Goal: Answer question/provide support

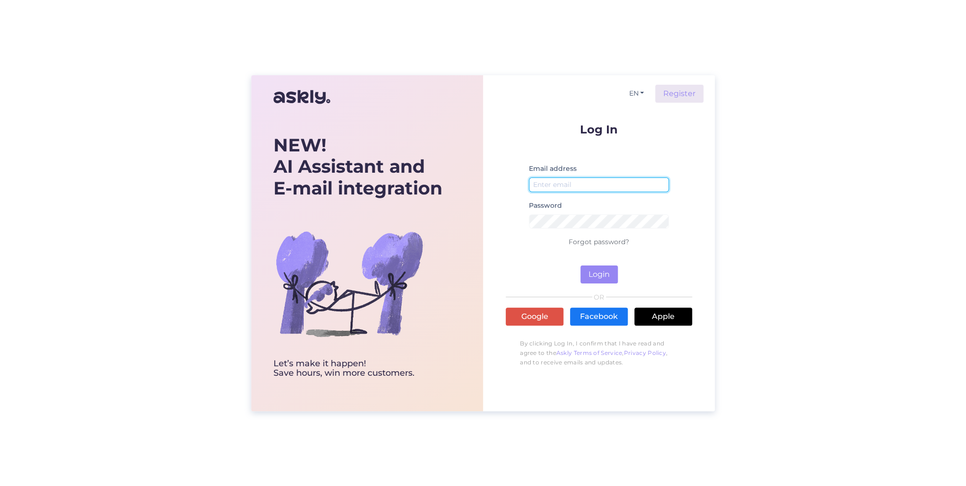
click at [573, 184] on input "email" at bounding box center [599, 184] width 140 height 15
type input "[PERSON_NAME][EMAIL_ADDRESS][DOMAIN_NAME]"
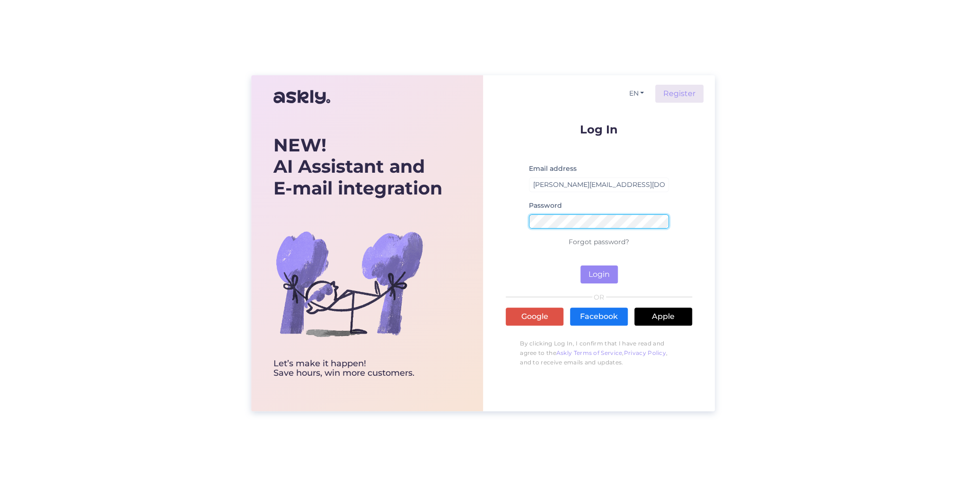
click at [581, 265] on button "Login" at bounding box center [599, 274] width 37 height 18
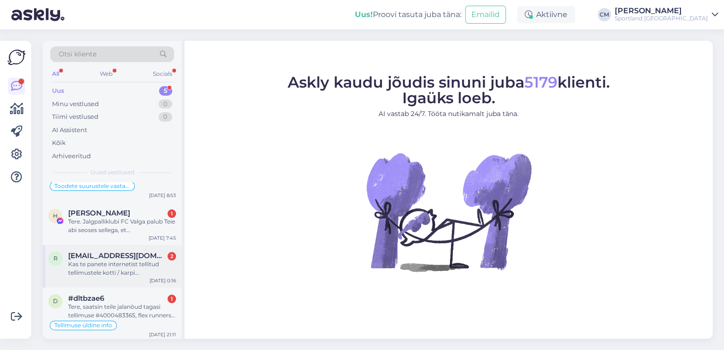
scroll to position [55, 0]
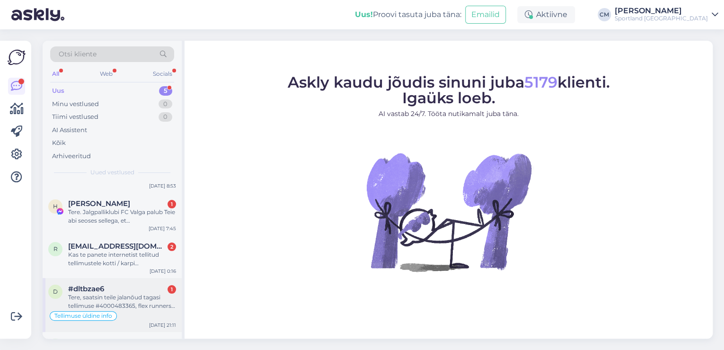
click at [92, 303] on div "Tere, saatsin teile jalanõud tagasi tellimuse #4000483365, flex runners 3 aga r…" at bounding box center [122, 301] width 108 height 17
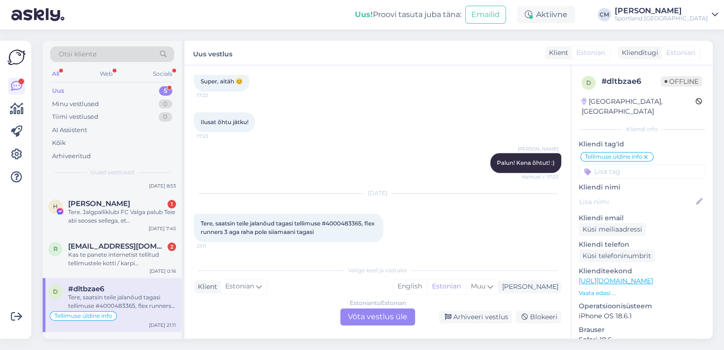
scroll to position [92, 0]
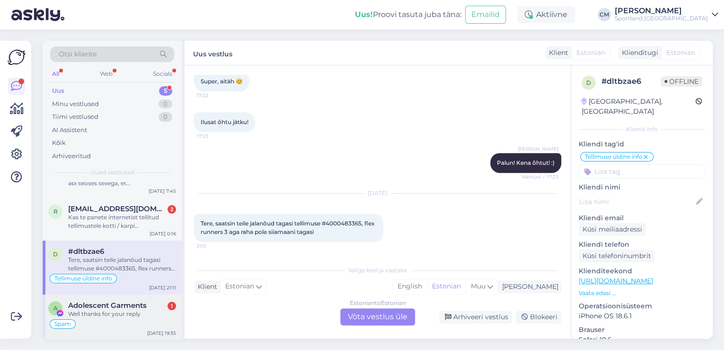
click at [146, 308] on span "Adolescent Garments" at bounding box center [107, 305] width 79 height 9
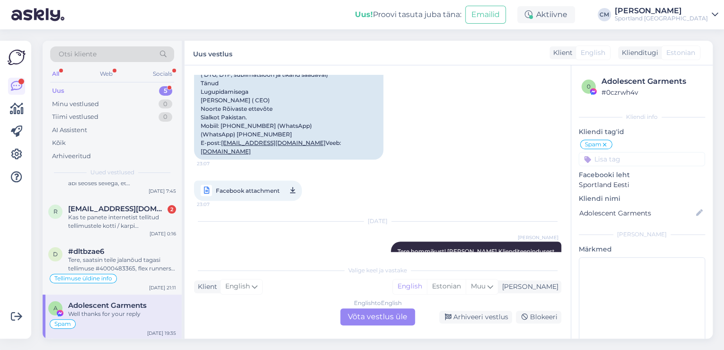
scroll to position [392, 0]
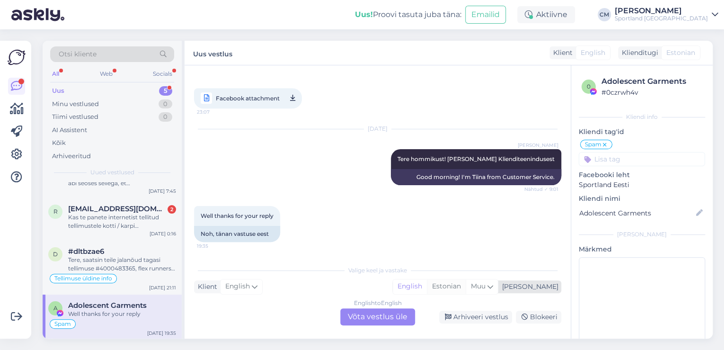
click at [466, 280] on div "Estonian" at bounding box center [446, 286] width 39 height 14
click at [365, 316] on div "English to Estonian Võta vestlus üle" at bounding box center [377, 316] width 75 height 17
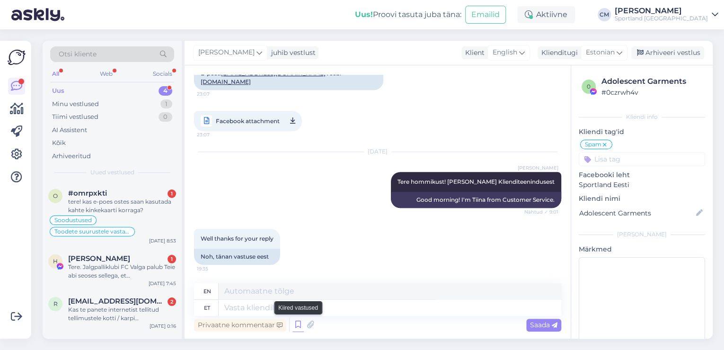
click at [299, 324] on icon at bounding box center [297, 324] width 11 height 14
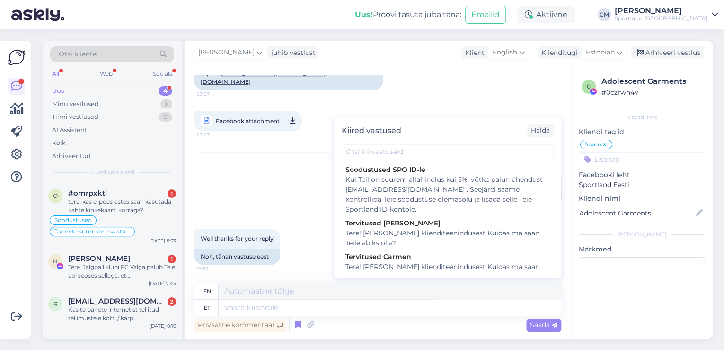
click at [399, 274] on div "Kiired vastused [PERSON_NAME] SPO ID-le Kui Teil on suurem allahindlus kui 5%, …" at bounding box center [447, 196] width 227 height 161
click at [400, 268] on div "Tere! [PERSON_NAME] klienditeenindusest Kuidas ma saan Teile abiks olla?" at bounding box center [447, 272] width 204 height 20
type textarea "Hello! I'm [PERSON_NAME] from customer service How can I help you?"
type textarea "Tere! [PERSON_NAME] klienditeenindusest Kuidas ma saan Teile abiks olla?"
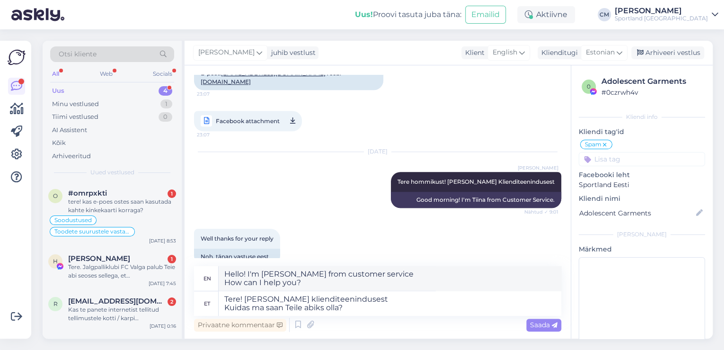
scroll to position [386, 0]
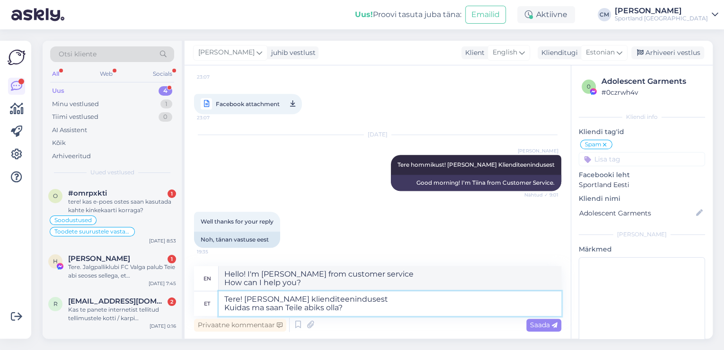
drag, startPoint x: 363, startPoint y: 309, endPoint x: 234, endPoint y: 284, distance: 131.6
click at [231, 297] on textarea "Tere! [PERSON_NAME] klienditeenindusest Kuidas ma saan Teile abiks olla?" at bounding box center [390, 303] width 343 height 25
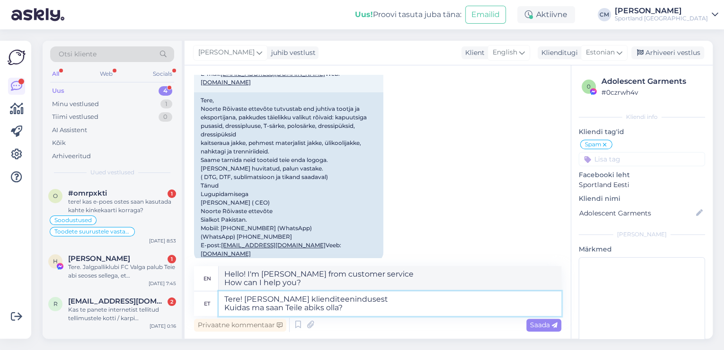
scroll to position [197, 0]
click at [361, 304] on textarea "Tere! [PERSON_NAME] klienditeenindusest Kuidas ma saan Teile abiks olla?" at bounding box center [390, 303] width 343 height 25
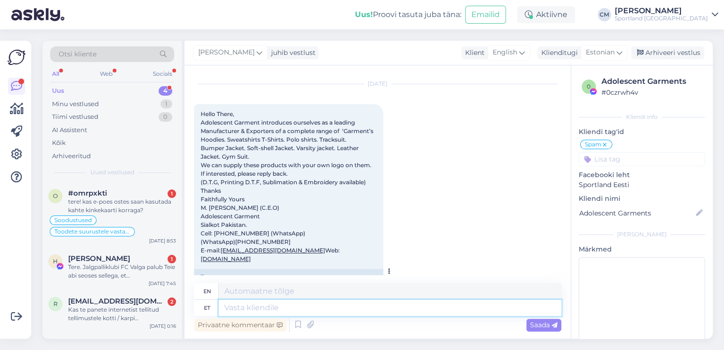
scroll to position [0, 0]
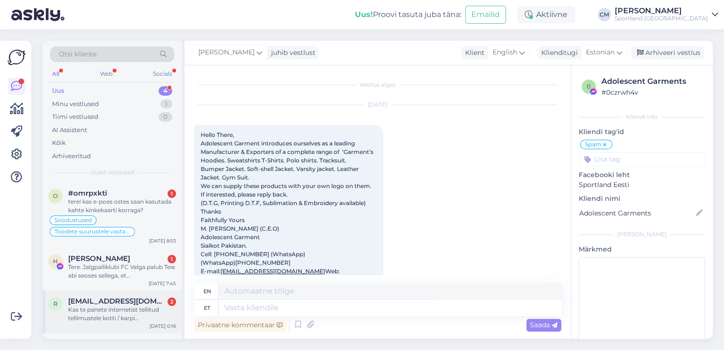
click at [121, 305] on div "Kas te panete internetist tellitud tellimustele kotti / karpi [PERSON_NAME] tel…" at bounding box center [122, 313] width 108 height 17
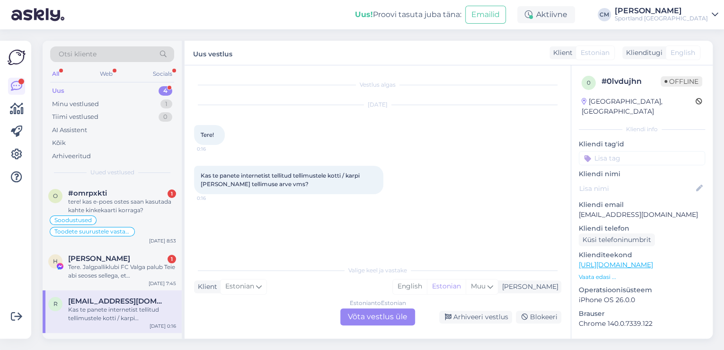
click at [377, 324] on div "Estonian to Estonian Võta vestlus üle" at bounding box center [377, 316] width 75 height 17
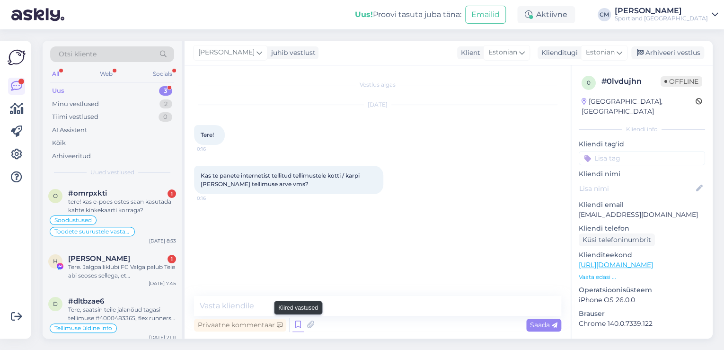
click at [296, 320] on icon at bounding box center [297, 324] width 11 height 14
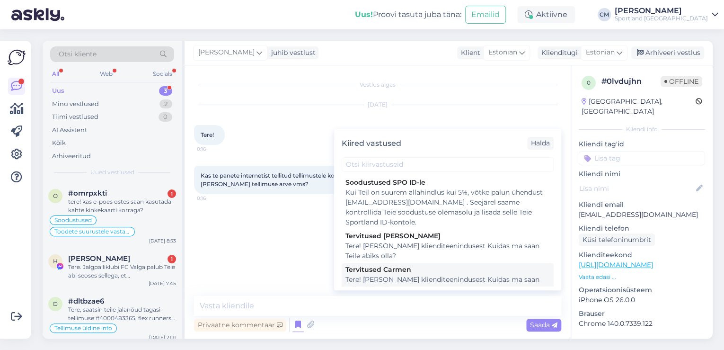
click at [386, 276] on div "Tere! [PERSON_NAME] klienditeenindusest Kuidas ma saan Teile abiks olla?" at bounding box center [447, 284] width 204 height 20
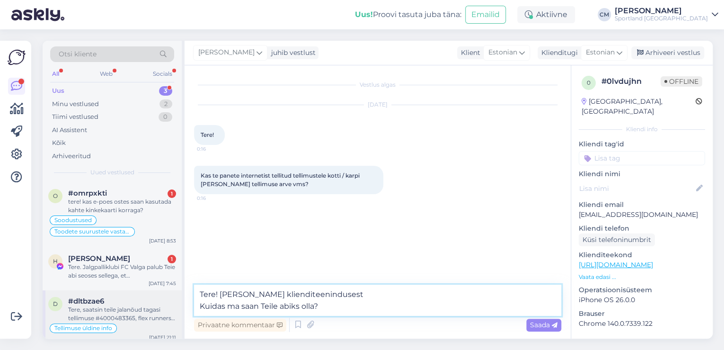
drag, startPoint x: 346, startPoint y: 303, endPoint x: 169, endPoint y: 303, distance: 177.0
click at [169, 303] on div "Otsi kliente All Web Socials Uus 3 Minu vestlused 2 Tiimi vestlused 0 AI Assist…" at bounding box center [378, 190] width 670 height 298
type textarea "Tere! [PERSON_NAME] klienditeenindusest"
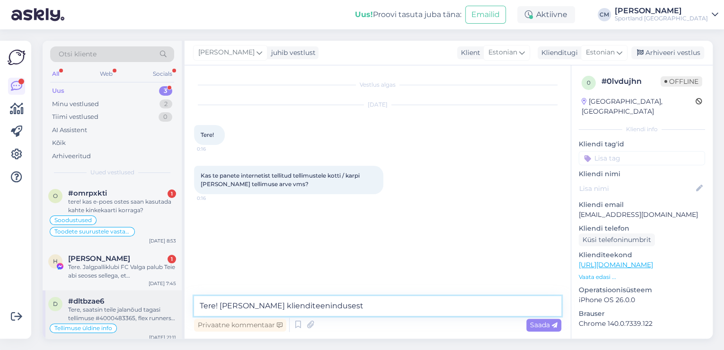
drag, startPoint x: 374, startPoint y: 310, endPoint x: 165, endPoint y: 304, distance: 208.7
click at [165, 304] on div "Otsi kliente All Web Socials Uus 3 Minu vestlused 2 Tiimi vestlused 0 AI Assist…" at bounding box center [378, 190] width 670 height 298
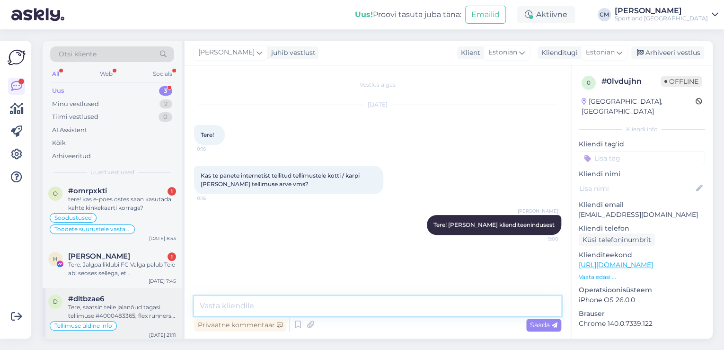
scroll to position [4, 0]
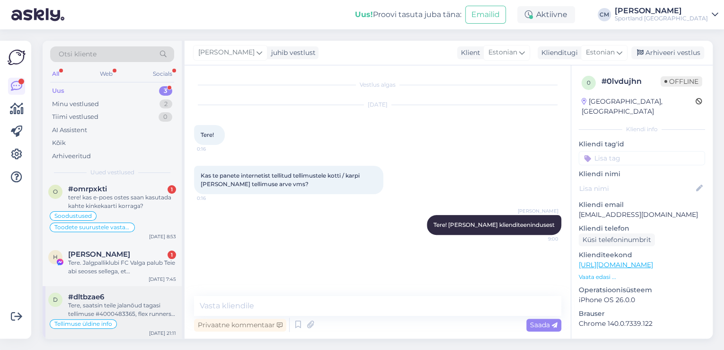
click at [138, 311] on div "Tere, saatsin teile jalanõud tagasi tellimuse #4000483365, flex runners 3 aga r…" at bounding box center [122, 309] width 108 height 17
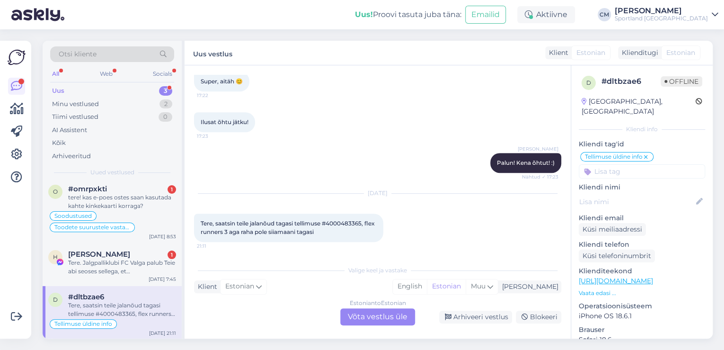
click at [340, 314] on div "Estonian to Estonian Võta vestlus üle" at bounding box center [377, 316] width 75 height 17
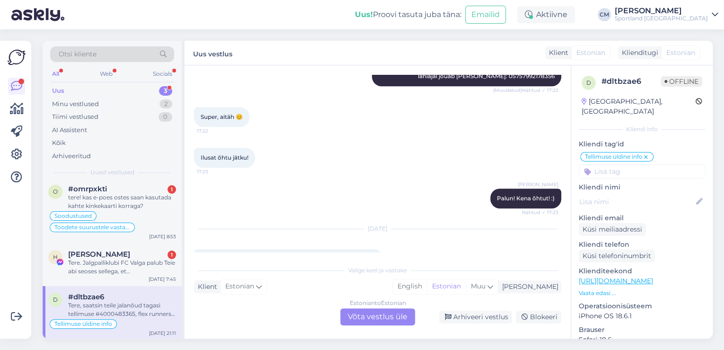
scroll to position [0, 0]
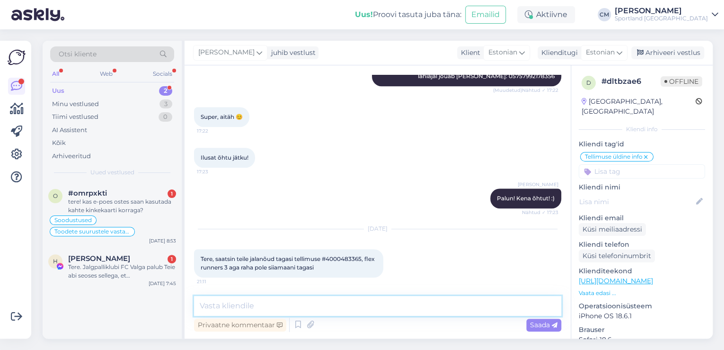
click at [328, 312] on textarea at bounding box center [377, 306] width 367 height 20
paste textarea "Tere! [PERSON_NAME] klienditeenindusest"
type textarea "Tere! [PERSON_NAME] klienditeenindusest"
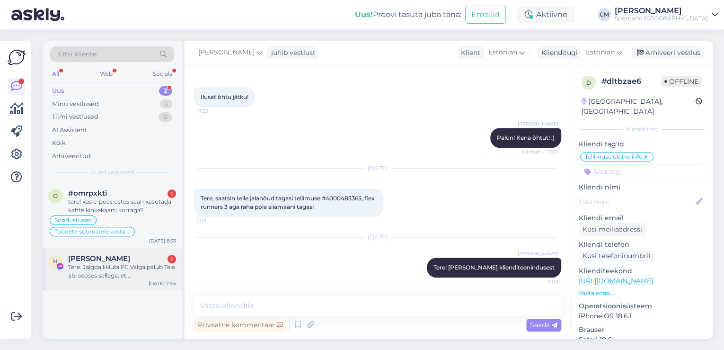
click at [123, 271] on div "Tere. Jalgpalliklubi FC Valga palub Teie abi seoses sellega, et [PERSON_NAME] s…" at bounding box center [122, 271] width 108 height 17
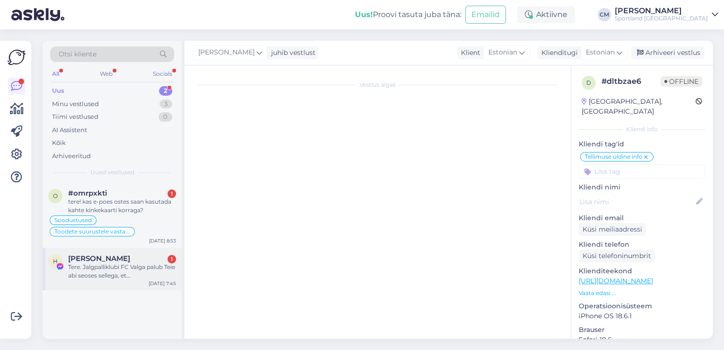
scroll to position [20, 0]
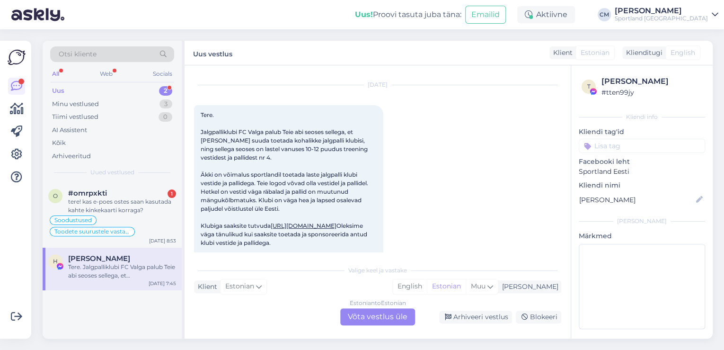
click at [394, 317] on div "Estonian to Estonian Võta vestlus üle" at bounding box center [377, 316] width 75 height 17
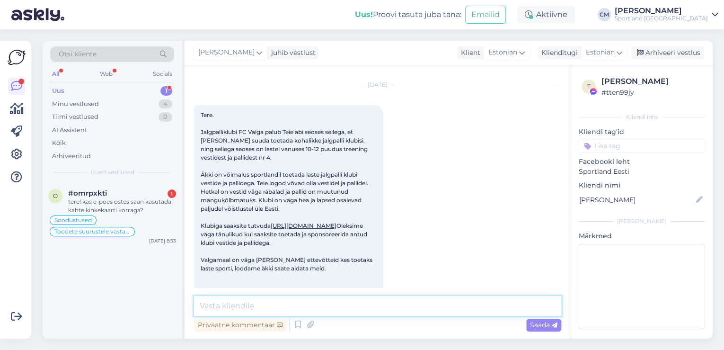
click at [339, 312] on textarea at bounding box center [377, 306] width 367 height 20
paste textarea "Tere! [PERSON_NAME] klienditeenindusest"
type textarea "Tere! [PERSON_NAME] klienditeenindusest"
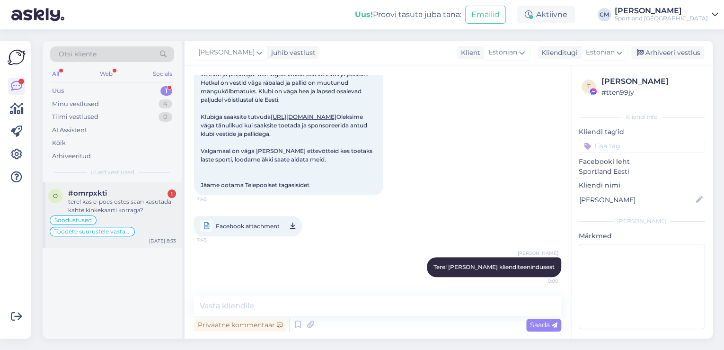
click at [123, 191] on div "#omrpxkti 1" at bounding box center [122, 193] width 108 height 9
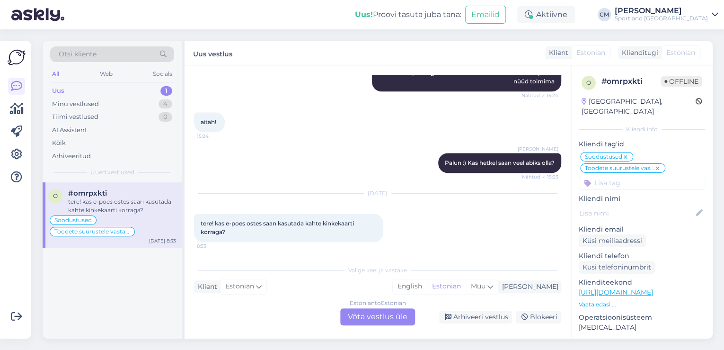
click at [365, 316] on div "Estonian to Estonian Võta vestlus üle" at bounding box center [377, 316] width 75 height 17
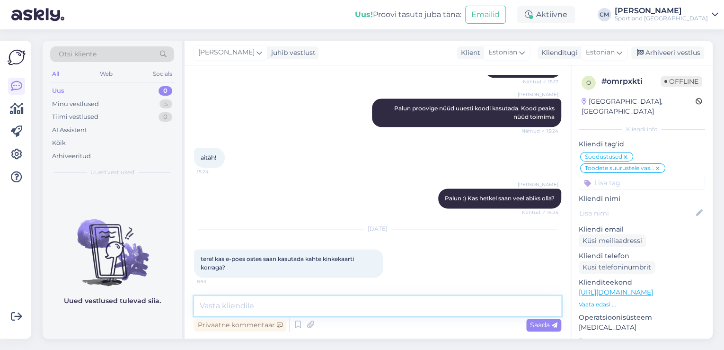
click at [356, 312] on textarea at bounding box center [377, 306] width 367 height 20
paste textarea "Tere! [PERSON_NAME] klienditeenindusest"
type textarea "Tere! [PERSON_NAME] klienditeenindusest"
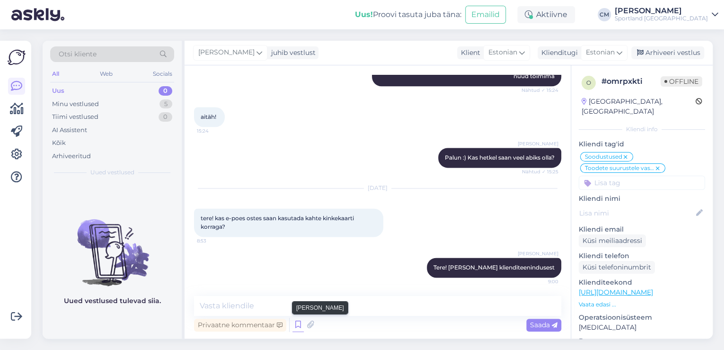
click at [301, 321] on icon at bounding box center [297, 324] width 11 height 14
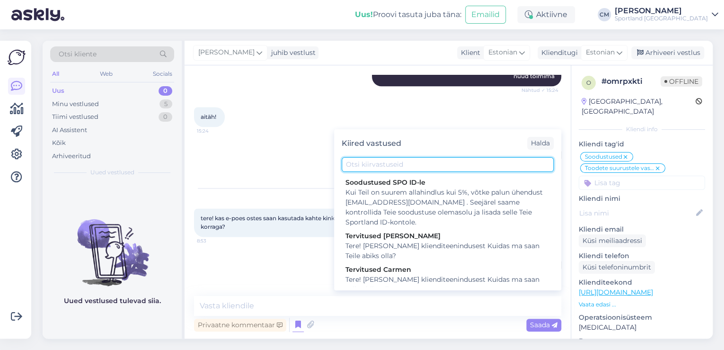
click at [462, 159] on input "text" at bounding box center [448, 164] width 212 height 15
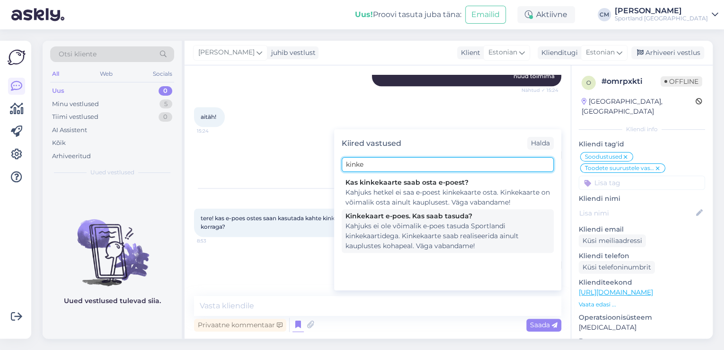
type input "kinke"
click at [443, 244] on div "Kahjuks ei ole võimalik e-poes tasuda Sportlandi kinkekaartidega. Kinkekaarte s…" at bounding box center [447, 236] width 204 height 30
type textarea "Kahjuks ei ole võimalik e-poes tasuda Sportlandi kinkekaartidega. Kinkekaarte s…"
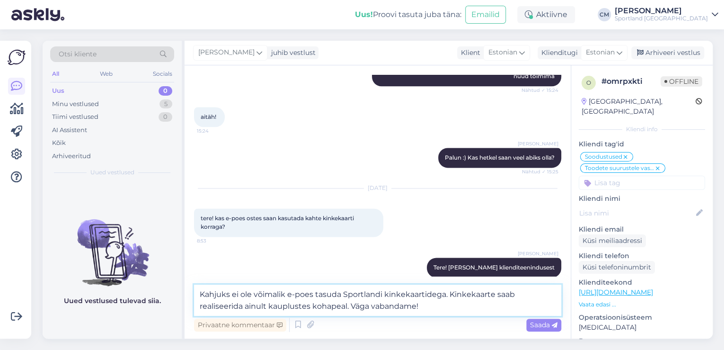
click at [426, 308] on textarea "Kahjuks ei ole võimalik e-poes tasuda Sportlandi kinkekaartidega. Kinkekaarte s…" at bounding box center [377, 299] width 367 height 31
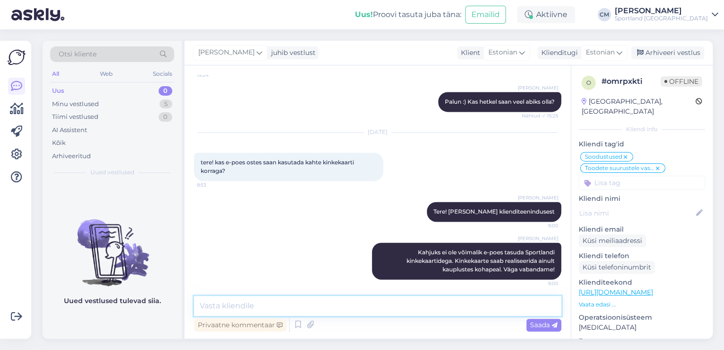
scroll to position [649, 0]
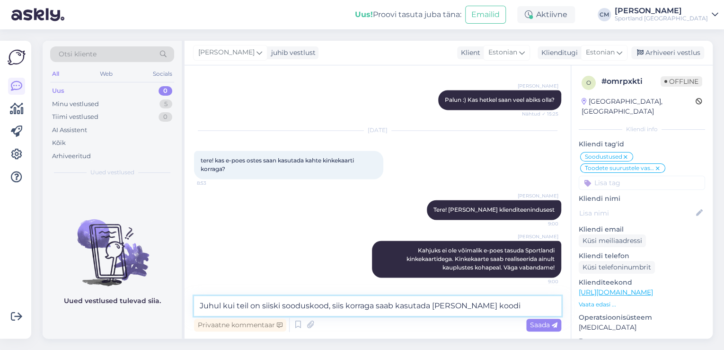
type textarea "Juhul kui teil on siiski sooduskood, siis korraga saab kasutada [PERSON_NAME] k…"
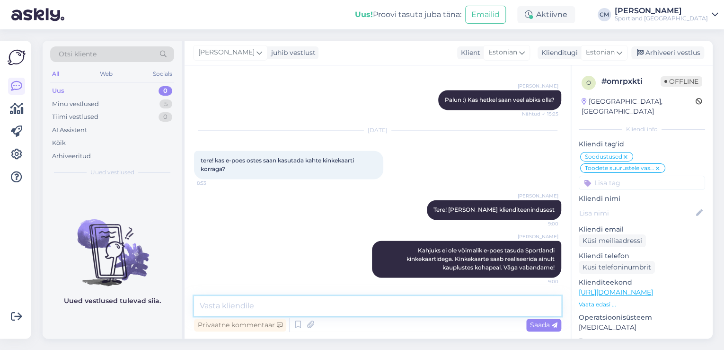
scroll to position [698, 0]
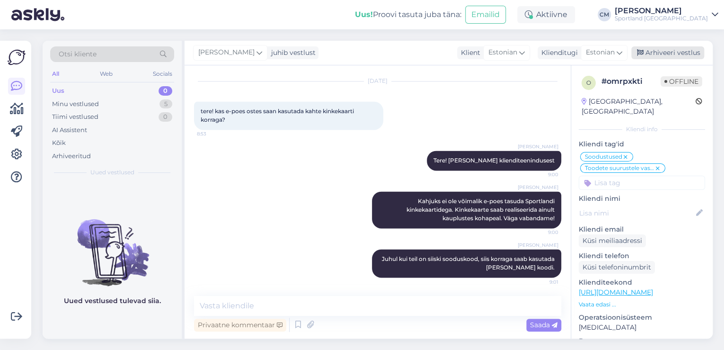
click at [675, 49] on div "Arhiveeri vestlus" at bounding box center [667, 52] width 73 height 13
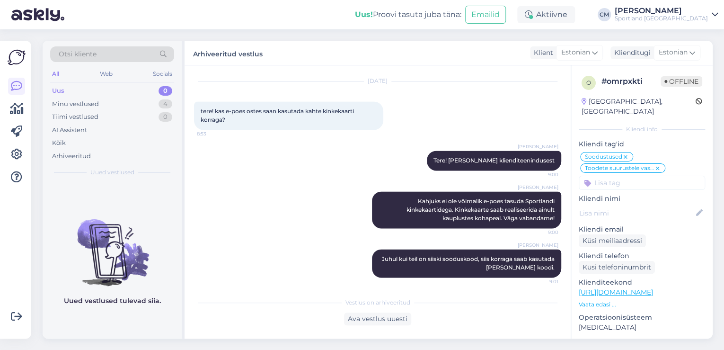
click at [632, 176] on input at bounding box center [642, 183] width 126 height 14
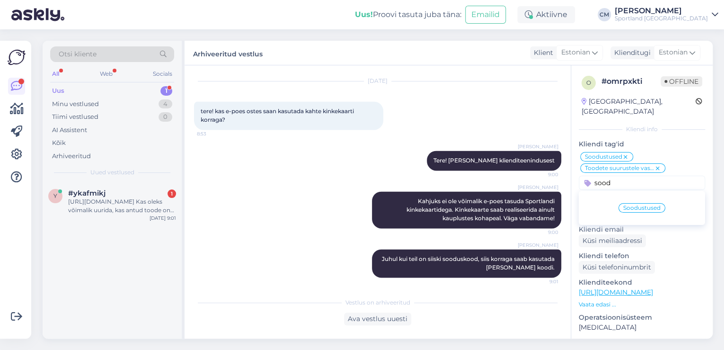
type input "sood"
click at [653, 205] on span "Soodustused" at bounding box center [641, 208] width 37 height 6
click at [72, 211] on div "[URL][DOMAIN_NAME] Kas oleks võimalik uurida, kas antud toode on olemas antud k…" at bounding box center [122, 205] width 108 height 17
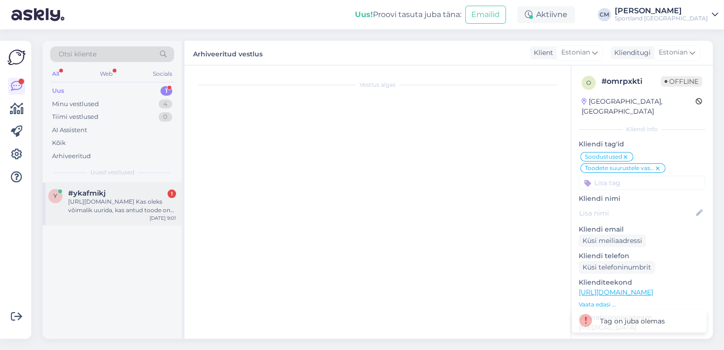
scroll to position [0, 0]
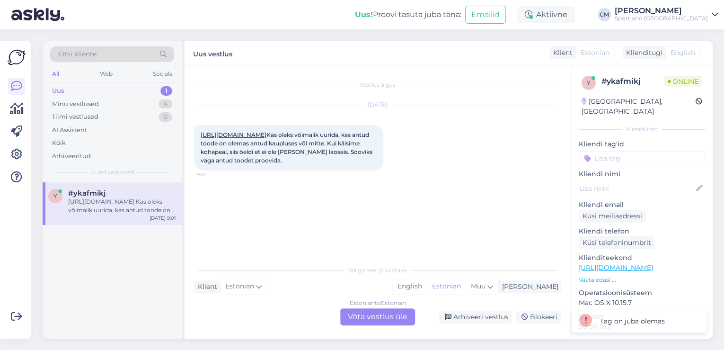
click at [371, 319] on div "Estonian to Estonian Võta vestlus üle" at bounding box center [377, 316] width 75 height 17
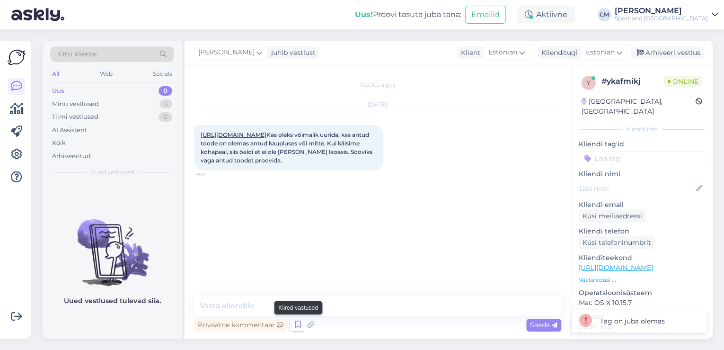
click at [295, 325] on icon at bounding box center [297, 324] width 11 height 14
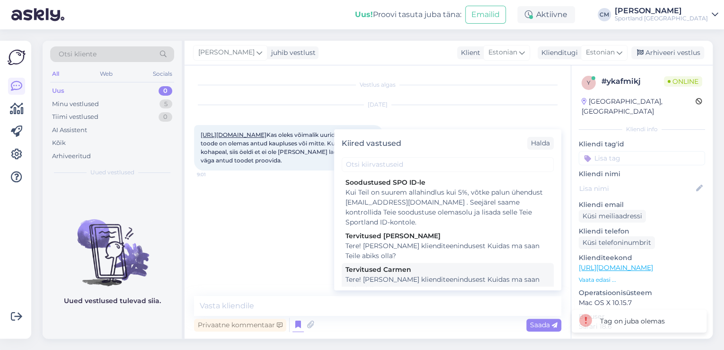
click at [422, 278] on div "Tere! [PERSON_NAME] klienditeenindusest Kuidas ma saan Teile abiks olla?" at bounding box center [447, 284] width 204 height 20
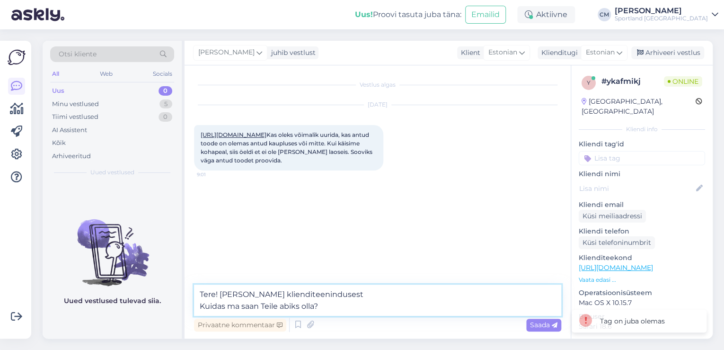
drag, startPoint x: 356, startPoint y: 309, endPoint x: 159, endPoint y: 299, distance: 198.0
click at [159, 299] on div "Otsi kliente All Web Socials Uus 0 Minu vestlused 5 Tiimi vestlused 0 AI Assist…" at bounding box center [378, 190] width 670 height 298
click at [322, 302] on textarea "Tere! [PERSON_NAME] klienditeenindusest Kuidas ma saan Teile abiks olla?" at bounding box center [377, 299] width 367 height 31
click at [328, 311] on textarea "Tere! [PERSON_NAME] klienditeenindusest Kuidas ma saan Teile abiks olla?" at bounding box center [377, 299] width 367 height 31
drag, startPoint x: 324, startPoint y: 310, endPoint x: 155, endPoint y: 301, distance: 169.6
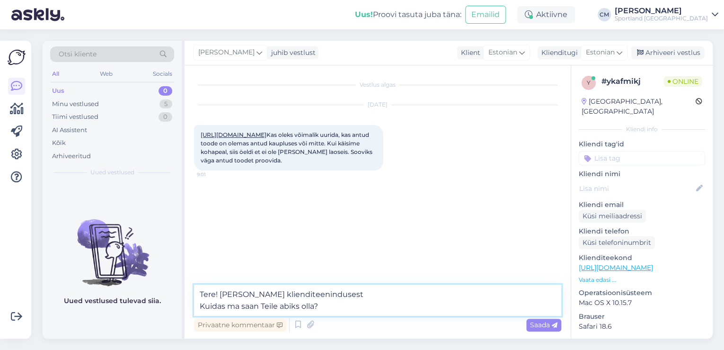
click at [155, 301] on div "Otsi kliente All Web Socials Uus 0 Minu vestlused 5 Tiimi vestlused 0 AI Assist…" at bounding box center [378, 190] width 670 height 298
type textarea "Tere! [PERSON_NAME] klienditeenindusest"
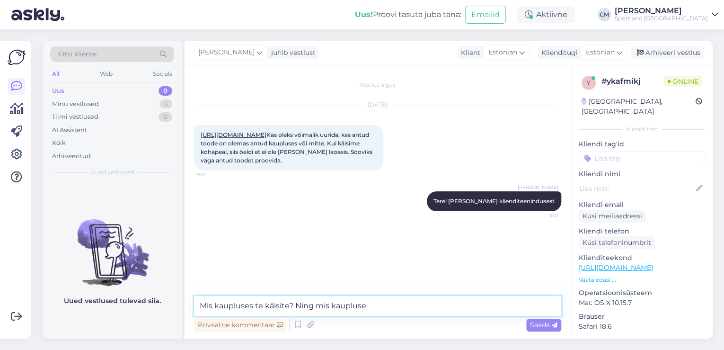
type textarea "Mis kaupluses te käisite? Ning mis kaupluse"
click at [266, 138] on link "[URL][DOMAIN_NAME]" at bounding box center [234, 134] width 66 height 7
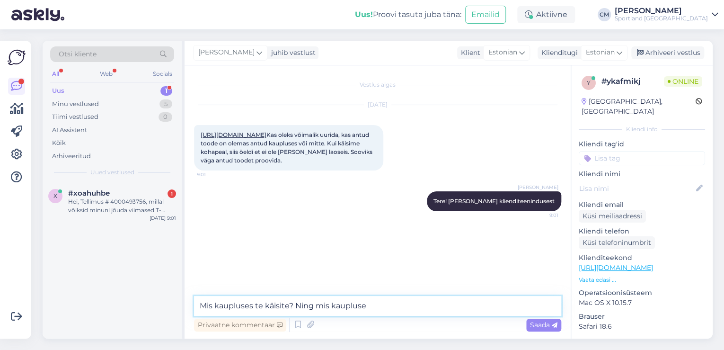
click at [370, 303] on textarea "Mis kaupluses te käisite? Ning mis kaupluse" at bounding box center [377, 306] width 367 height 20
drag, startPoint x: 380, startPoint y: 305, endPoint x: 140, endPoint y: 295, distance: 240.5
click at [140, 295] on div "Otsi kliente All Web Socials Uus 1 Minu vestlused 5 Tiimi vestlused 0 AI Assist…" at bounding box center [378, 190] width 670 height 298
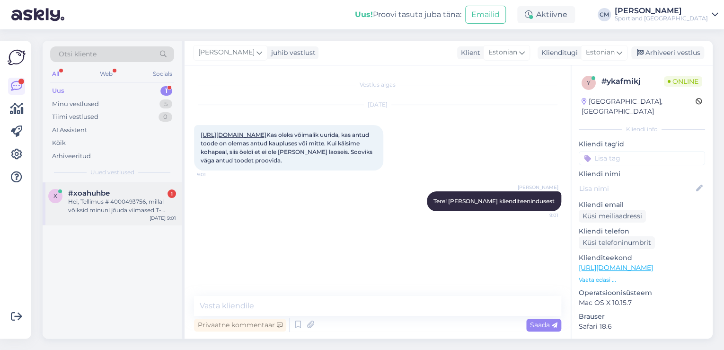
drag, startPoint x: 152, startPoint y: 222, endPoint x: 155, endPoint y: 216, distance: 6.3
click at [153, 220] on div "x #xoahuhbe 1 Hei, Tellimus # 4000493756, millal võiksid minuni jõuda viimased …" at bounding box center [112, 203] width 139 height 43
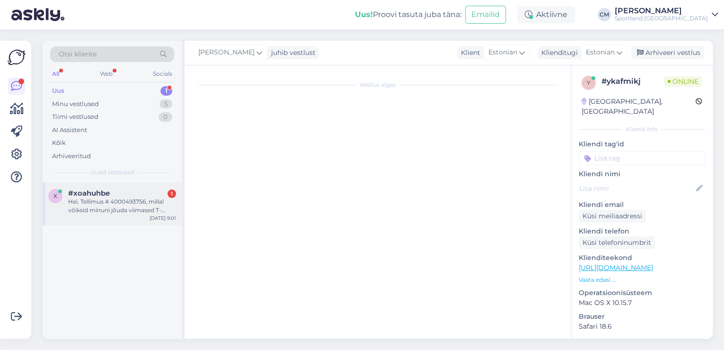
click at [155, 213] on div "Hei, Tellimus # 4000493756, millal võiksid minuni jõuda viimased T-särgid? [PER…" at bounding box center [122, 205] width 108 height 17
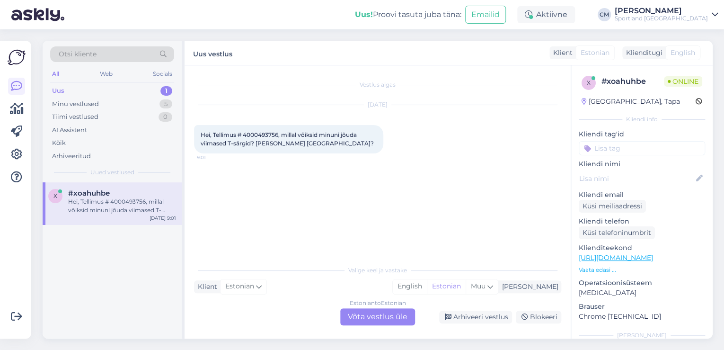
click at [380, 318] on div "Estonian to Estonian Võta vestlus üle" at bounding box center [377, 316] width 75 height 17
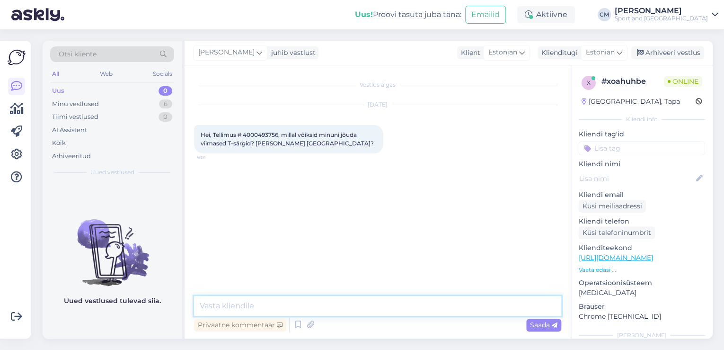
click at [319, 308] on textarea at bounding box center [377, 306] width 367 height 20
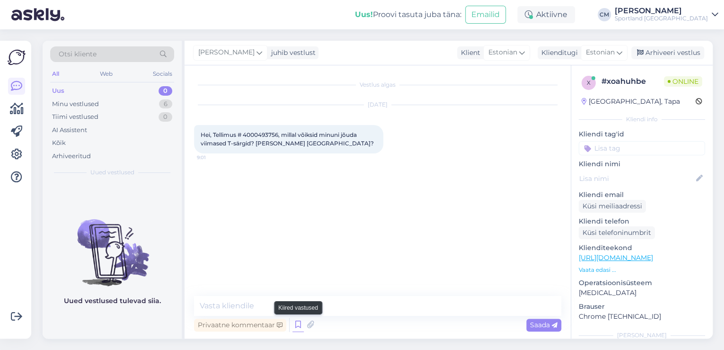
click at [295, 321] on icon at bounding box center [297, 324] width 11 height 14
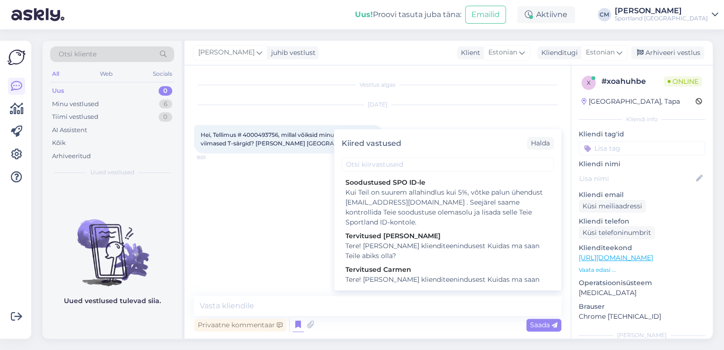
click at [409, 276] on div "Tere! [PERSON_NAME] klienditeenindusest Kuidas ma saan Teile abiks olla?" at bounding box center [447, 284] width 204 height 20
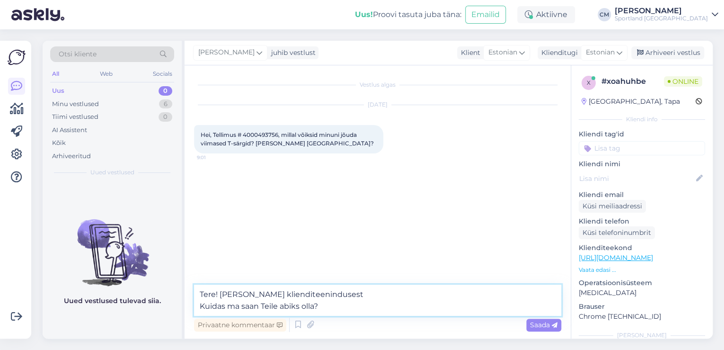
drag, startPoint x: 341, startPoint y: 309, endPoint x: 163, endPoint y: 312, distance: 177.9
click at [163, 312] on div "Otsi kliente All Web Socials Uus 0 Minu vestlused 6 Tiimi vestlused 0 AI Assist…" at bounding box center [378, 190] width 670 height 298
type textarea "Tere! [PERSON_NAME] klienditeenindusest"
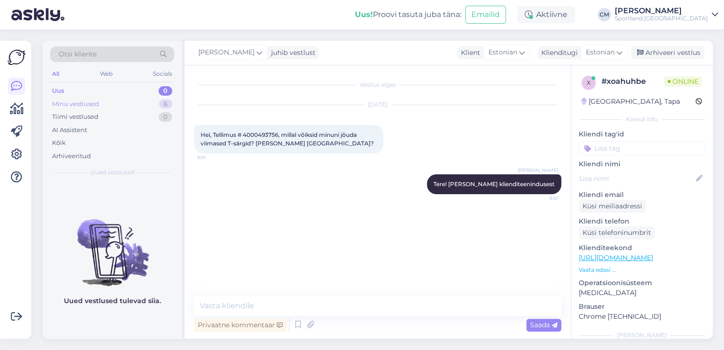
click at [88, 109] on div "Minu vestlused 6" at bounding box center [112, 103] width 124 height 13
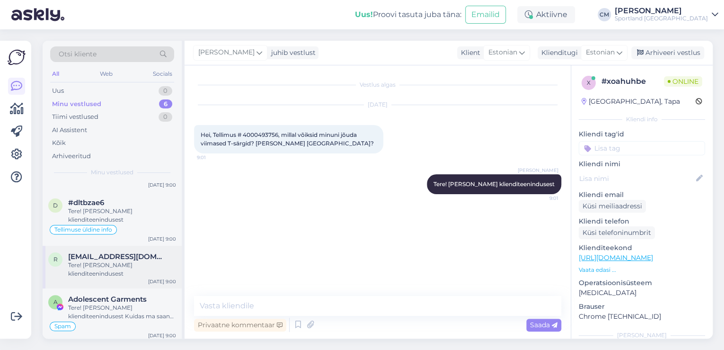
scroll to position [121, 0]
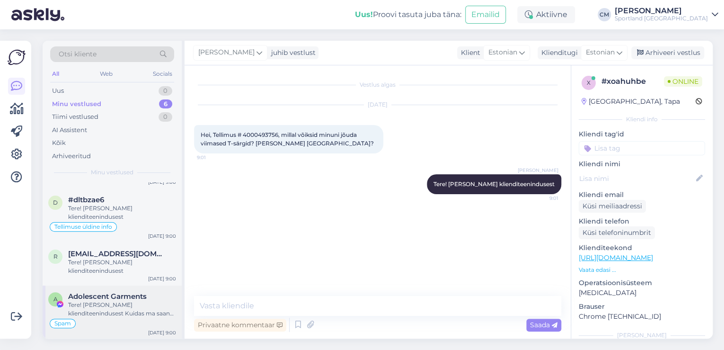
click at [97, 298] on span "Adolescent Garments" at bounding box center [107, 296] width 79 height 9
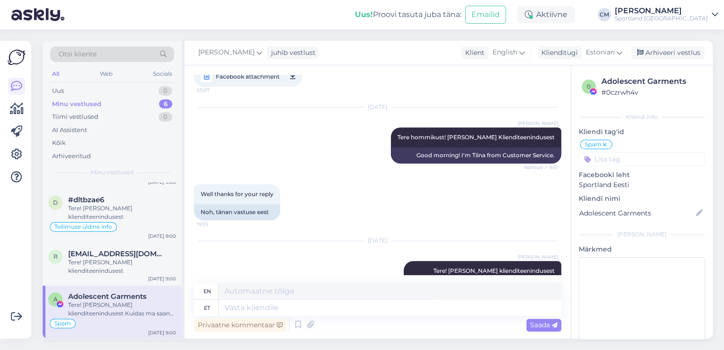
scroll to position [463, 0]
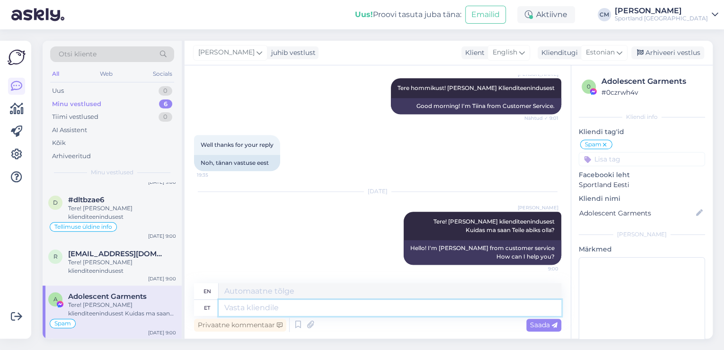
click at [420, 305] on textarea at bounding box center [390, 308] width 343 height 16
type textarea "S"
type textarea "Koostööpakkumisi p"
type textarea "Cooperation offers"
type textarea "Koostööpakkumisi palun"
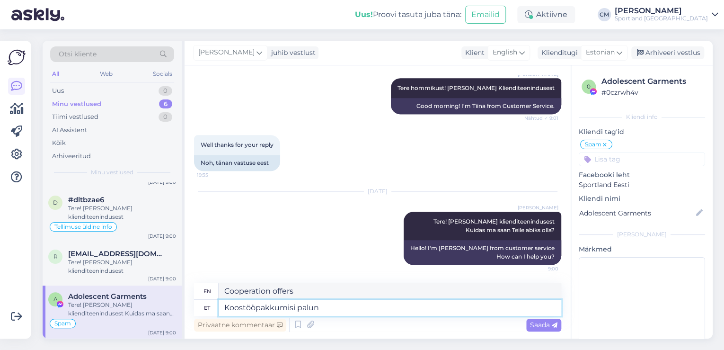
type textarea "Please send me cooperation offers."
type textarea "Koostööpakkumisi palun ärge s"
type textarea "Please do not send offers of cooperation."
type textarea "Koostööpakkumisi palun ärge saatke live"
type textarea "Please do not send collaboration offers live."
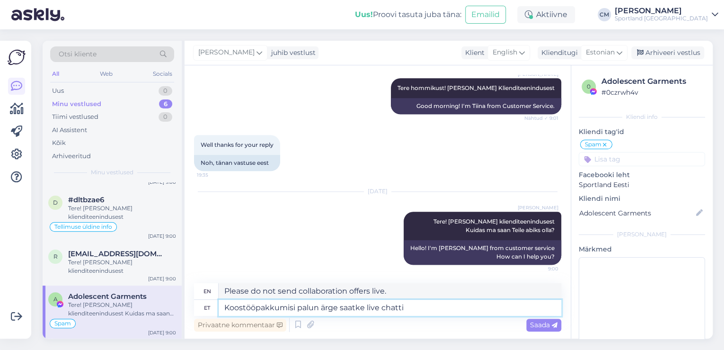
type textarea "Koostööpakkumisi palun ärge saatke live chatti."
type textarea "Please do not send collaboration offers via live chat."
click at [416, 312] on textarea "Koostööpakkumisi palun ärge saatke live chatti." at bounding box center [390, 308] width 343 height 16
type textarea "Koostööpakkumisi palun ärge saatke live chatti. Palun l"
type textarea "Please do not send cooperation offers to the live chat. Please"
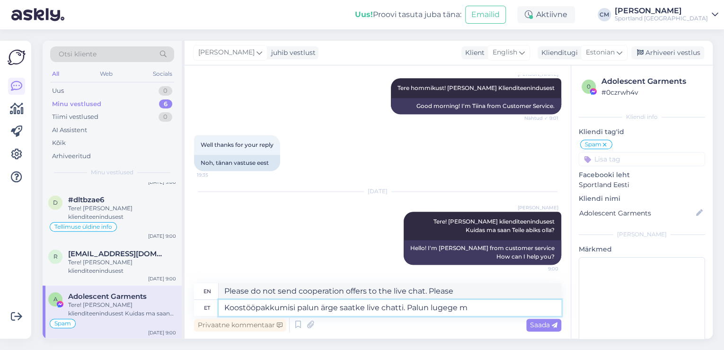
type textarea "Koostööpakkumisi palun ärge saatke live chatti. Palun lugege me"
type textarea "Please do not send cooperation offers to live chat. Please read"
type textarea "Koostööpakkumisi palun ärge saatke live chatti. Palun lugege meie k"
type textarea "Please do not send cooperation offers to live chat. Please read our"
type textarea "Koostööpakkumisi palun ärge saatke live chatti. Palun lugege meie kriteeri"
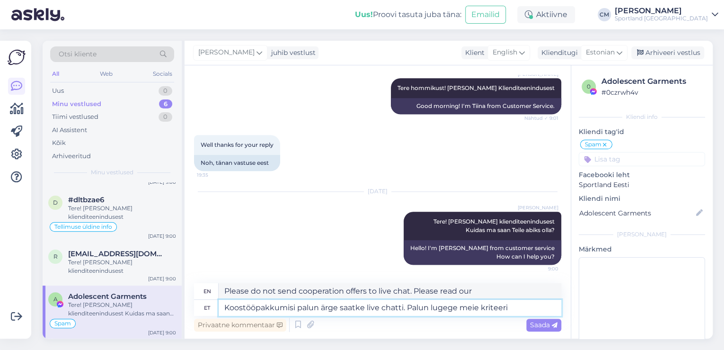
type textarea "Please do not send cooperation offers to live chat. Please read our criteria"
type textarea "Koostööpakkumisi palun ärge saatke live chatti. Palun lugege meie kriteeriumite…"
type textarea "Please do not send cooperation offers to live chat. Please read our criteria."
type textarea "Koostööpakkumisi palun ärge saatke live chatti. Palun lugege meie kriteeriumite…"
type textarea "Please do not send cooperation offers to live chat. Please read about our crite…"
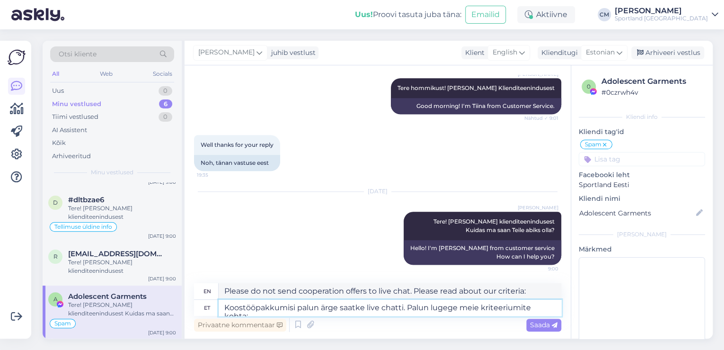
paste textarea "[URL][DOMAIN_NAME]"
type textarea "Koostööpakkumisi palun ärge saatke live chatti. Palun lugege meie kriteeriumite…"
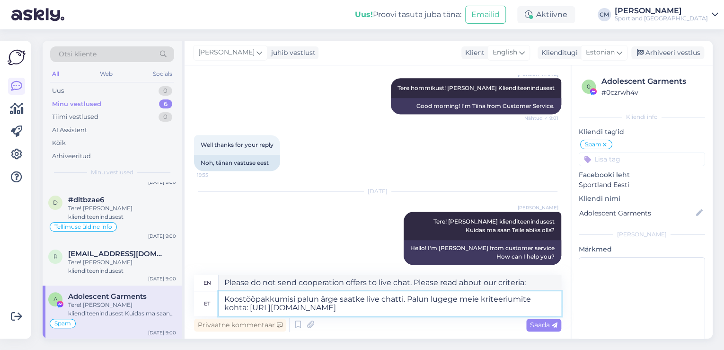
type textarea "Please do not send cooperation offers to the live chat. Please read about our c…"
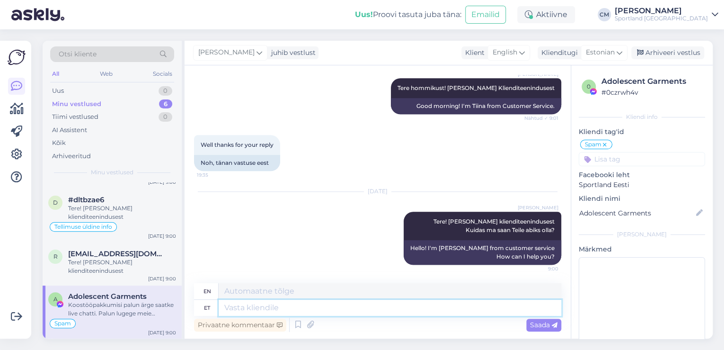
scroll to position [545, 0]
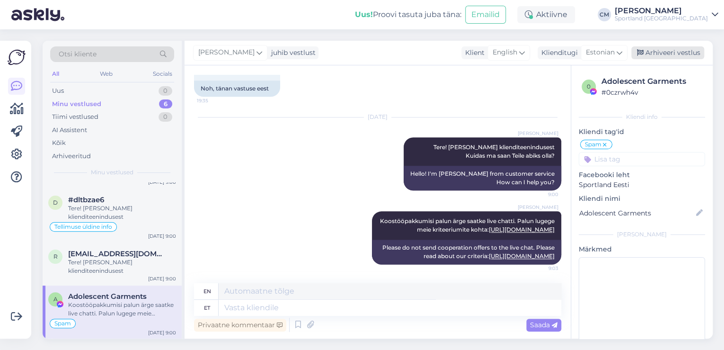
click at [636, 58] on div "Arhiveeri vestlus" at bounding box center [667, 52] width 73 height 13
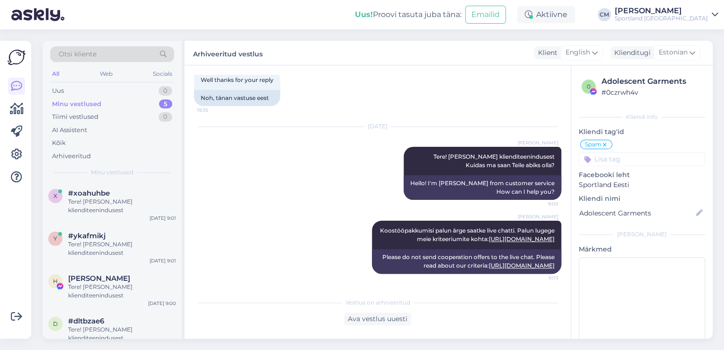
click at [629, 163] on input at bounding box center [642, 159] width 126 height 14
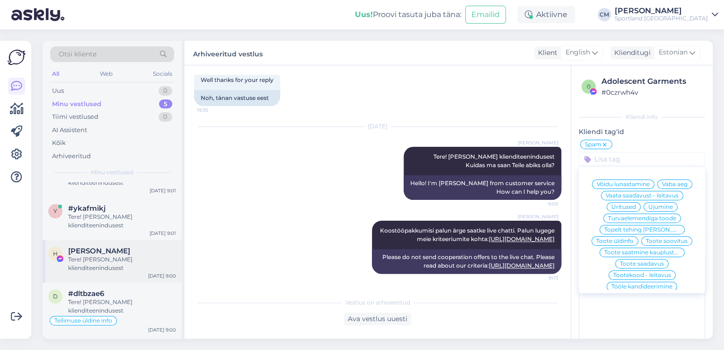
scroll to position [67, 0]
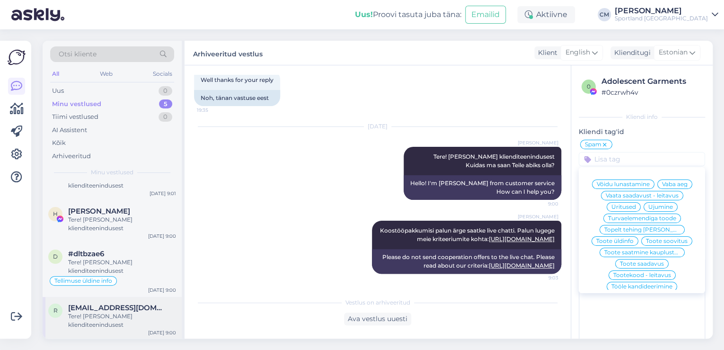
click at [97, 308] on span "[EMAIL_ADDRESS][DOMAIN_NAME]" at bounding box center [117, 307] width 98 height 9
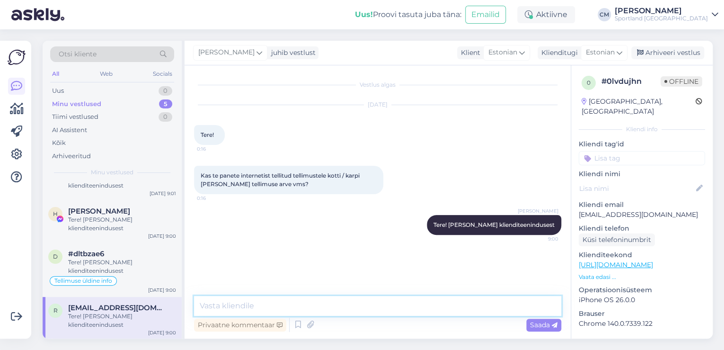
click at [258, 301] on textarea at bounding box center [377, 306] width 367 height 20
type textarea "Ei, tellimuse arve saabub e-mailile kui tellimuse esitasite."
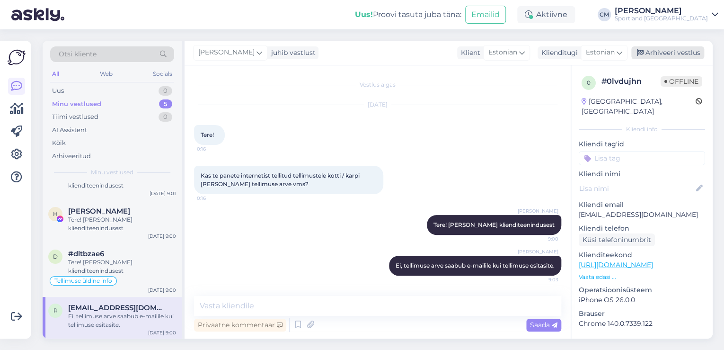
click at [672, 55] on div "Arhiveeri vestlus" at bounding box center [667, 52] width 73 height 13
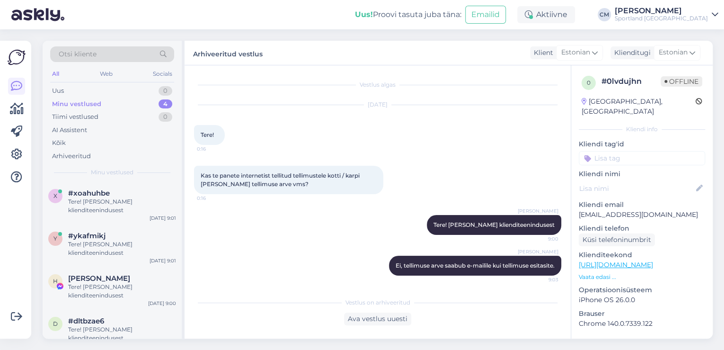
click at [626, 151] on input at bounding box center [642, 158] width 126 height 14
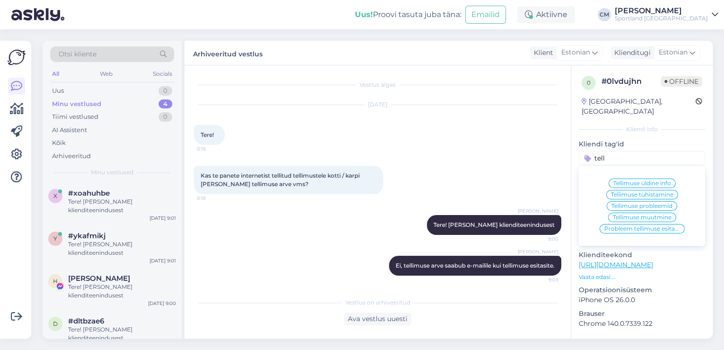
type input "tell"
click at [619, 178] on div "Tellimuse üldine info" at bounding box center [641, 182] width 67 height 9
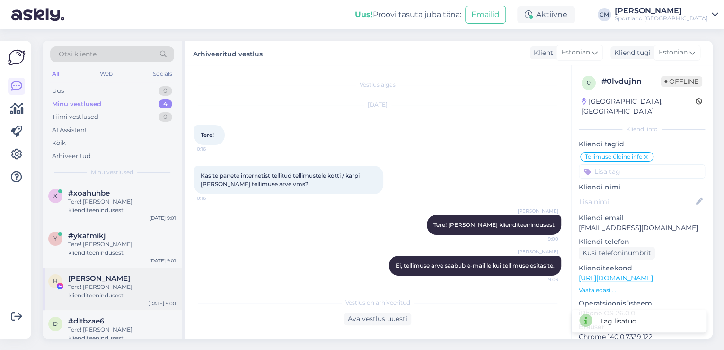
scroll to position [25, 0]
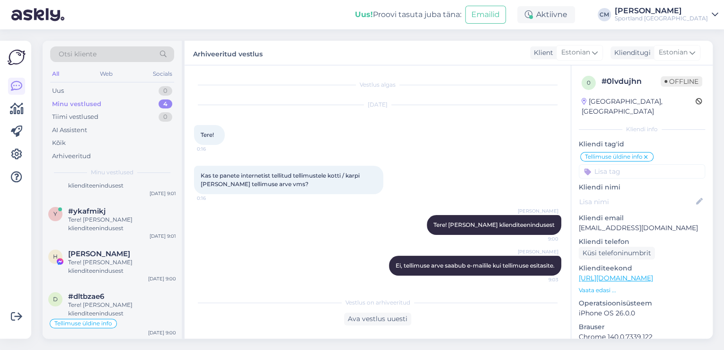
click at [223, 264] on div "[PERSON_NAME] Ei, tellimuse arve saabub e-mailile kui tellimuse esitasite. 9:03" at bounding box center [377, 265] width 367 height 41
click at [138, 301] on div "Tere! [PERSON_NAME] klienditeenindusest" at bounding box center [122, 308] width 108 height 17
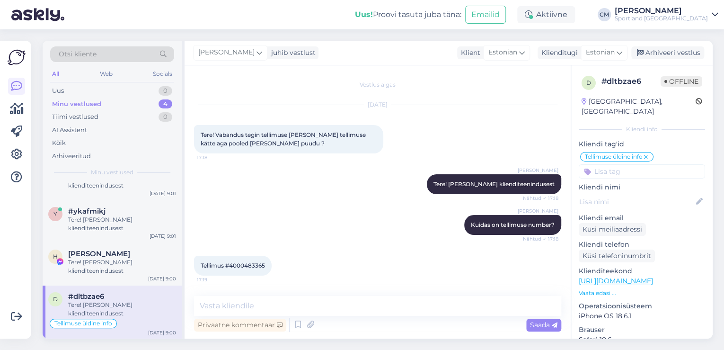
scroll to position [325, 0]
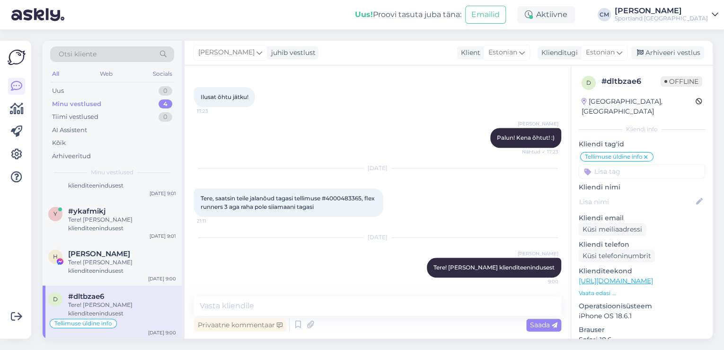
click at [350, 195] on span "Tere, saatsin teile jalanõud tagasi tellimuse #4000483365, flex runners 3 aga r…" at bounding box center [289, 202] width 176 height 16
copy span "4000483365"
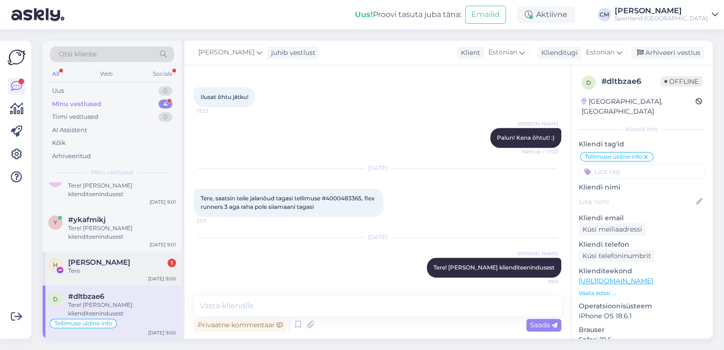
click at [96, 269] on div "Tere" at bounding box center [122, 270] width 108 height 9
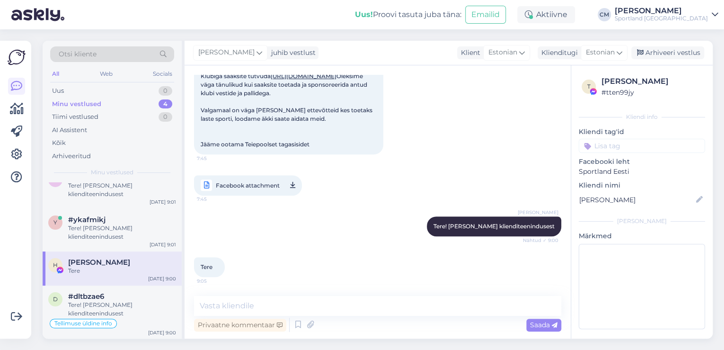
scroll to position [203, 0]
click at [279, 297] on textarea at bounding box center [377, 306] width 367 height 20
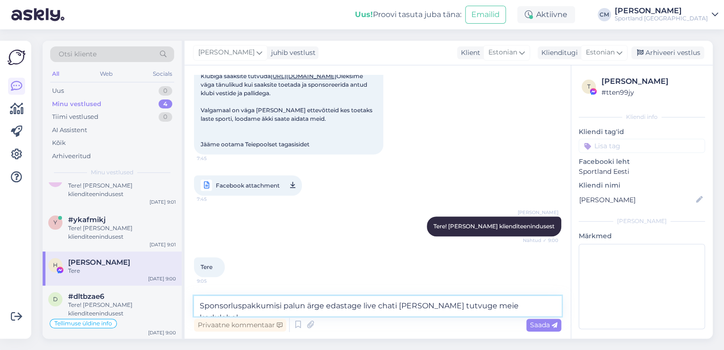
click at [479, 306] on textarea "Sponsorluspakkumisi palun ärge edastage live chati [PERSON_NAME] tutvuge meie k…" at bounding box center [377, 306] width 367 height 20
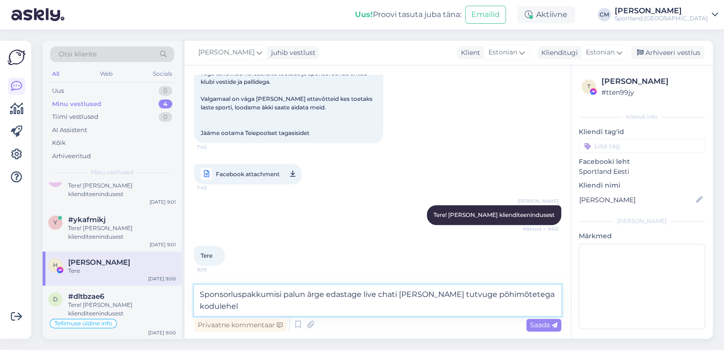
click at [243, 311] on textarea "Sponsorluspakkumisi palun ärge edastage live chati [PERSON_NAME] tutvuge põhimõ…" at bounding box center [377, 299] width 367 height 31
paste textarea "[URL][DOMAIN_NAME]"
type textarea "Sponsorluspakkumisi palun ärge edastage live chati [PERSON_NAME] tutvuge põhimõ…"
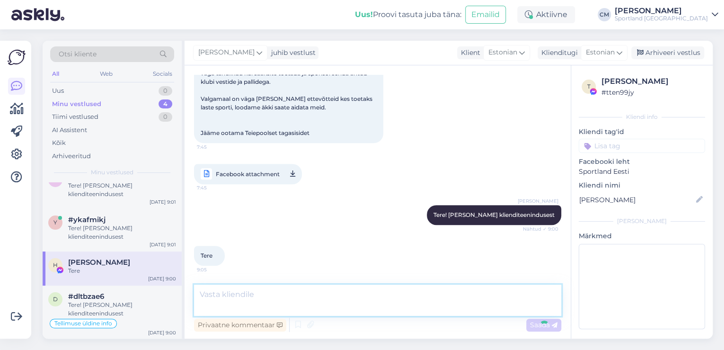
scroll to position [25, 0]
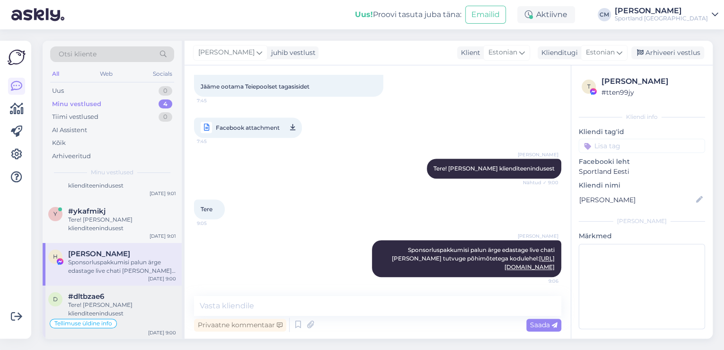
click at [126, 303] on div "Tere! [PERSON_NAME] klienditeenindusest" at bounding box center [122, 308] width 108 height 17
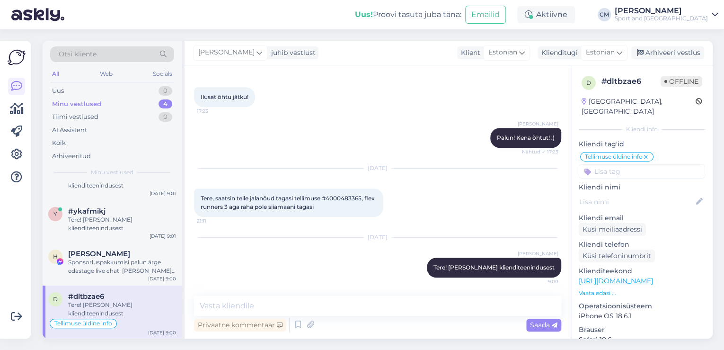
click at [360, 194] on span "Tere, saatsin teile jalanõud tagasi tellimuse #4000483365, flex runners 3 aga r…" at bounding box center [289, 202] width 176 height 16
click at [360, 198] on span "Tere, saatsin teile jalanõud tagasi tellimuse #4000483365, flex runners 3 aga r…" at bounding box center [289, 202] width 176 height 16
click at [352, 198] on span "Tere, saatsin teile jalanõud tagasi tellimuse #4000483365, flex runners 3 aga r…" at bounding box center [289, 202] width 176 height 16
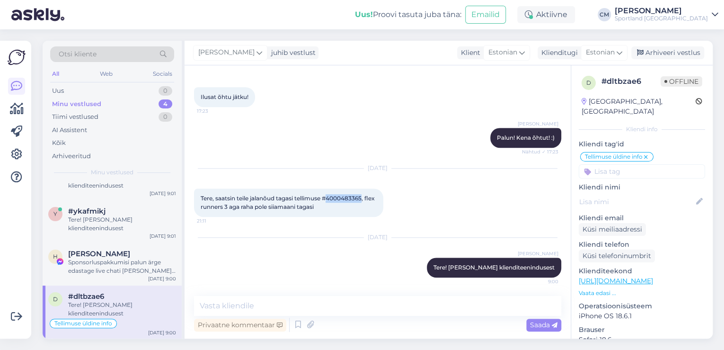
click at [352, 198] on span "Tere, saatsin teile jalanõud tagasi tellimuse #4000483365, flex runners 3 aga r…" at bounding box center [289, 202] width 176 height 16
click at [380, 314] on textarea at bounding box center [377, 306] width 367 height 20
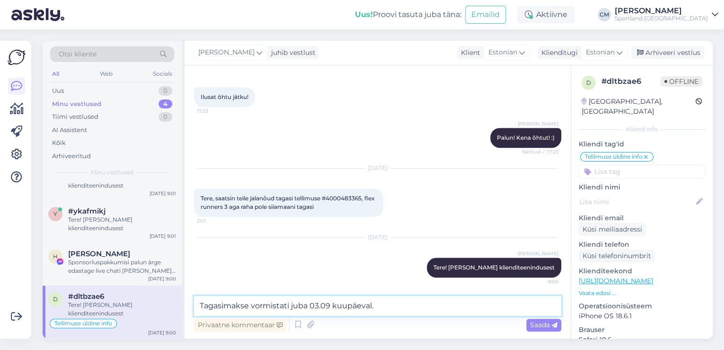
click at [435, 312] on textarea "Tagasimakse vormistati juba 03.09 kuupäeval." at bounding box center [377, 306] width 367 height 20
click at [502, 307] on textarea "Tagasimakse vormistati juba 03.09 kuupäeval. Palun vaadake üle laekumised" at bounding box center [377, 306] width 367 height 20
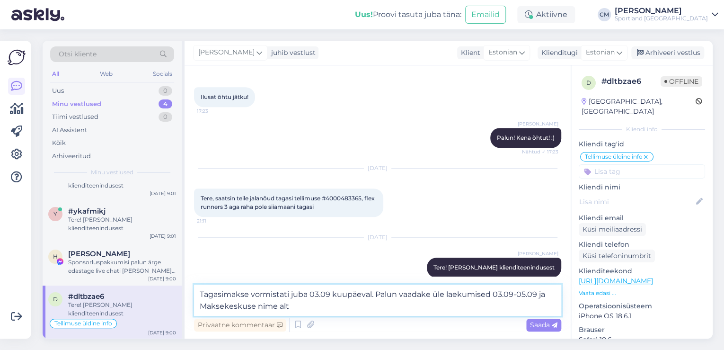
type textarea "Tagasimakse vormistati juba 03.09 kuupäeval. Palun vaadake üle laekumised 03.09…"
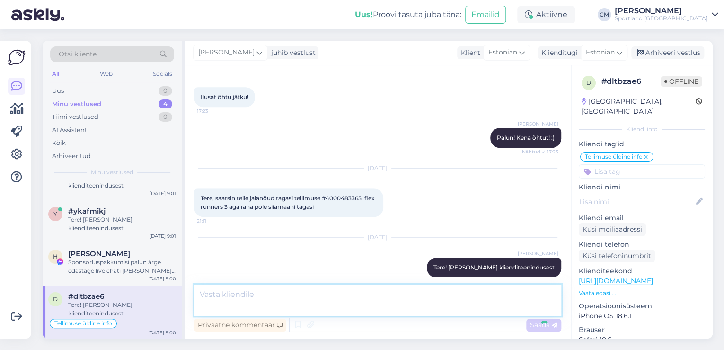
scroll to position [374, 0]
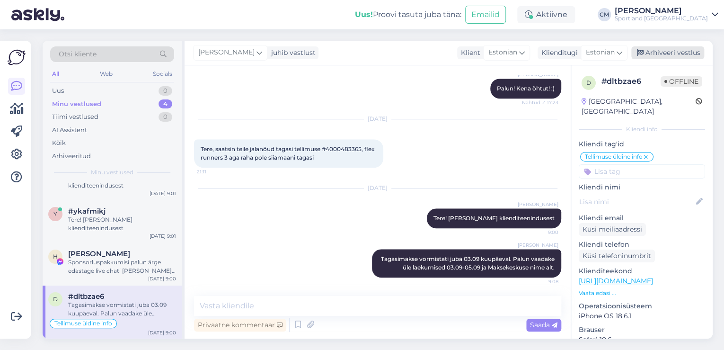
click at [666, 50] on div "Arhiveeri vestlus" at bounding box center [667, 52] width 73 height 13
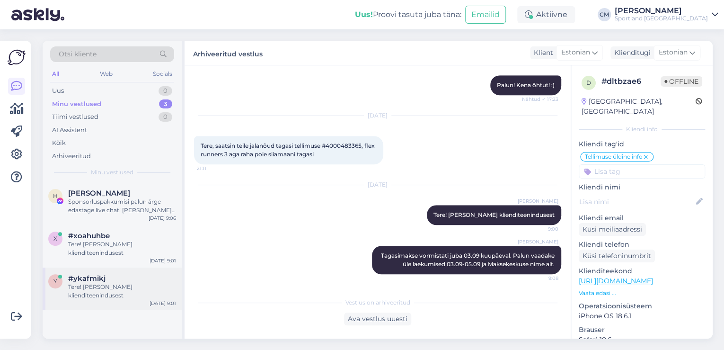
click at [100, 289] on div "Tere! [PERSON_NAME] klienditeenindusest" at bounding box center [122, 290] width 108 height 17
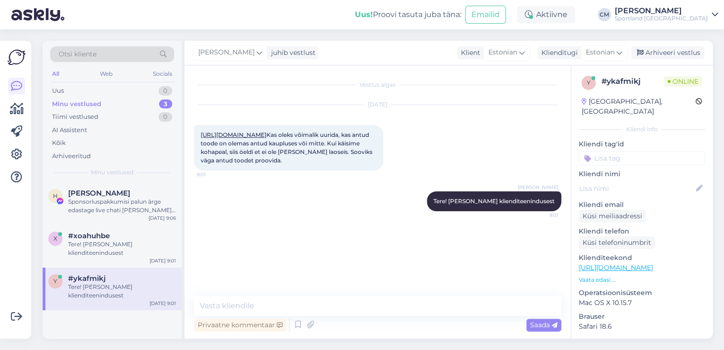
scroll to position [0, 0]
click at [266, 304] on textarea at bounding box center [377, 306] width 367 height 20
type textarea "U"
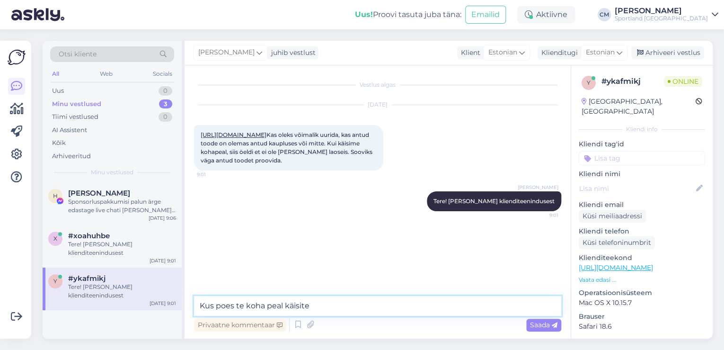
type textarea "Kus poes te koha peal käisite?"
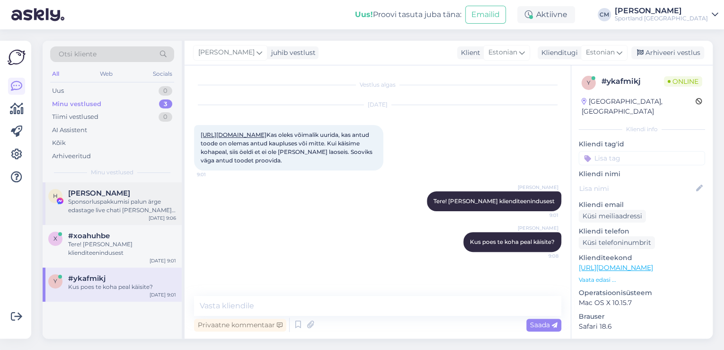
click at [138, 221] on div "H [PERSON_NAME] Sponsorluspakkumisi palun ärge edastage live chati [PERSON_NAME…" at bounding box center [112, 203] width 139 height 43
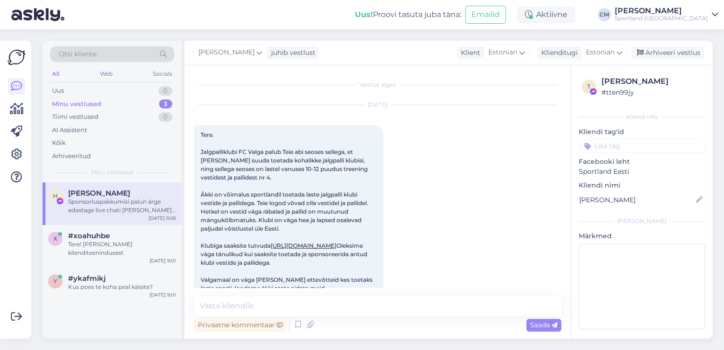
scroll to position [261, 0]
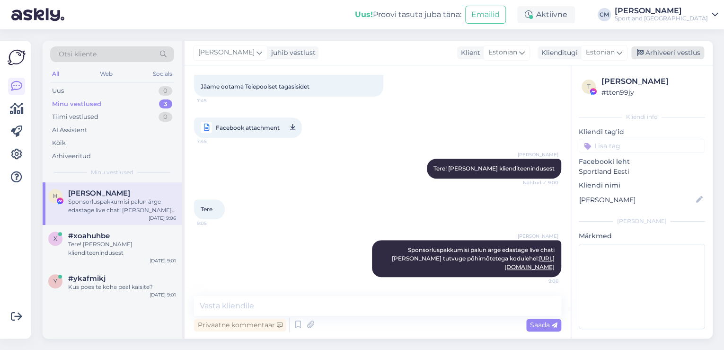
click at [683, 51] on div "Arhiveeri vestlus" at bounding box center [667, 52] width 73 height 13
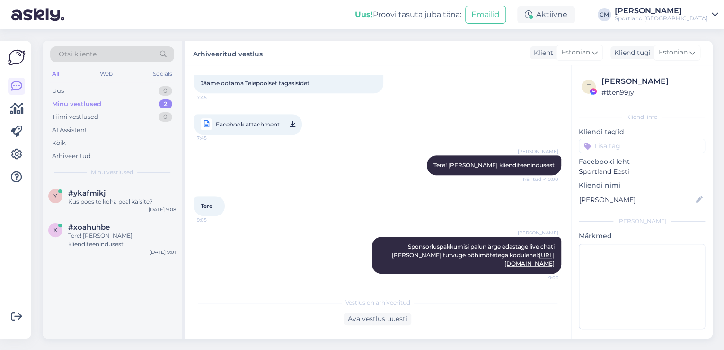
click at [627, 156] on div "t Heiki Trakmann # tten99jy Kliendi info Kliendi tag'id Võidu lunastamine Vaba …" at bounding box center [641, 204] width 141 height 278
click at [636, 141] on input at bounding box center [642, 146] width 126 height 14
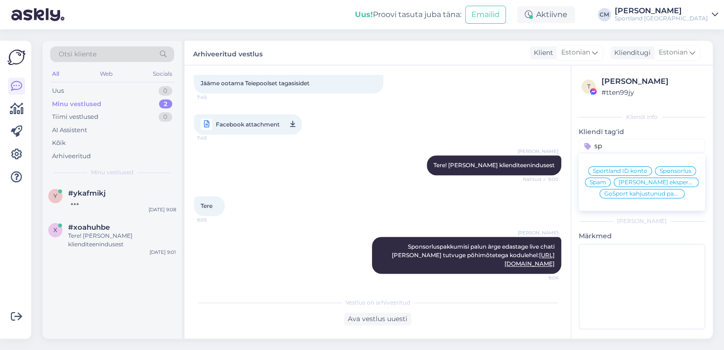
type input "sp"
click at [673, 177] on div "Sportland ID konto Sponsorlus Spam Hilinenud ekspertiisi vastus GoSport kahjust…" at bounding box center [642, 182] width 126 height 49
click at [675, 174] on div "Sponsorlus" at bounding box center [675, 170] width 41 height 9
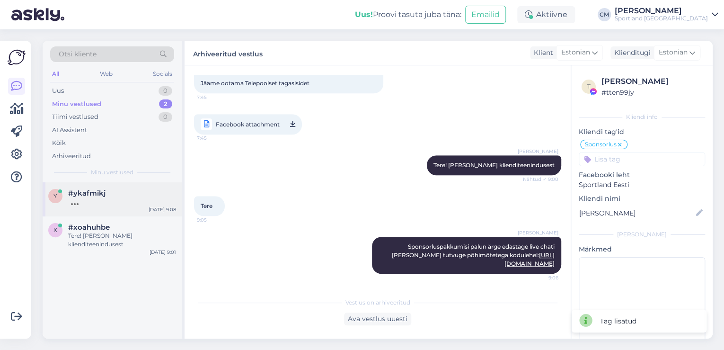
click at [111, 184] on div "y #ykafmikj [DATE] 9:08" at bounding box center [112, 199] width 139 height 34
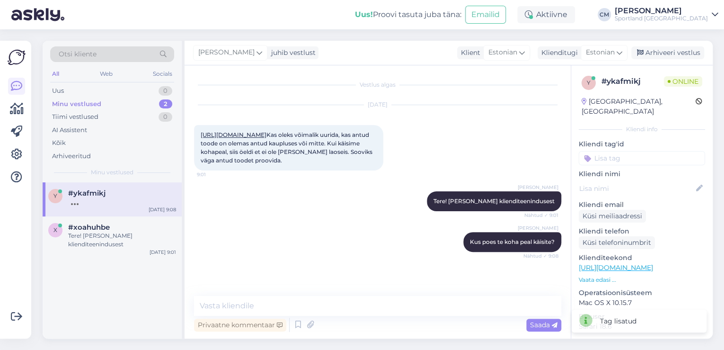
scroll to position [32, 0]
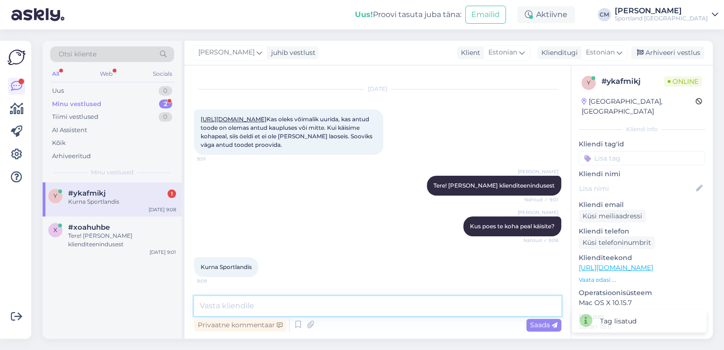
click at [222, 304] on textarea at bounding box center [377, 306] width 367 height 20
click at [263, 308] on textarea "Teeme päringu kauplusele" at bounding box center [377, 306] width 367 height 20
click at [260, 309] on textarea "Teeme päringu kauplusele" at bounding box center [377, 306] width 367 height 20
click at [362, 300] on textarea "Teeme päringu saadavuse kauplusele" at bounding box center [377, 306] width 367 height 20
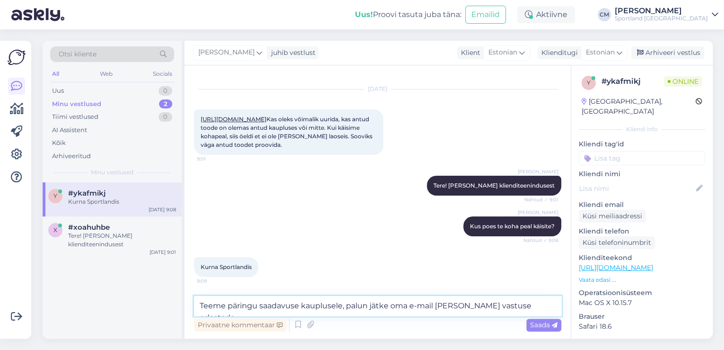
type textarea "Teeme päringu saadavuse kauplusele, palun jätke oma e-mail [PERSON_NAME] vastus…"
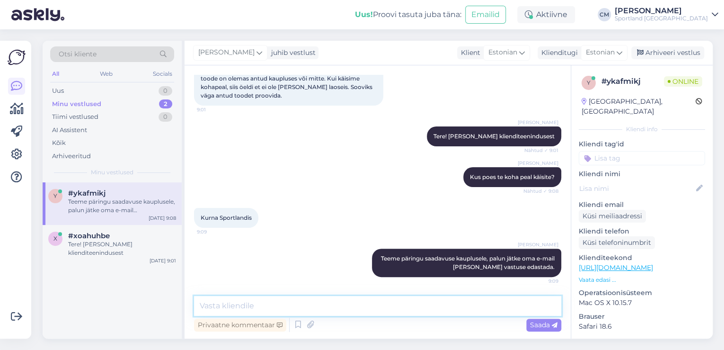
scroll to position [0, 0]
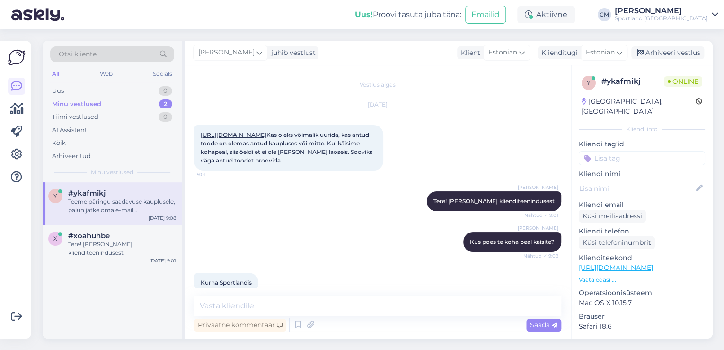
click at [264, 138] on link "[URL][DOMAIN_NAME]" at bounding box center [234, 134] width 66 height 7
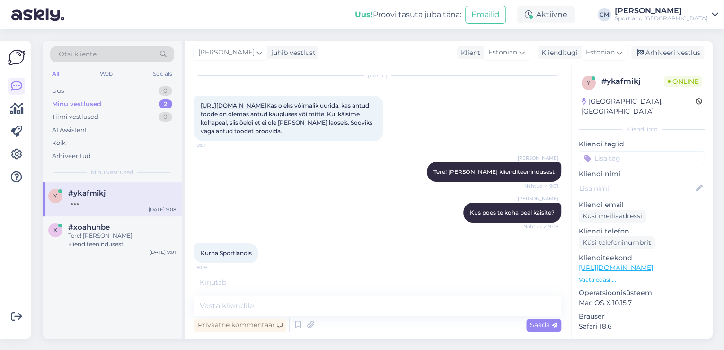
scroll to position [91, 0]
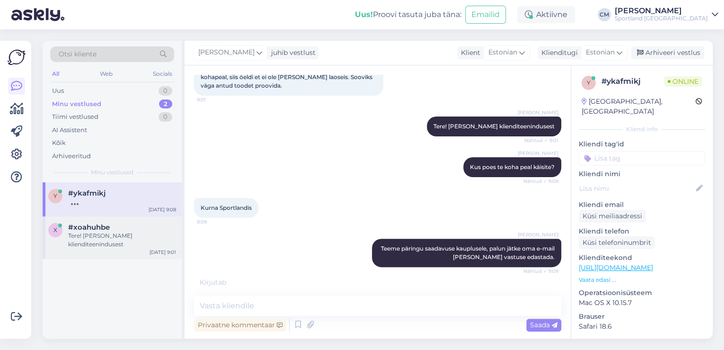
click at [141, 231] on div "Tere! [PERSON_NAME] klienditeenindusest" at bounding box center [122, 239] width 108 height 17
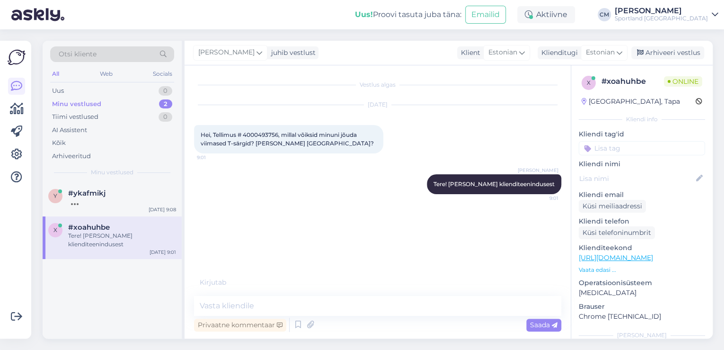
click at [266, 135] on span "Hei, Tellimus # 4000493756, millal võiksid minuni jõuda viimased T-särgid? [PER…" at bounding box center [287, 139] width 173 height 16
copy span "4000493756"
click at [171, 91] on div "1" at bounding box center [166, 90] width 12 height 9
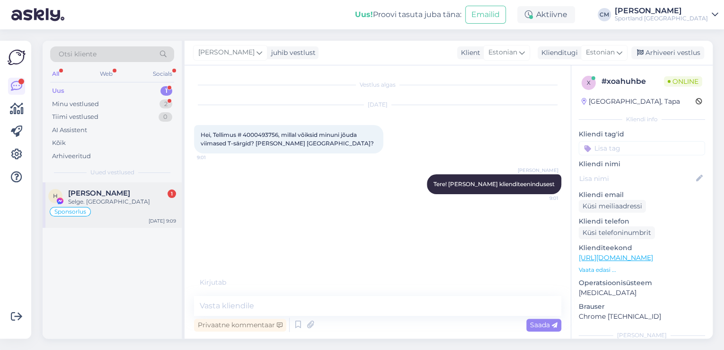
click at [115, 193] on span "[PERSON_NAME]" at bounding box center [99, 193] width 62 height 9
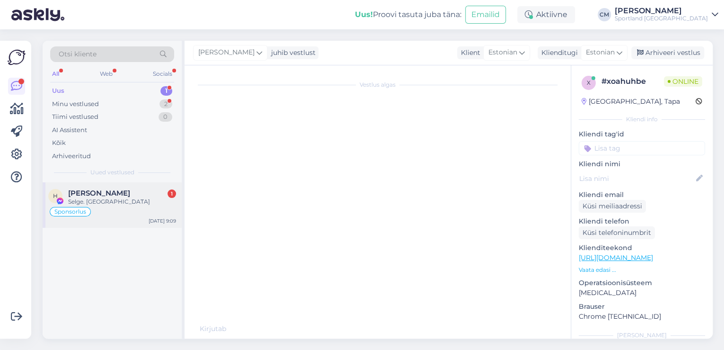
scroll to position [347, 0]
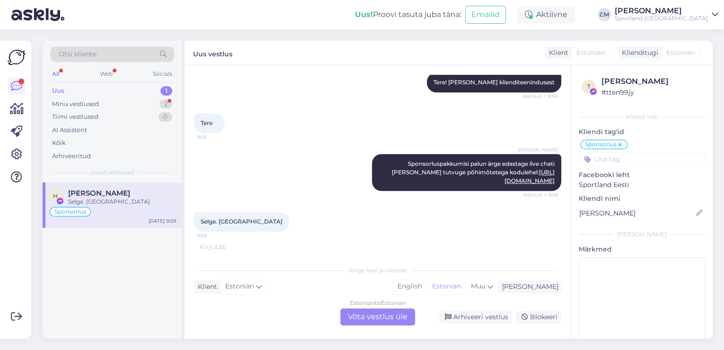
click at [386, 310] on div "Estonian to Estonian Võta vestlus üle" at bounding box center [377, 316] width 75 height 17
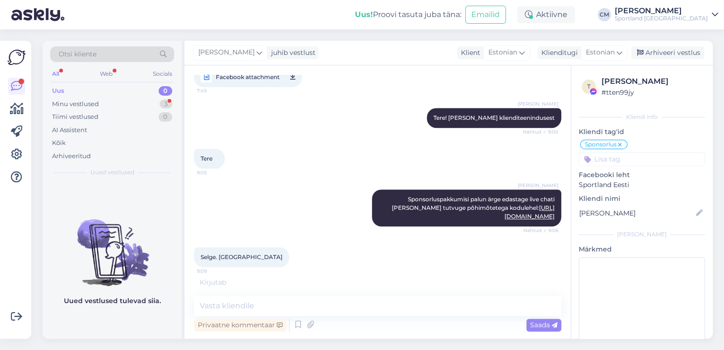
scroll to position [301, 0]
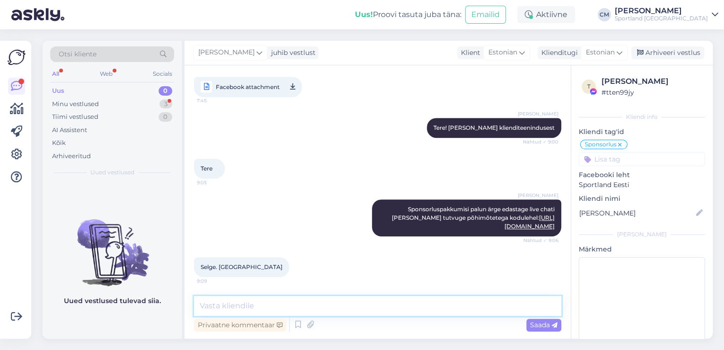
click at [247, 309] on textarea at bounding box center [377, 306] width 367 height 20
type textarea "Kas saan veel abiks olla?"
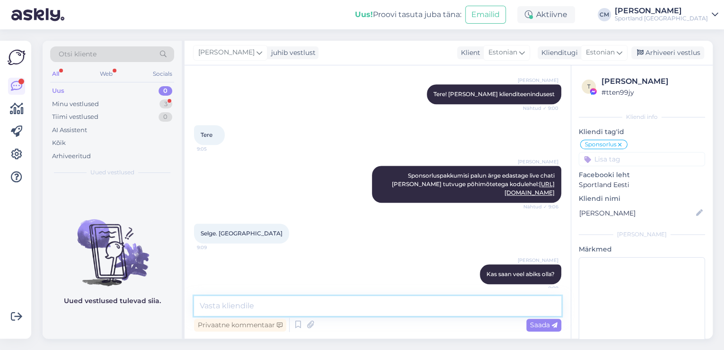
scroll to position [342, 0]
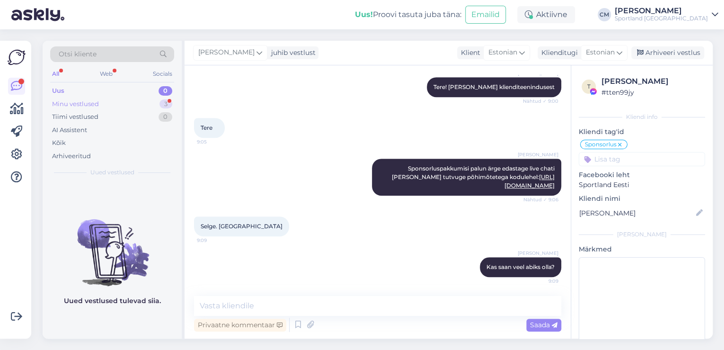
click at [149, 103] on div "Minu vestlused 3" at bounding box center [112, 103] width 124 height 13
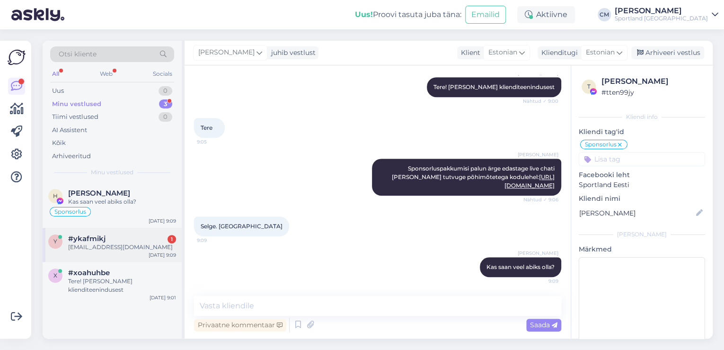
click at [133, 244] on div "[EMAIL_ADDRESS][DOMAIN_NAME]" at bounding box center [122, 247] width 108 height 9
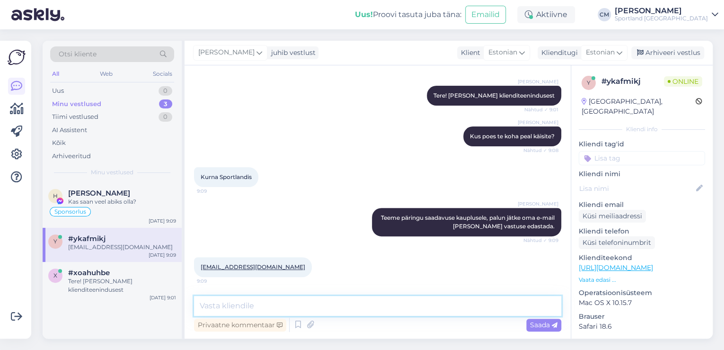
click at [270, 310] on textarea at bounding box center [377, 306] width 367 height 20
type textarea "Täname, uurime suurus 42 saadavust."
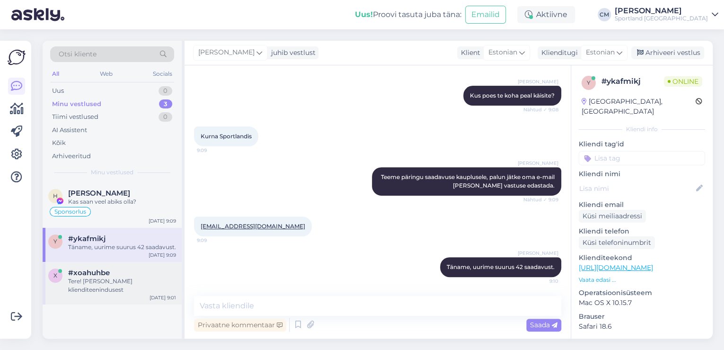
click at [150, 282] on div "Tere! [PERSON_NAME] klienditeenindusest" at bounding box center [122, 285] width 108 height 17
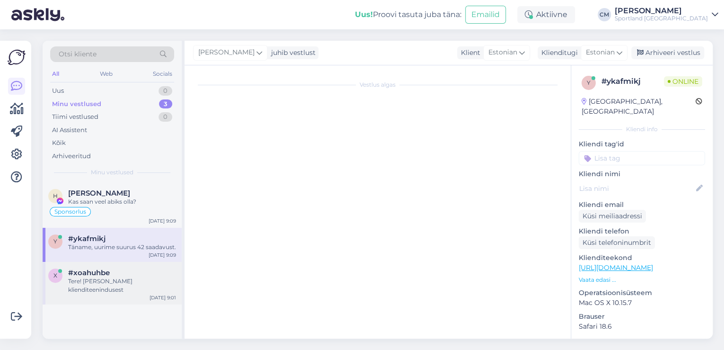
scroll to position [0, 0]
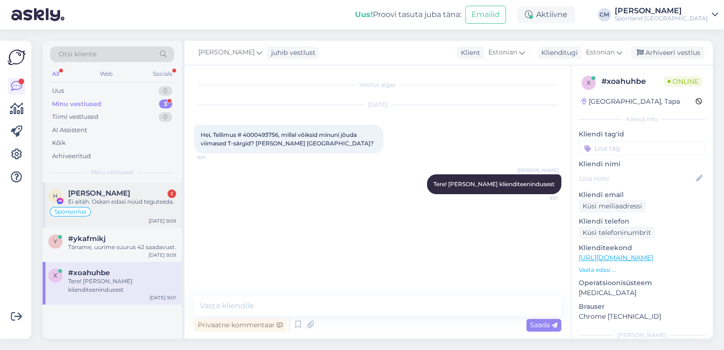
click at [125, 189] on span "[PERSON_NAME]" at bounding box center [99, 193] width 62 height 9
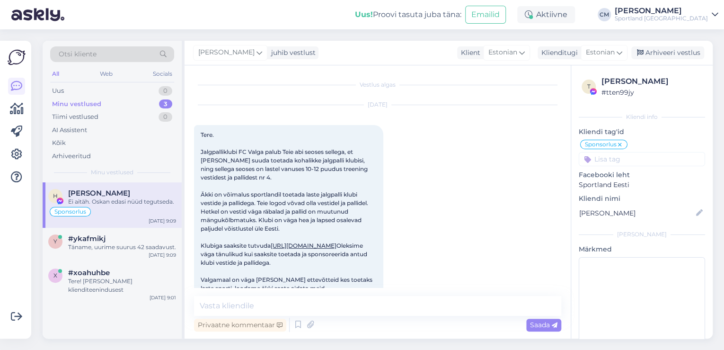
scroll to position [383, 0]
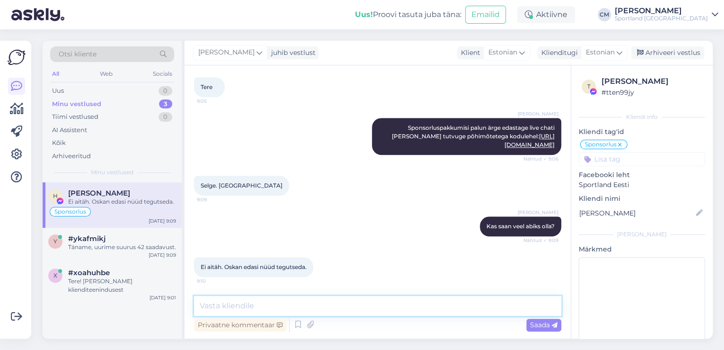
click at [413, 303] on textarea at bounding box center [377, 306] width 367 height 20
type textarea "Kena päeva jätku!"
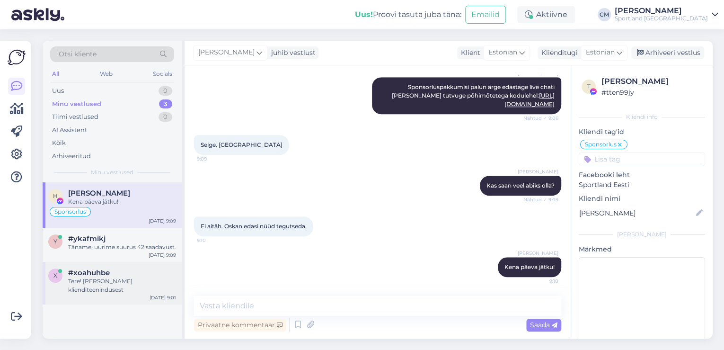
click at [127, 288] on div "Tere! [PERSON_NAME] klienditeenindusest" at bounding box center [122, 285] width 108 height 17
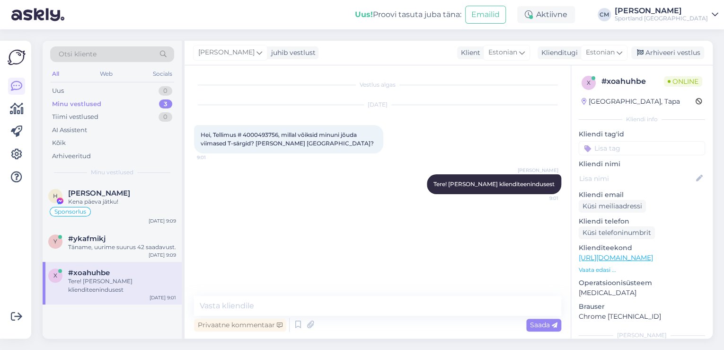
click at [255, 133] on span "Hei, Tellimus # 4000493756, millal võiksid minuni jõuda viimased T-särgid? [PER…" at bounding box center [287, 139] width 173 height 16
copy span "4000493756"
click at [335, 293] on div "Vestlus algas [DATE] Hei, Tellimus # 4000493756, millal võiksid minuni jõuda vi…" at bounding box center [378, 201] width 386 height 273
click at [335, 303] on textarea at bounding box center [377, 306] width 367 height 20
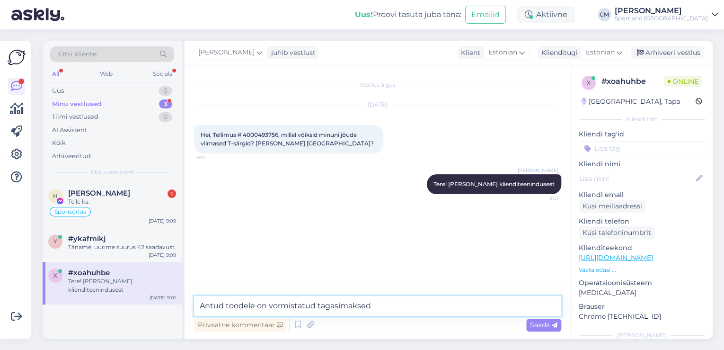
click at [449, 305] on textarea "Antud toodele on vormistatud tagasimaksed" at bounding box center [377, 306] width 367 height 20
click at [476, 304] on textarea "Antud toodele on vormistatud tagasimaksed [DATE]. Kahjuks pole tooteid saadaval." at bounding box center [377, 306] width 367 height 20
type textarea "Antud toodele on vormistatud tagasimaksed [DATE]. Kahjuks polnud tooteid saadav…"
click at [435, 302] on textarea "Antud toodele on vormistatud tagasimaksed [DATE]. Kahjuks polnud tooteid saadav…" at bounding box center [377, 306] width 367 height 20
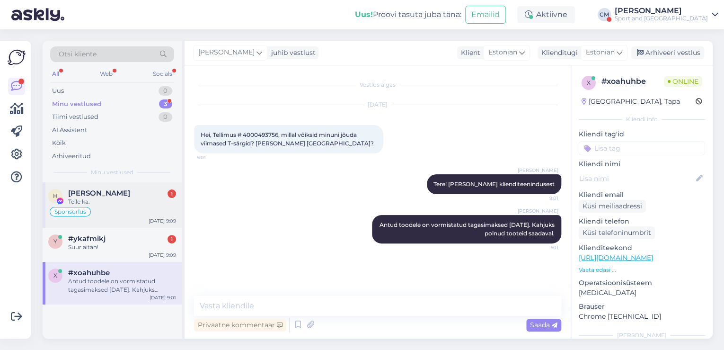
click at [64, 209] on span "Sponsorlus" at bounding box center [70, 212] width 32 height 6
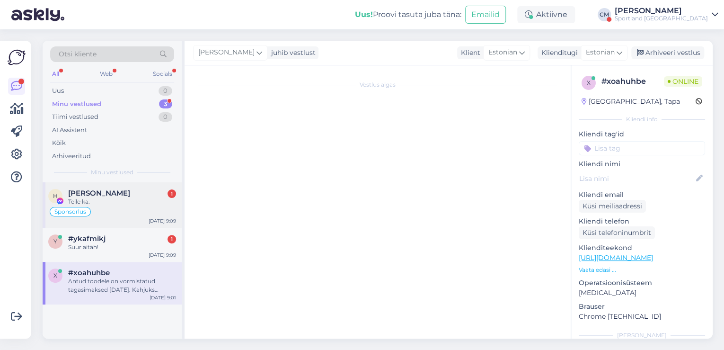
scroll to position [464, 0]
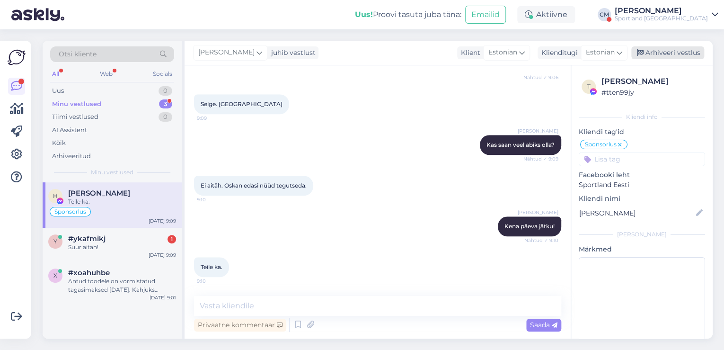
click at [648, 48] on div "Arhiveeri vestlus" at bounding box center [667, 52] width 73 height 13
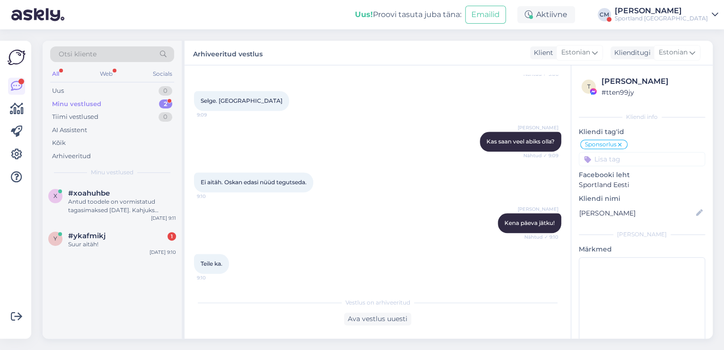
click at [661, 17] on div "Sportland [GEOGRAPHIC_DATA]" at bounding box center [661, 19] width 93 height 8
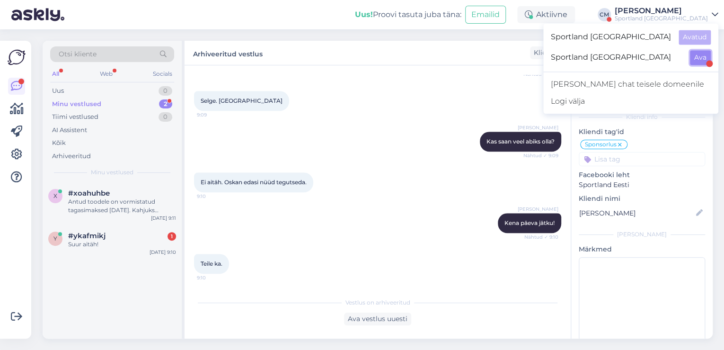
click at [696, 56] on button "Ava" at bounding box center [700, 57] width 21 height 15
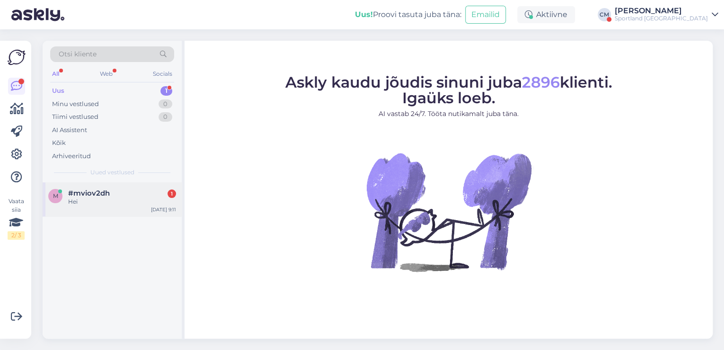
click at [147, 195] on div "#mviov2dh 1" at bounding box center [122, 193] width 108 height 9
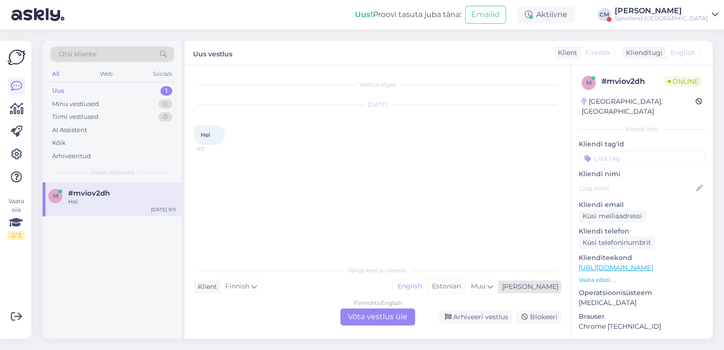
click at [466, 284] on div "Estonian" at bounding box center [446, 286] width 39 height 14
click at [368, 320] on div "Finnish to Estonian Võta vestlus üle" at bounding box center [377, 316] width 75 height 17
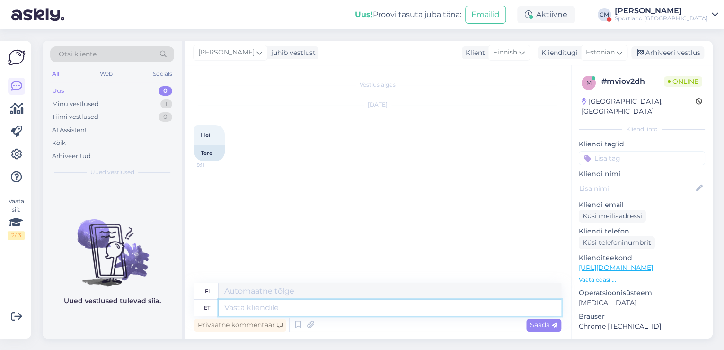
click at [350, 310] on textarea at bounding box center [390, 308] width 343 height 16
type textarea "Tere!"
type textarea "Hei!"
type textarea "[PERSON_NAME] ca"
type textarea "[PERSON_NAME]"
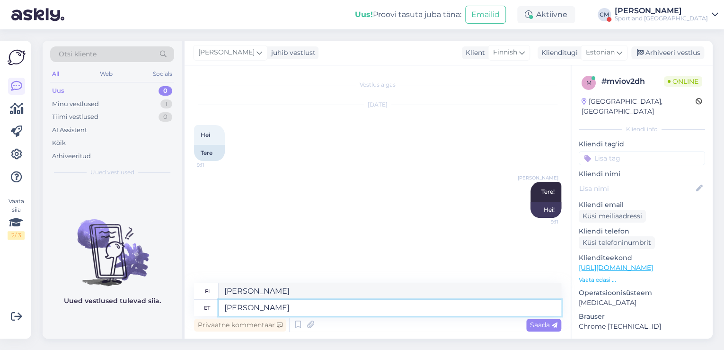
type textarea "[PERSON_NAME]"
type textarea "Minä [PERSON_NAME]."
type textarea "[PERSON_NAME] klienditeenindusest."
type textarea "[PERSON_NAME] asiakaspalvelusta."
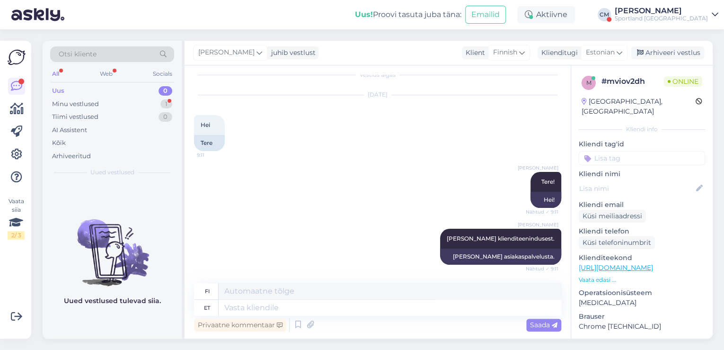
scroll to position [93, 0]
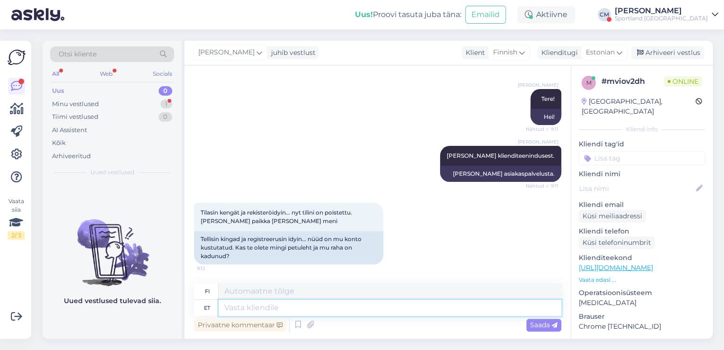
click at [379, 307] on textarea at bounding box center [390, 308] width 343 height 16
type textarea "M"
type textarea "Mis"
type textarea "Mitä"
type textarea "M"
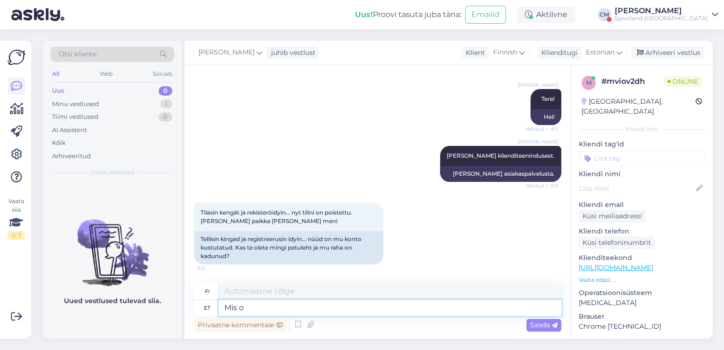
type textarea "Mis on"
type textarea "Mitä"
type textarea "Mis on t"
type textarea "Mikä on"
type textarea "Mis on teie te"
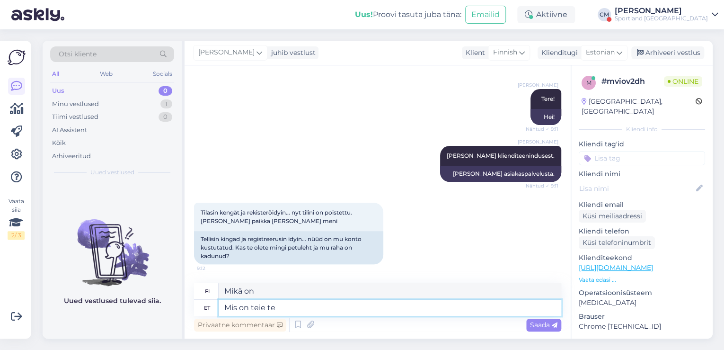
type textarea "Mikä on sinun?"
type textarea "Mis on teie tellimuse nu"
type textarea "Mikä on tilauksesi?"
type textarea "Mis on teie tellimuse number?"
type textarea "Mikä on tilausnumerosi?"
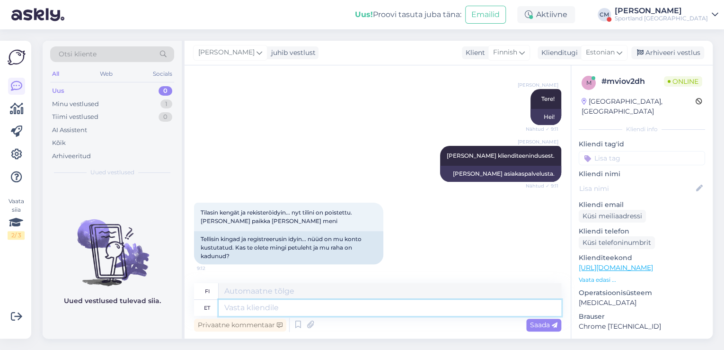
scroll to position [150, 0]
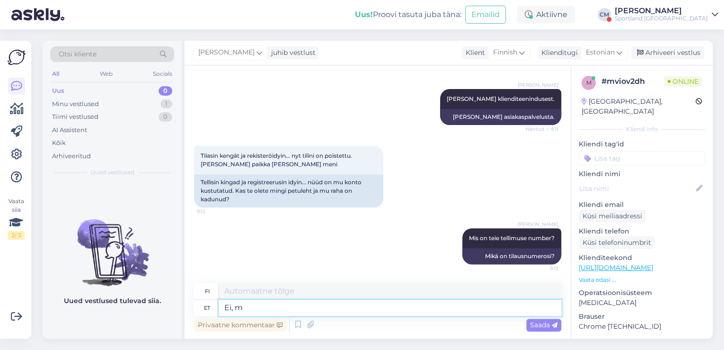
type textarea "Ei, me"
type textarea "Ei,"
type textarea "Ei, me ei"
type textarea "Ei, me"
type textarea "Ei, me ei o"
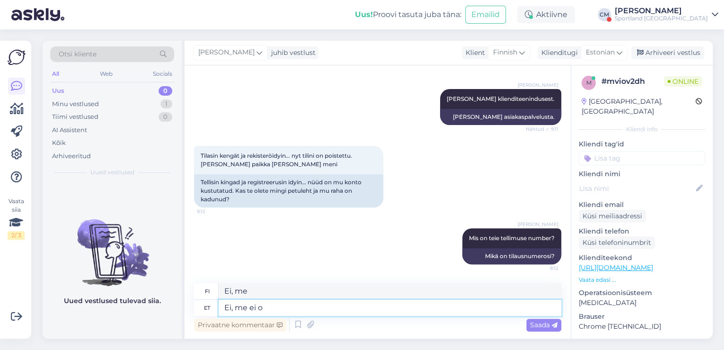
type textarea "Ei, emme."
type textarea "Ei, me ei ole"
type textarea "Emme ole."
type textarea "Ei, me ei ole petuleht."
type textarea "Ei, [PERSON_NAME]."
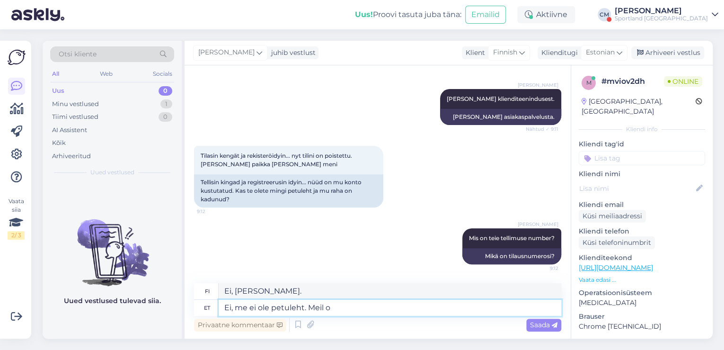
type textarea "Ei, me ei ole petuleht. Meil on"
type textarea "Ei, [PERSON_NAME]. Me"
type textarea "Ei, me ei ole petuleht. Meil on pa"
type textarea "Ei, [PERSON_NAME]. Meillä on"
type textarea "Ei, me ei ole petuleht."
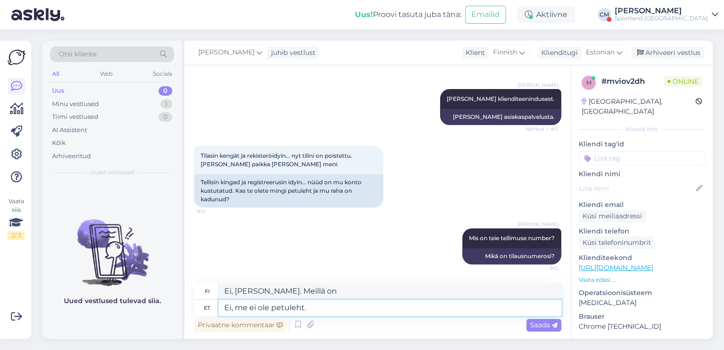
type textarea "Ei, [PERSON_NAME]. Me"
type textarea "Ei, me ei ole petuleh"
type textarea "Ei, [PERSON_NAME]. Meillä on"
type textarea "Ei, me ei ole pet"
type textarea "Ei, [PERSON_NAME]."
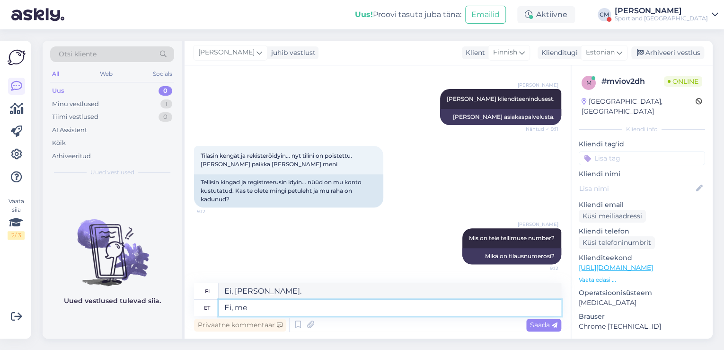
type textarea "Ei, m"
type textarea "Emme ole."
type textarea "Ei"
type textarea "Ei, emme."
type textarea "E"
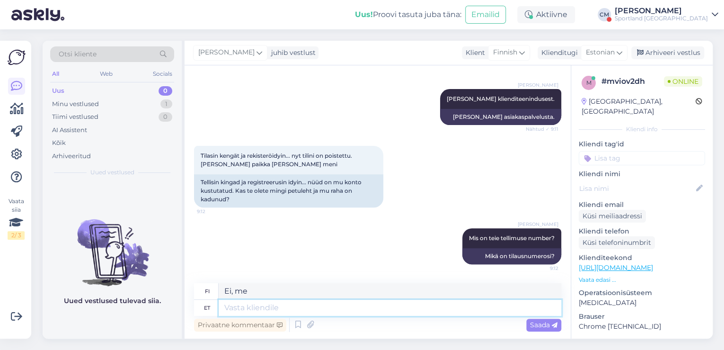
type textarea "Ei,"
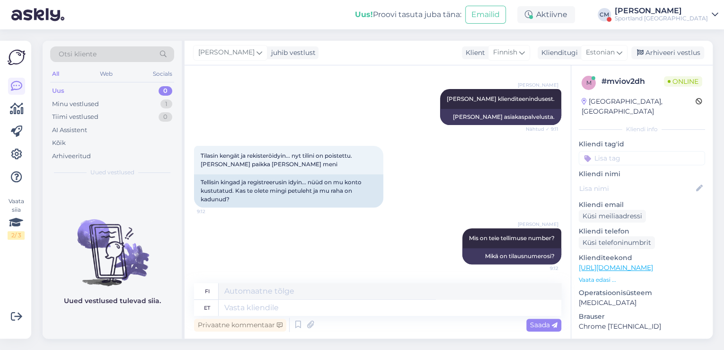
click at [682, 25] on div "Uus! Proovi tasuta [PERSON_NAME]: Emailid Aktiivne [PERSON_NAME] Sportland [GEO…" at bounding box center [362, 14] width 724 height 29
click at [686, 17] on div "Sportland [GEOGRAPHIC_DATA]" at bounding box center [661, 19] width 93 height 8
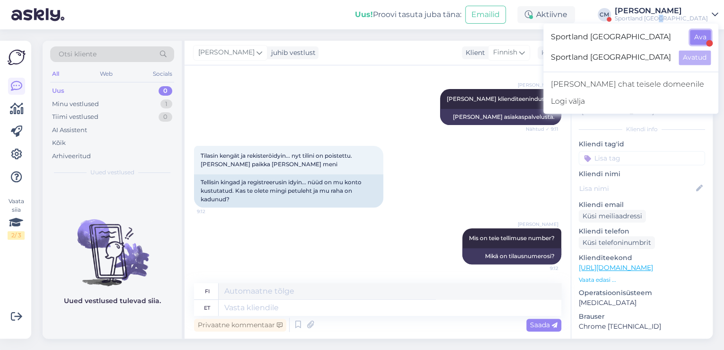
click at [690, 35] on button "Ava" at bounding box center [700, 37] width 21 height 15
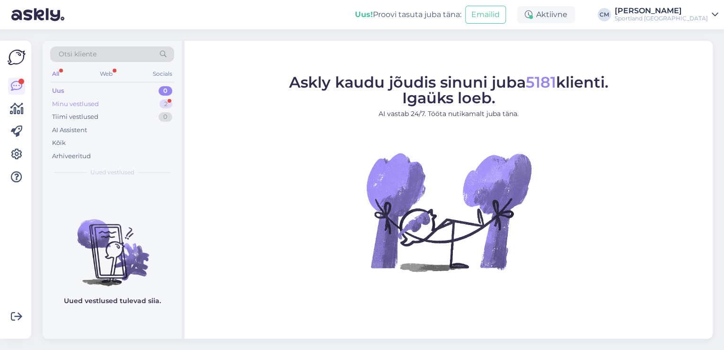
click at [163, 101] on div "2" at bounding box center [165, 103] width 13 height 9
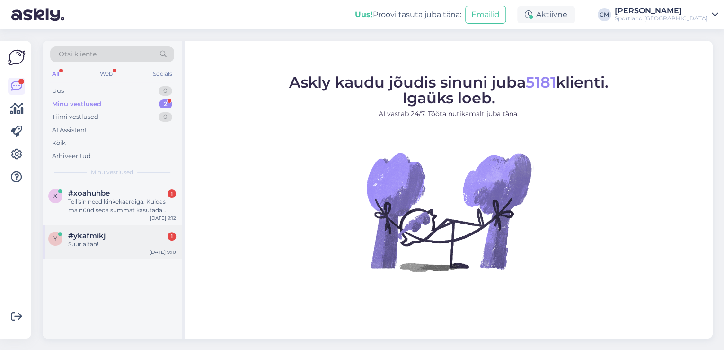
click at [112, 251] on div "y #ykafmikj 1 Suur aitäh! [DATE] 9:10" at bounding box center [112, 242] width 139 height 34
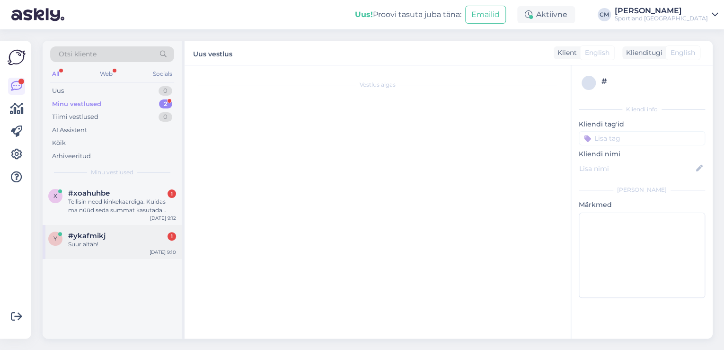
scroll to position [203, 0]
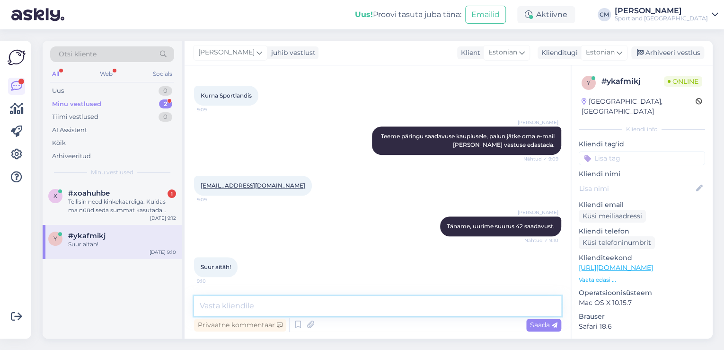
click at [250, 301] on textarea at bounding box center [377, 306] width 367 height 20
type textarea "Kas saan veel abiks olla?"
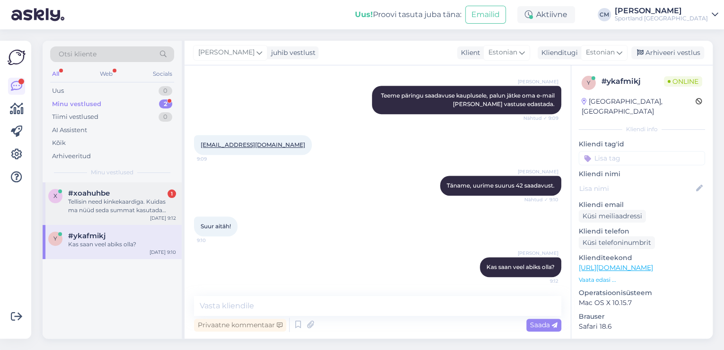
click at [134, 196] on div "#xoahuhbe 1" at bounding box center [122, 193] width 108 height 9
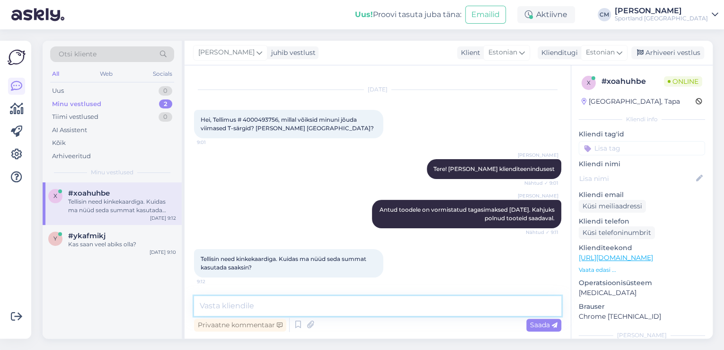
click at [266, 303] on textarea at bounding box center [377, 306] width 367 height 20
type textarea "Summa laekub tagasi teie sooduskoodile."
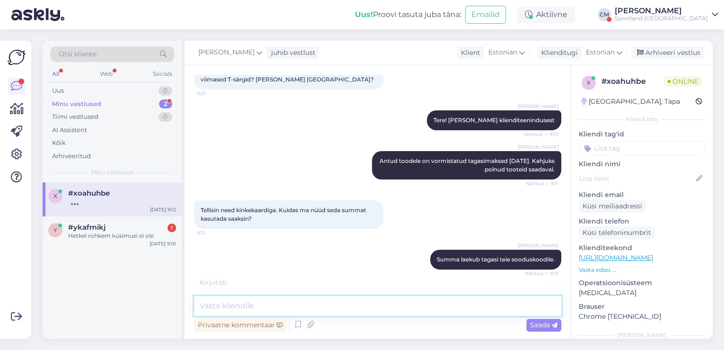
scroll to position [66, 0]
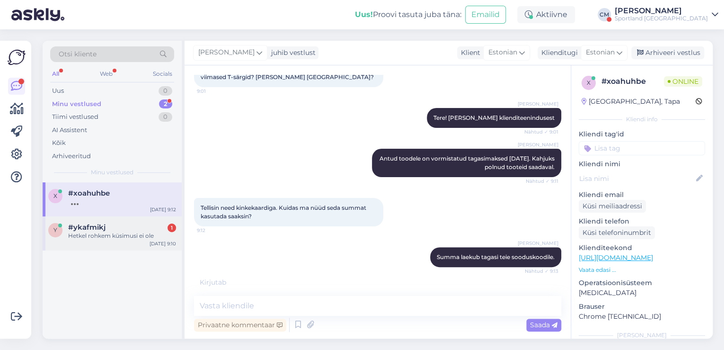
click at [103, 225] on span "#ykafmikj" at bounding box center [86, 227] width 37 height 9
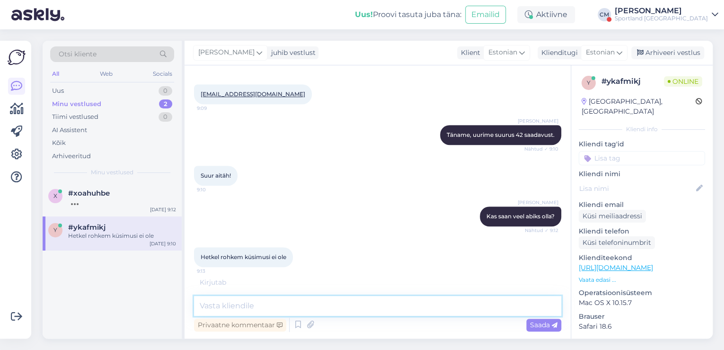
click at [242, 305] on textarea at bounding box center [377, 306] width 367 height 20
type textarea "J"
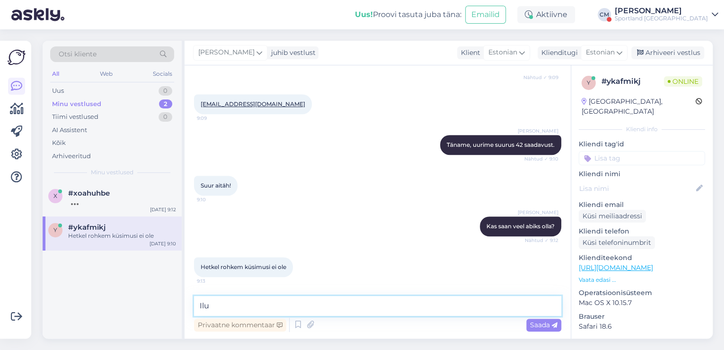
scroll to position [285, 0]
type textarea "Ilusat päeva!"
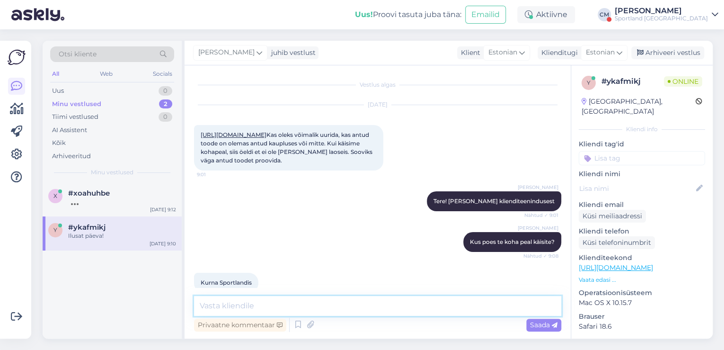
scroll to position [0, 0]
click at [265, 138] on link "[URL][DOMAIN_NAME]" at bounding box center [234, 134] width 66 height 7
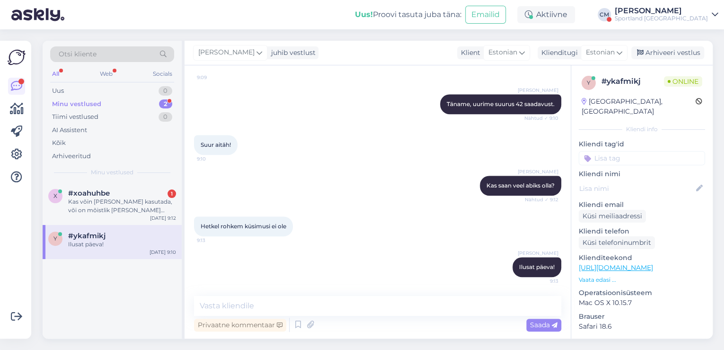
scroll to position [326, 0]
click at [145, 223] on div "x #xoahuhbe 1 Kas võin [PERSON_NAME] kasutada, või on mõistlik [PERSON_NAME] oo…" at bounding box center [112, 203] width 139 height 43
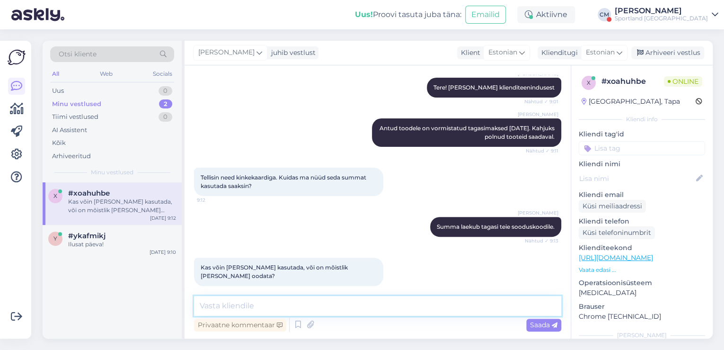
click at [248, 306] on textarea at bounding box center [377, 306] width 367 height 20
type textarea "Tagasimaksest on juba mitu päeva möödas, peaksite saama kasutada koodi."
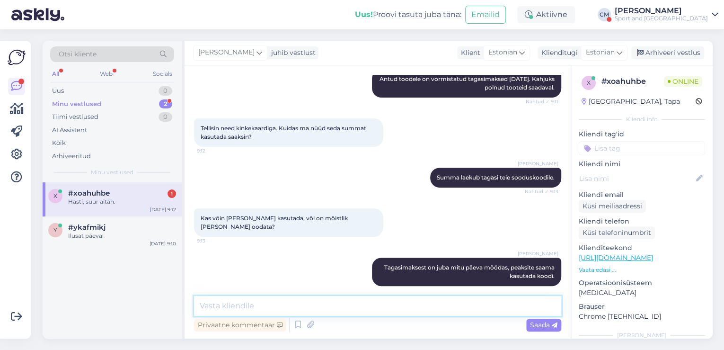
scroll to position [186, 0]
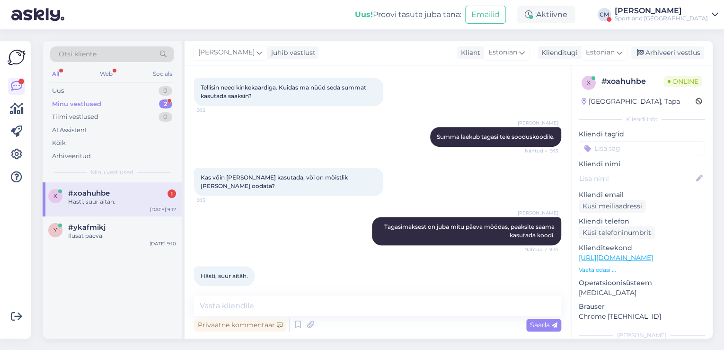
click at [109, 252] on div "x #xoahuhbe 1 Hästi, suur aitäh. [DATE] 9:12 y #ykafmikj Ilusat päeva! [DATE] 9…" at bounding box center [112, 260] width 139 height 156
drag, startPoint x: 113, startPoint y: 240, endPoint x: 84, endPoint y: 233, distance: 29.7
click at [111, 240] on div "y #ykafmikj Ilusat päeva! [DATE] 9:10" at bounding box center [112, 233] width 139 height 34
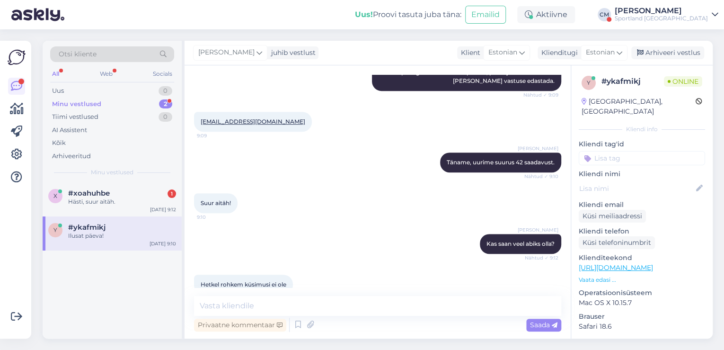
scroll to position [250, 0]
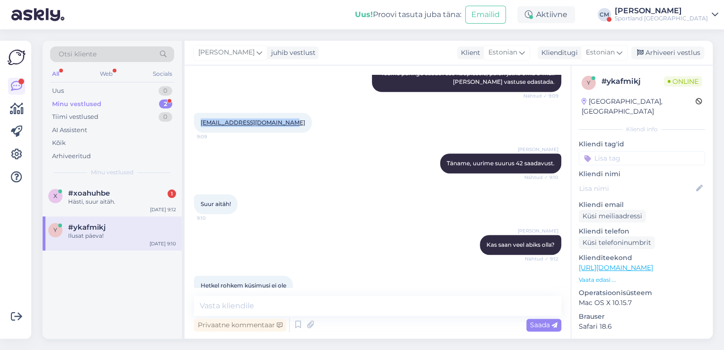
drag, startPoint x: 282, startPoint y: 139, endPoint x: 199, endPoint y: 140, distance: 83.8
click at [199, 132] on div "[EMAIL_ADDRESS][DOMAIN_NAME] 9:09" at bounding box center [253, 123] width 118 height 20
copy link "[EMAIL_ADDRESS][DOMAIN_NAME]"
click at [124, 191] on div "#xoahuhbe 1" at bounding box center [122, 193] width 108 height 9
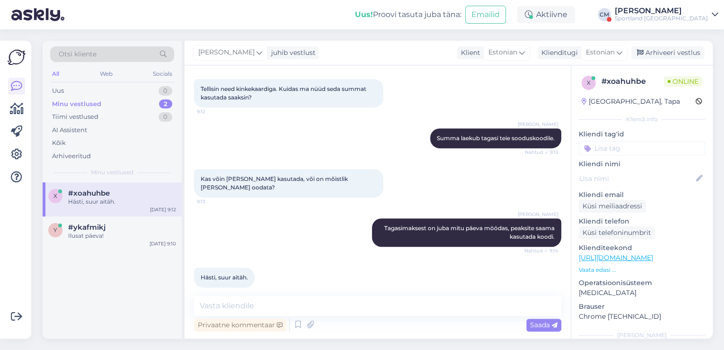
scroll to position [186, 0]
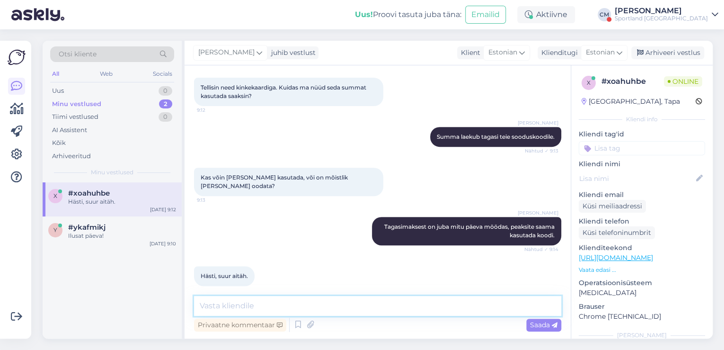
click at [249, 314] on textarea at bounding box center [377, 306] width 367 height 20
type textarea "Kas hetkel saan veel abiks olla?"
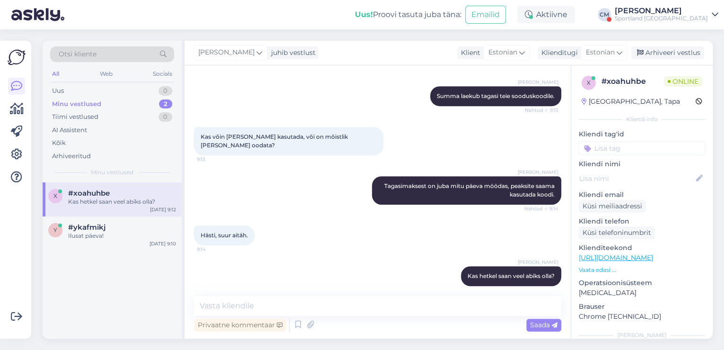
click at [670, 21] on div "Sportland [GEOGRAPHIC_DATA]" at bounding box center [661, 19] width 93 height 8
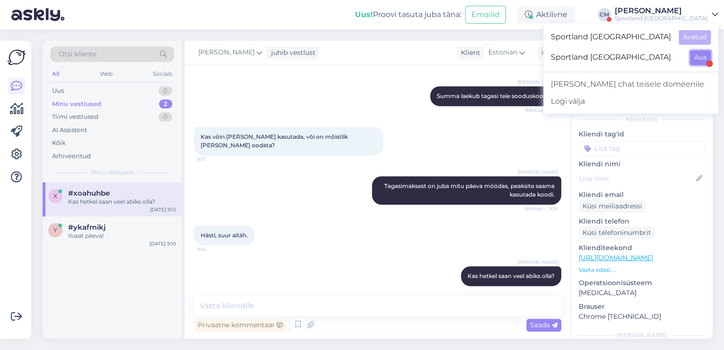
click at [699, 58] on button "Ava" at bounding box center [700, 57] width 21 height 15
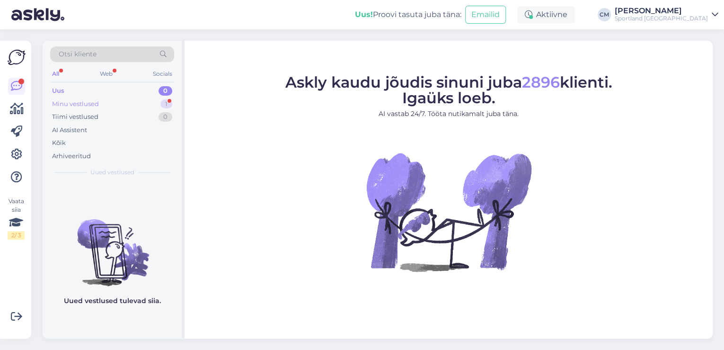
click at [159, 99] on div "Minu vestlused 1" at bounding box center [112, 103] width 124 height 13
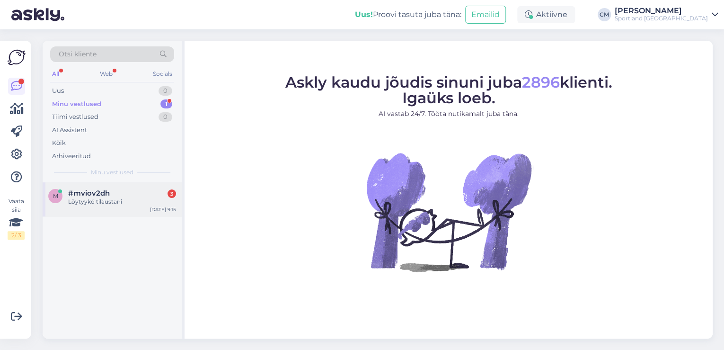
click at [141, 199] on div "Löytyykö tilaustani" at bounding box center [122, 201] width 108 height 9
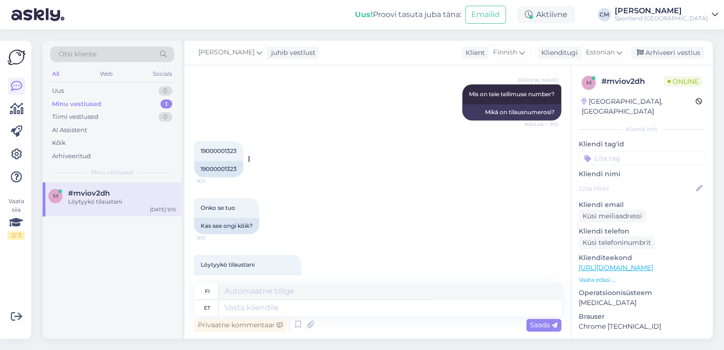
scroll to position [282, 0]
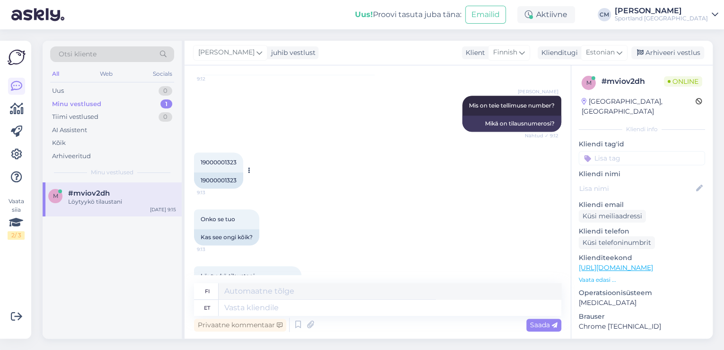
click at [220, 184] on div "19000001323" at bounding box center [218, 180] width 49 height 16
click at [223, 177] on div "19000001323" at bounding box center [218, 180] width 49 height 16
copy div "19000001323"
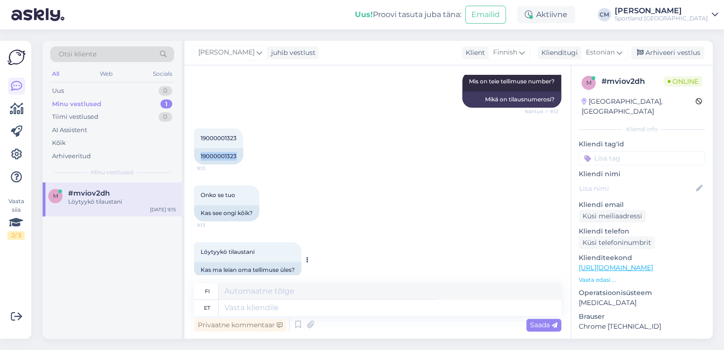
scroll to position [319, 0]
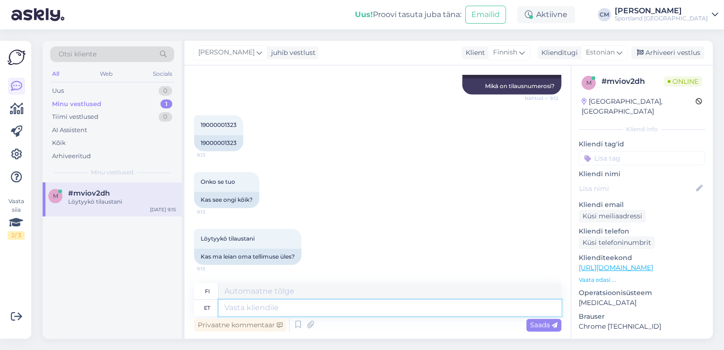
click at [341, 305] on textarea at bounding box center [390, 308] width 343 height 16
type textarea "Jah, s"
type textarea "Kyllä,"
type textarea "Jah, see o"
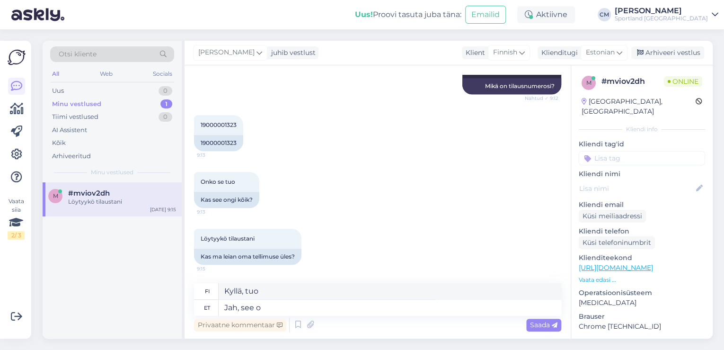
type textarea "Kyllä, siinä kaikki."
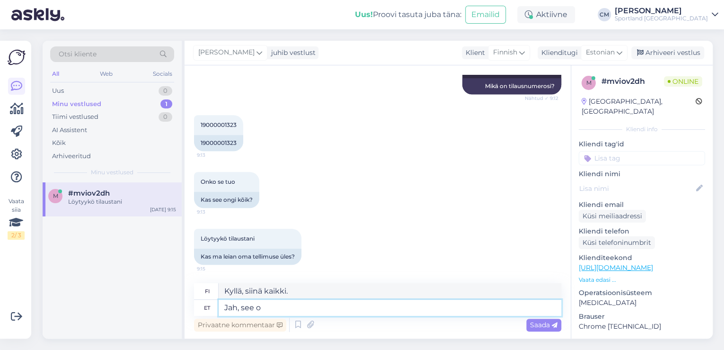
click at [412, 311] on textarea "Jah, see o" at bounding box center [390, 308] width 343 height 16
type textarea "Jah, see ongi tellimuse n"
type textarea "Kyllä, se on järjestys."
type textarea "Jah, see ongi tellimuse number."
type textarea "Kyllä, se on tilausnumero."
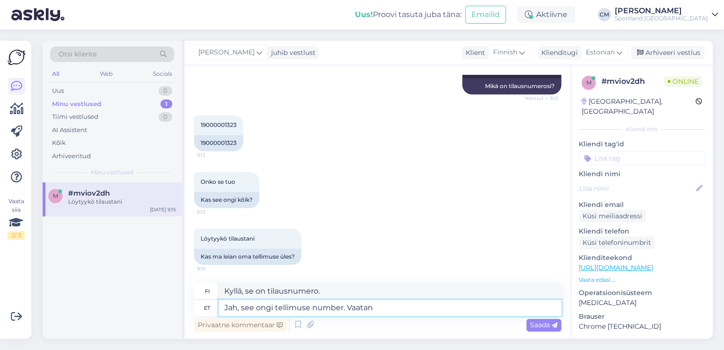
type textarea "Jah, see ongi tellimuse number. Vaatan k"
type textarea "Kyllä, se on tilausnumero. [GEOGRAPHIC_DATA] asian."
type textarea "Jah, see ongi tellimuse number. Vaatan kohe"
type textarea "Kyllä, se on tilausnumero. Tarkistan sen nyt."
type textarea "Jah, see ongi tellimuse number. Vaatan kohe üle."
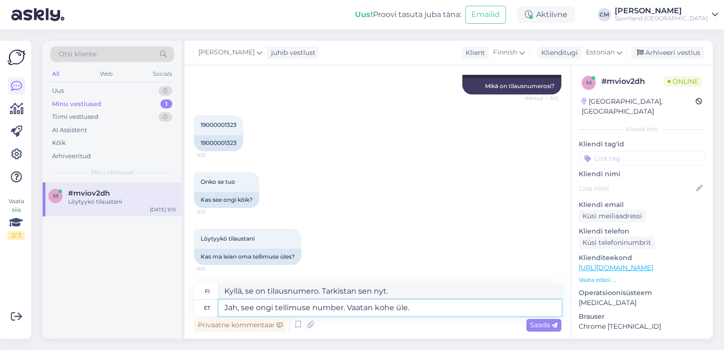
type textarea "Kyllä, se on tilausnumero. [GEOGRAPHIC_DATA] sen heti."
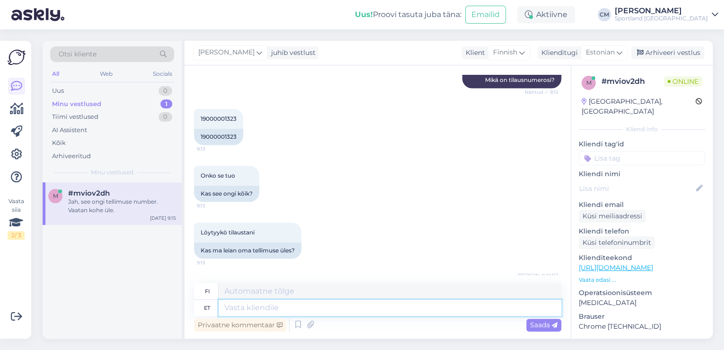
scroll to position [376, 0]
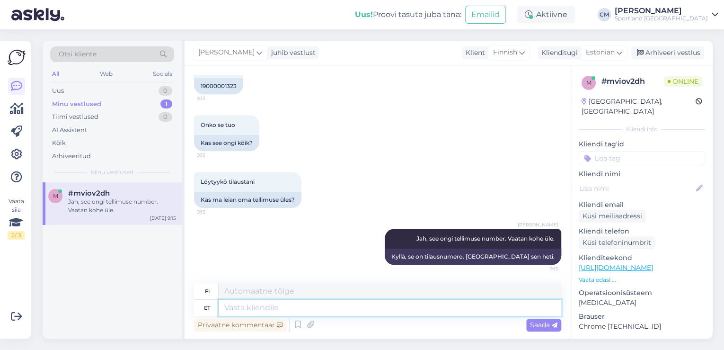
click at [394, 301] on textarea at bounding box center [390, 308] width 343 height 16
click at [451, 303] on textarea at bounding box center [390, 308] width 343 height 16
type textarea "Ost"
type textarea "Ostaa"
type textarea "Ost on il"
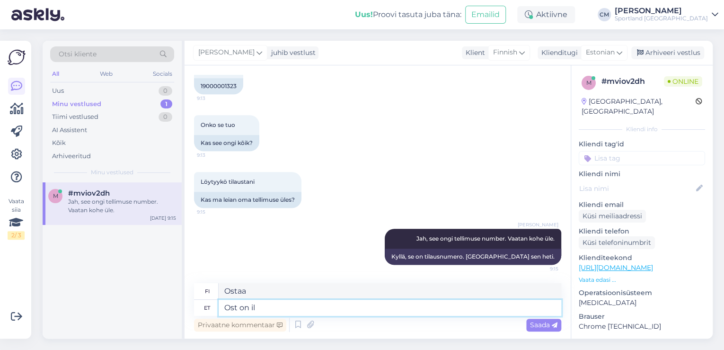
type textarea "[PERSON_NAME] on"
type textarea "Ost on ilusti lä"
type textarea "[PERSON_NAME] on kaunis."
type textarea "Ost on ilusti läbi lä"
type textarea "[PERSON_NAME] sujui mutkattomasti."
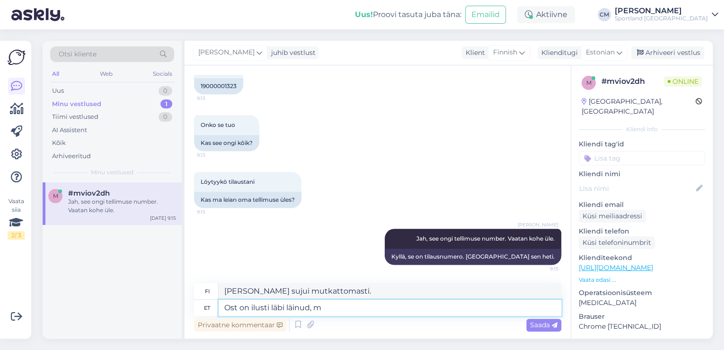
type textarea "Ost on ilusti läbi läinud, mi"
type textarea "[PERSON_NAME] hyvin,"
type textarea "Ost on ilusti läbi läinud, mis on"
type textarea "[PERSON_NAME] [PERSON_NAME]"
type textarea "Ost on ilusti läbi läinud, mis on te"
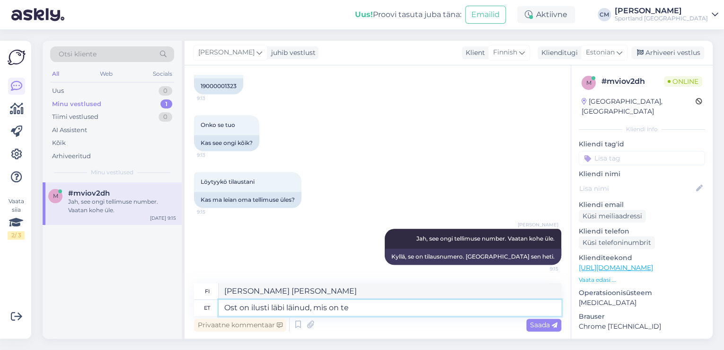
type textarea "[PERSON_NAME] [PERSON_NAME]"
type textarea "Ost on ilusti läbi läinud, mis on teie"
type textarea "[PERSON_NAME] sujui hyvin, mitä mieltä olet?"
type textarea "Ost on ilusti läbi läinud, mis on teie mureks?"
type textarea "Ostokset sujuivat ongelmitta, mitkä ovat huolenaiheesi?"
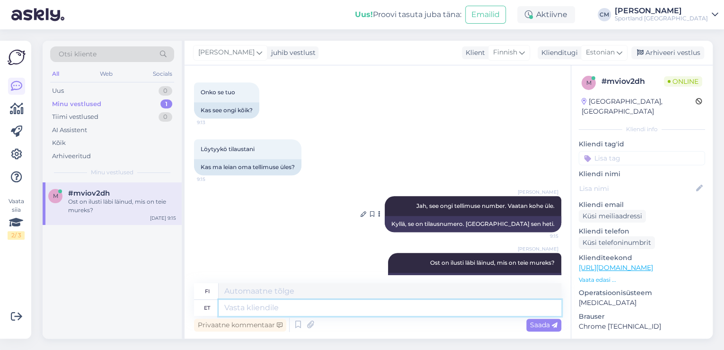
scroll to position [433, 0]
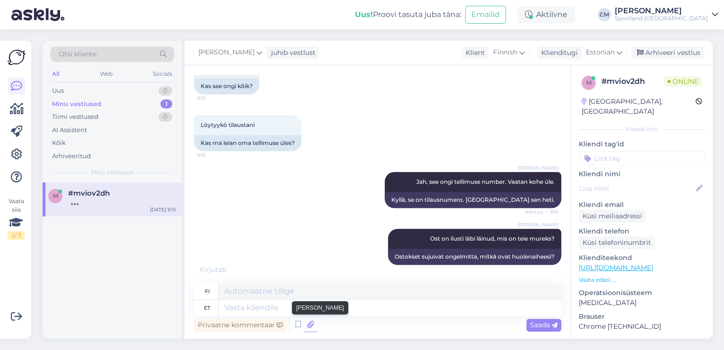
click at [313, 321] on icon at bounding box center [310, 324] width 13 height 14
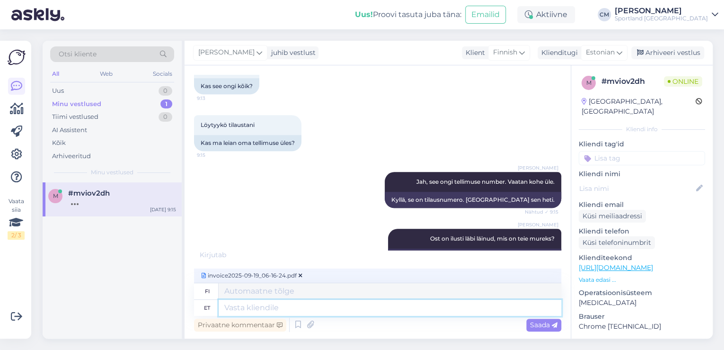
click at [251, 314] on textarea at bounding box center [390, 308] width 343 height 16
type textarea "Ar"
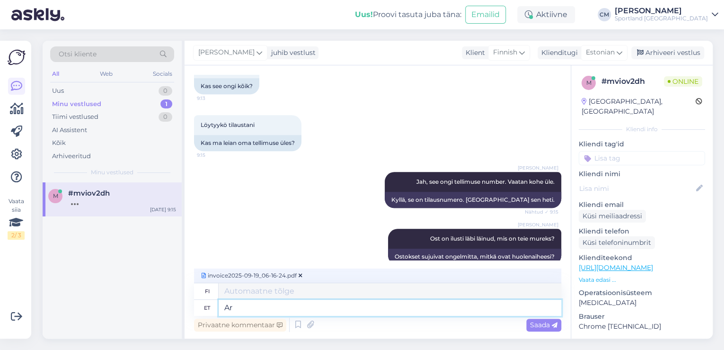
type textarea "A"
type textarea "Arve n"
type textarea "Laskuttaa"
type textarea "Arve manuses."
type textarea "Lasku liitteenä."
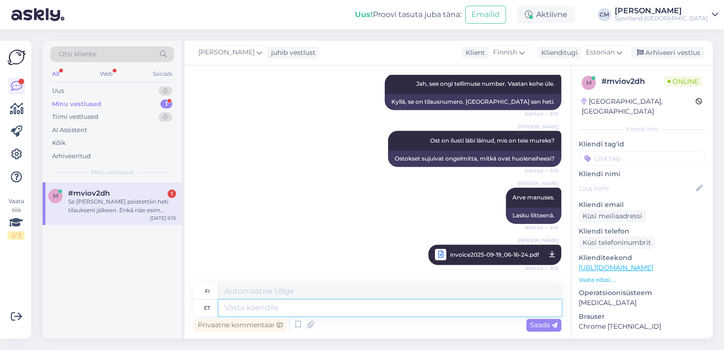
scroll to position [605, 0]
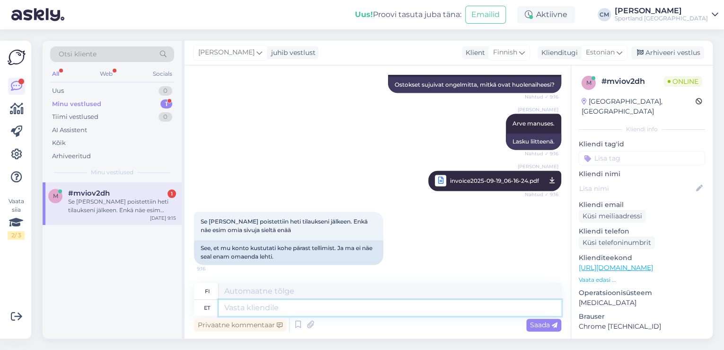
click at [273, 307] on textarea at bounding box center [390, 308] width 343 height 16
type textarea "Kontoi"
type textarea "Tilit"
type textarea "Kontosi ei ku"
type textarea "Ei tilejä"
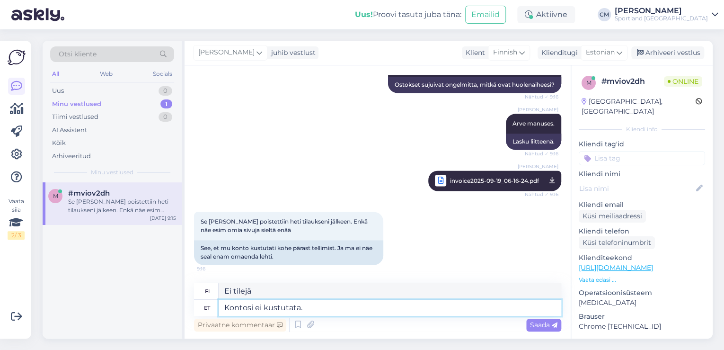
type textarea "Kontosi ei kustutata."
type textarea "Tilejä ei poisteta."
type textarea "Kontosi ei kustutata. Palun t"
type textarea "Tilejä ei poisteta. Ole hyvä"
type textarea "Kontosi ei kustutata. Palun täpsustage en"
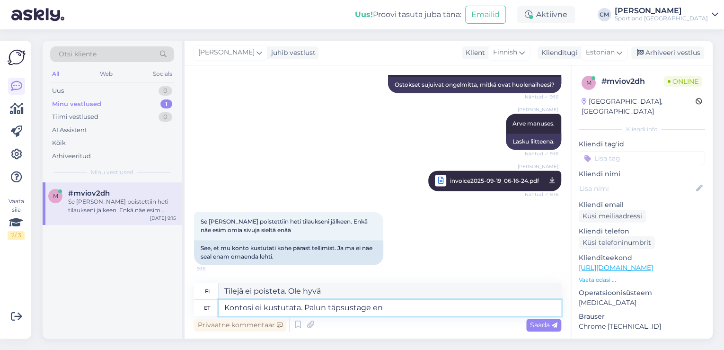
type textarea "Tilejä ei poisteta. Määritä."
type textarea "Kontosi ei kustutata. Palun täpsustage ennast"
type textarea "Tilejä ei poisteta. [GEOGRAPHIC_DATA]."
type textarea "Kontosi ei kustutata. Palun täpsustage ennast,"
type textarea "Tilejä ei poisteta. [PERSON_NAME] hyvä ja tunnista itsesi."
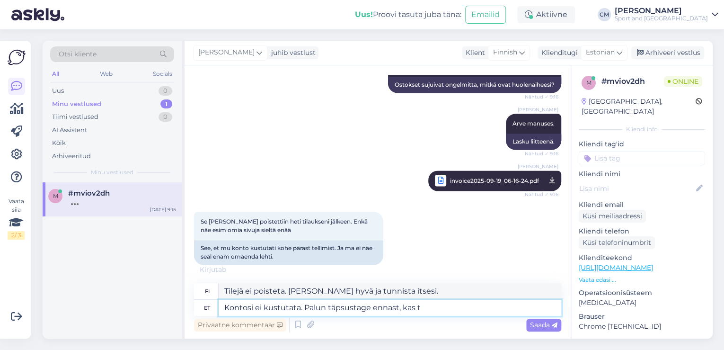
type textarea "Kontosi ei kustutata. Palun täpsustage ennast, kas te"
type textarea "Tilejä ei poisteta. Määritä, haluatko"
type textarea "Kontosi ei kustutata. Palun täpsustage ennast, kas te ei s"
type textarea "Tilejä ei poisteta. Tunnistaudutko?"
type textarea "Kontosi ei kustutata. Palun täpsustage ennast, kas te ei sa"
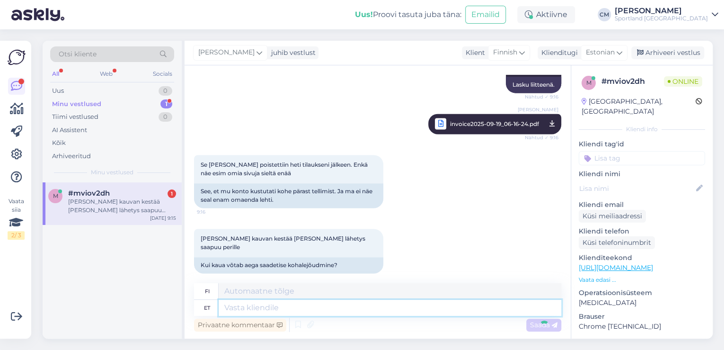
scroll to position [735, 0]
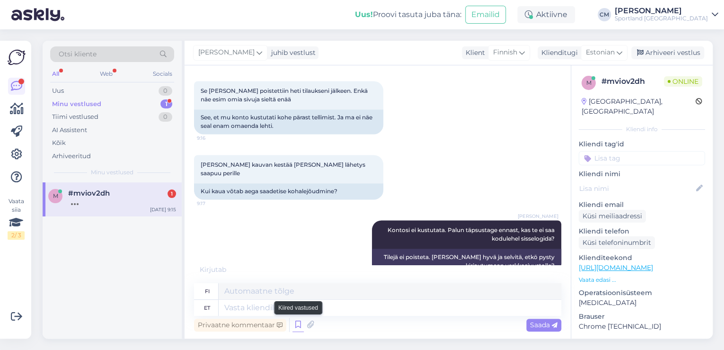
click at [298, 324] on icon at bounding box center [297, 324] width 11 height 14
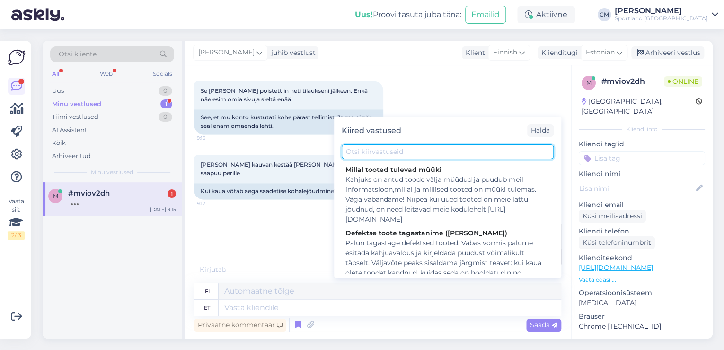
click at [452, 149] on input "text" at bounding box center [448, 151] width 212 height 15
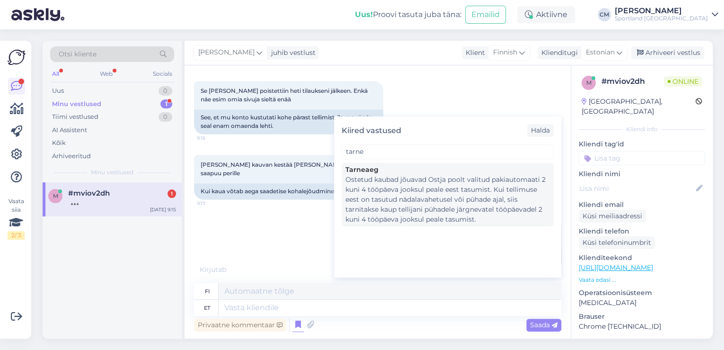
click at [446, 165] on div "Tarneaeg" at bounding box center [447, 170] width 204 height 10
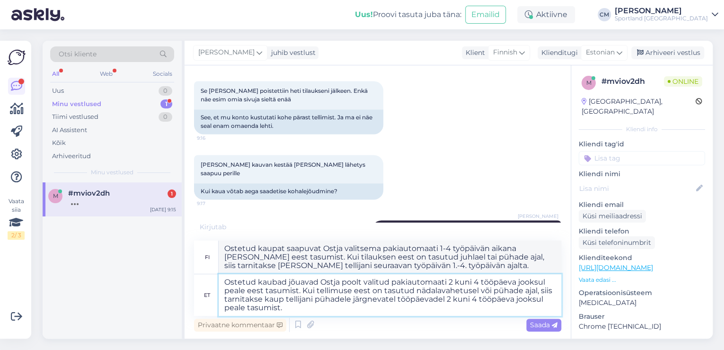
click at [480, 293] on textarea "Ostetud kaubad jõuavad Ostja poolt valitud pakiautomaati 2 kuni 4 tööpäeva jook…" at bounding box center [390, 295] width 343 height 42
drag, startPoint x: 479, startPoint y: 291, endPoint x: 536, endPoint y: 293, distance: 56.8
click at [536, 293] on textarea "Ostetud kaubad jõuavad Ostja poolt valitud pakiautomaati 2 kuni 4 tööpäeva jook…" at bounding box center [390, 295] width 343 height 42
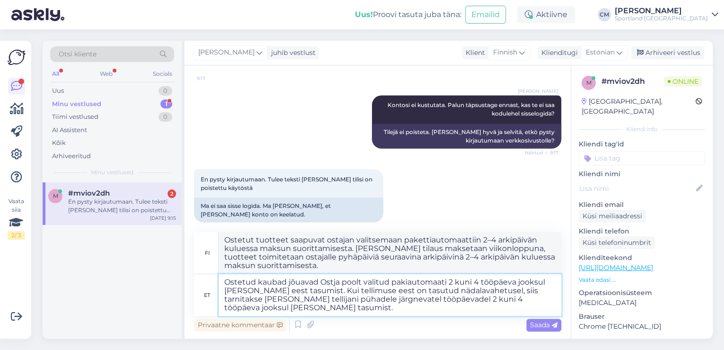
click at [278, 299] on textarea "Ostetud kaubad jõuavad Ostja poolt valitud pakiautomaati 2 kuni 4 tööpäeva jook…" at bounding box center [390, 295] width 343 height 42
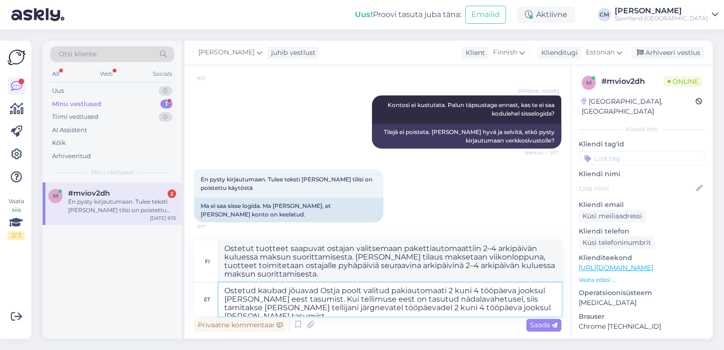
scroll to position [852, 0]
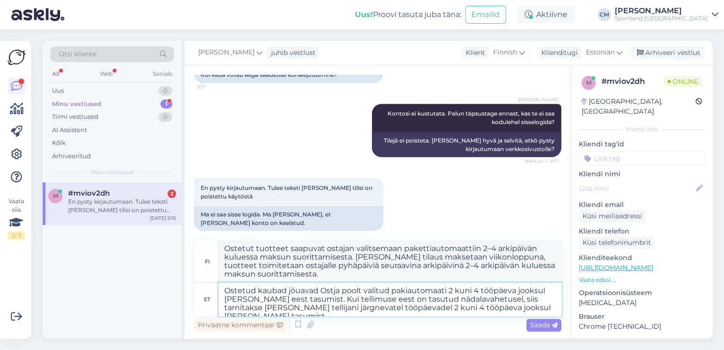
click at [535, 307] on textarea "Ostetud kaubad jõuavad Ostja poolt valitud pakiautomaati 2 kuni 4 tööpäeva jook…" at bounding box center [390, 298] width 343 height 33
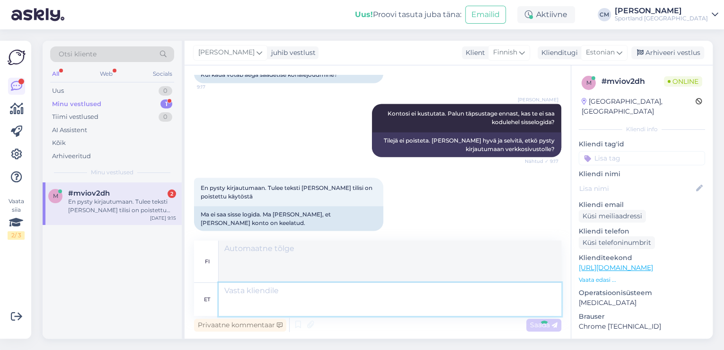
scroll to position [934, 0]
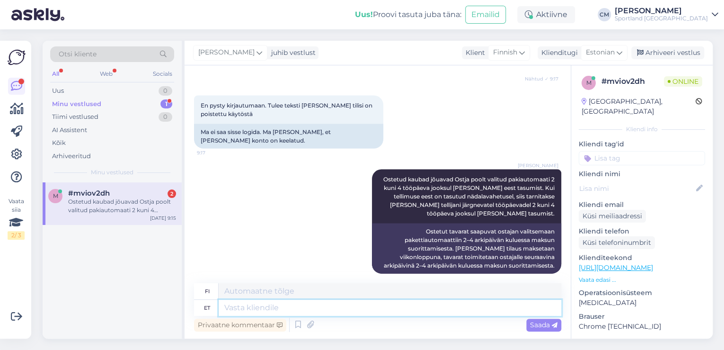
click at [399, 303] on textarea at bounding box center [390, 308] width 343 height 16
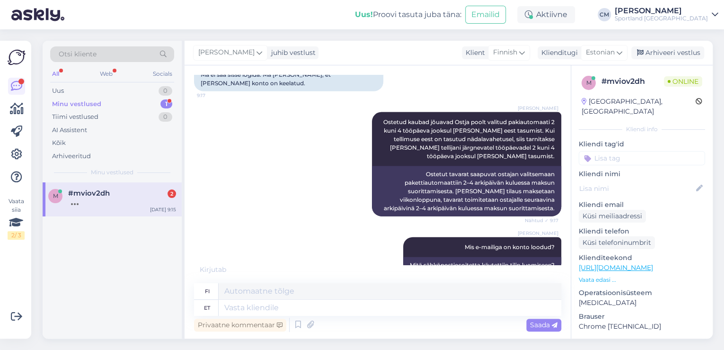
scroll to position [1048, 0]
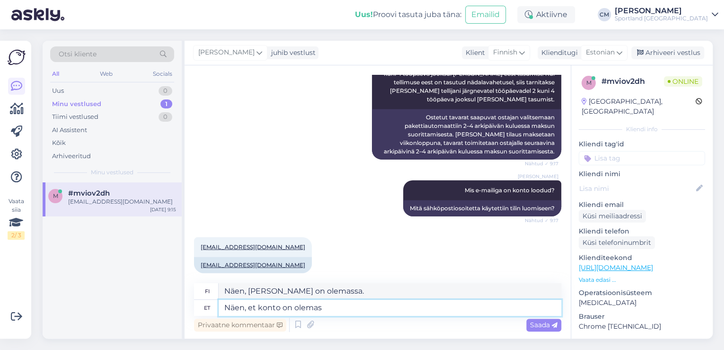
click at [358, 303] on textarea "Näen, et konto on olemas" at bounding box center [390, 308] width 343 height 16
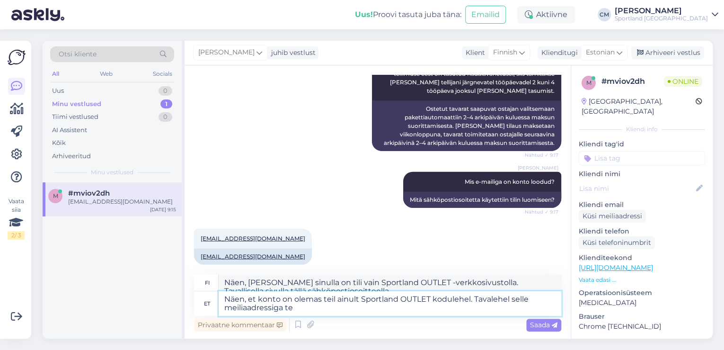
scroll to position [1057, 0]
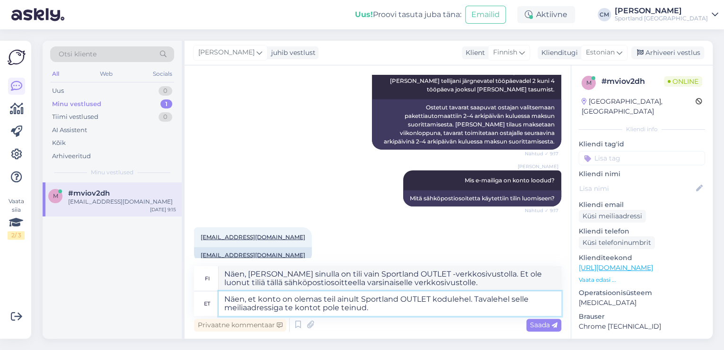
paste textarea "[URL][DOMAIN_NAME]"
click at [474, 298] on textarea "Näen, et konto on olemas teil ainult Sportland OUTLET kodulehel. Tavalehel sell…" at bounding box center [390, 303] width 343 height 25
paste textarea "[URL][DOMAIN_NAME]"
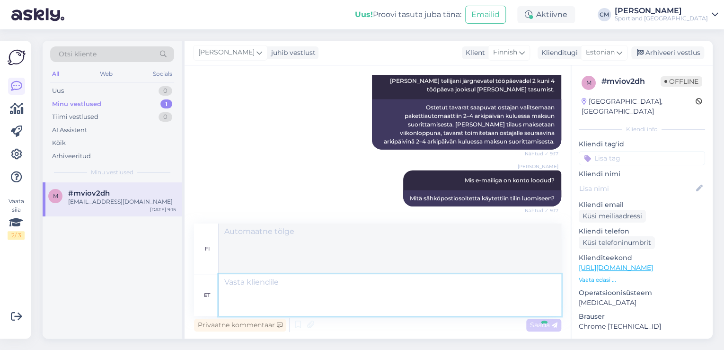
scroll to position [1172, 0]
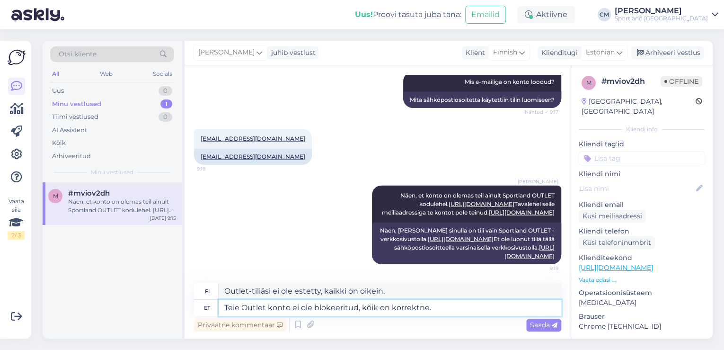
click at [399, 302] on textarea "Teie Outlet konto ei ole blokeeritud, kõik on korrektne." at bounding box center [390, 308] width 343 height 16
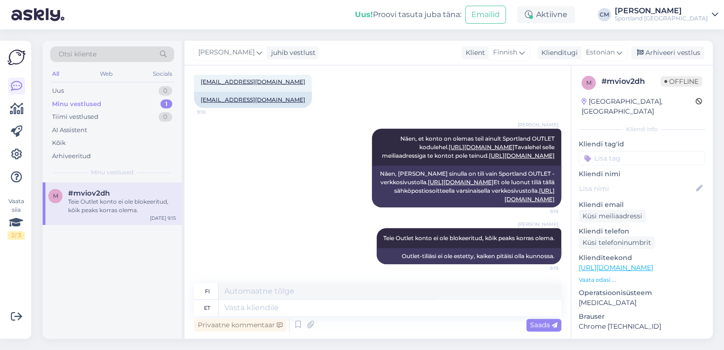
click at [661, 18] on div "Sportland [GEOGRAPHIC_DATA]" at bounding box center [661, 19] width 93 height 8
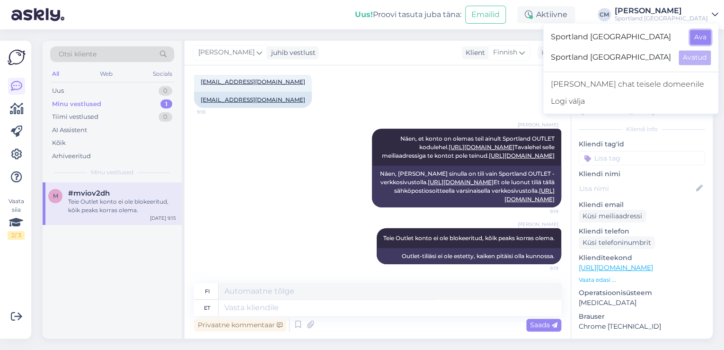
click at [696, 39] on button "Ava" at bounding box center [700, 37] width 21 height 15
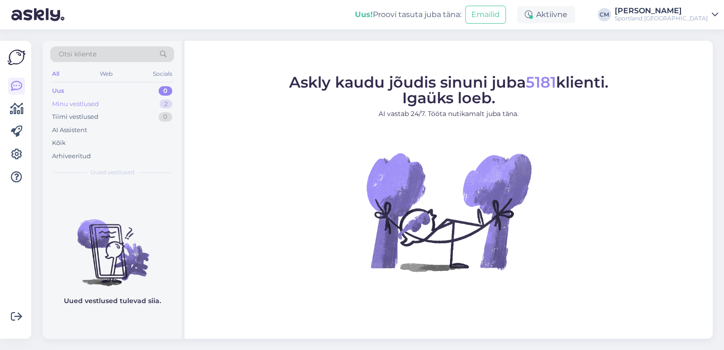
click at [163, 99] on div "2" at bounding box center [165, 103] width 13 height 9
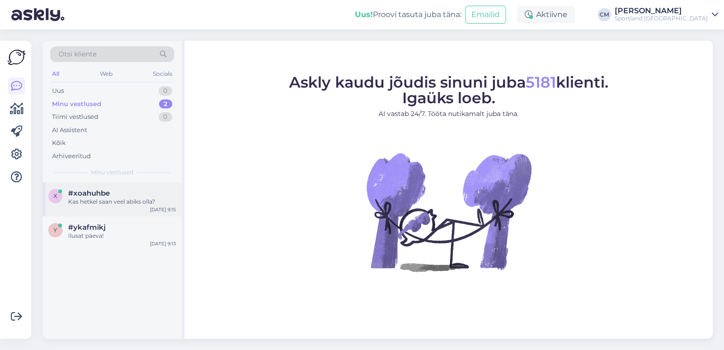
click at [150, 188] on div "x #xoahuhbe Kas hetkel saan veel abiks olla? [DATE] 9:15" at bounding box center [112, 199] width 139 height 34
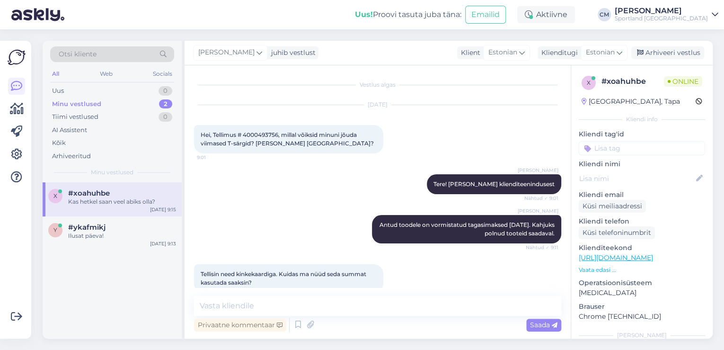
scroll to position [227, 0]
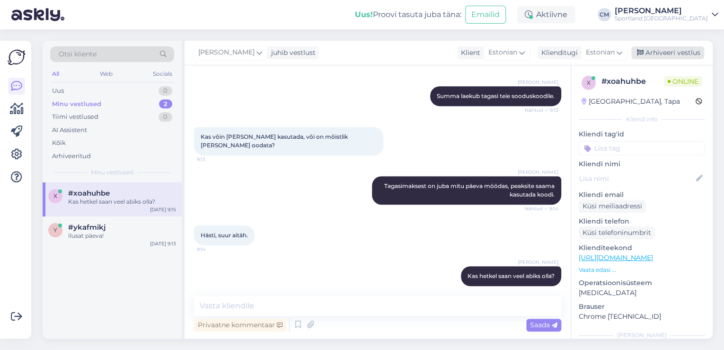
click at [676, 50] on div "Arhiveeri vestlus" at bounding box center [667, 52] width 73 height 13
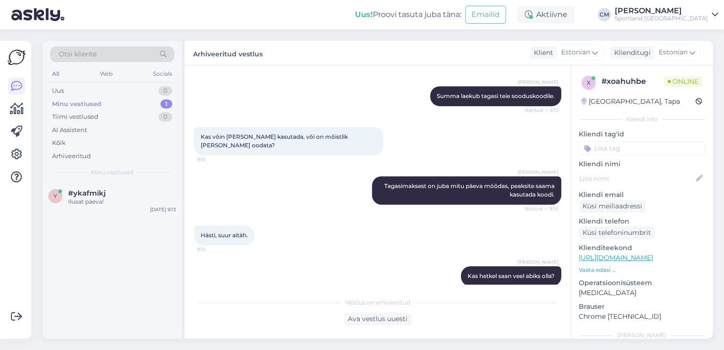
click at [643, 142] on input at bounding box center [642, 148] width 126 height 14
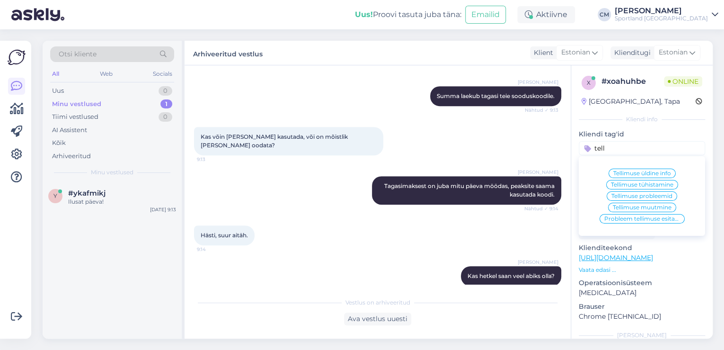
click at [643, 172] on span "Tellimuse üldine info" at bounding box center [642, 173] width 58 height 6
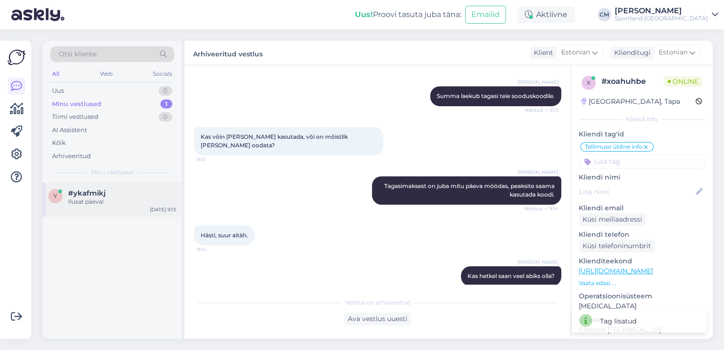
click at [136, 204] on div "Ilusat päeva!" at bounding box center [122, 201] width 108 height 9
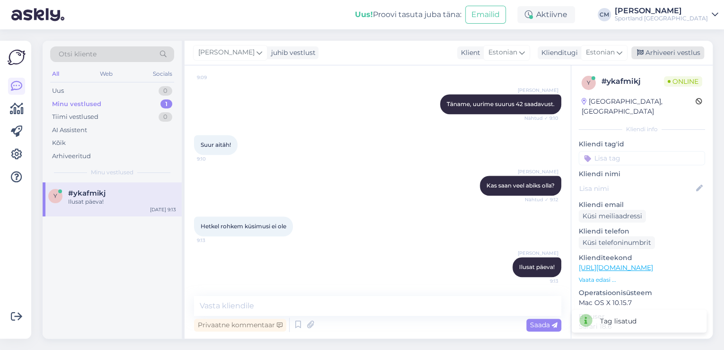
click at [684, 53] on div "Arhiveeri vestlus" at bounding box center [667, 52] width 73 height 13
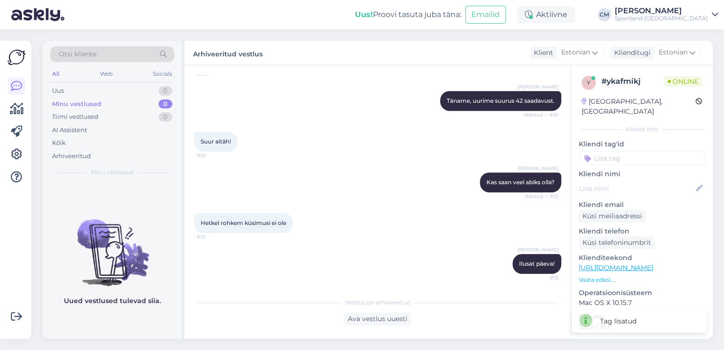
click at [632, 151] on input at bounding box center [642, 158] width 126 height 14
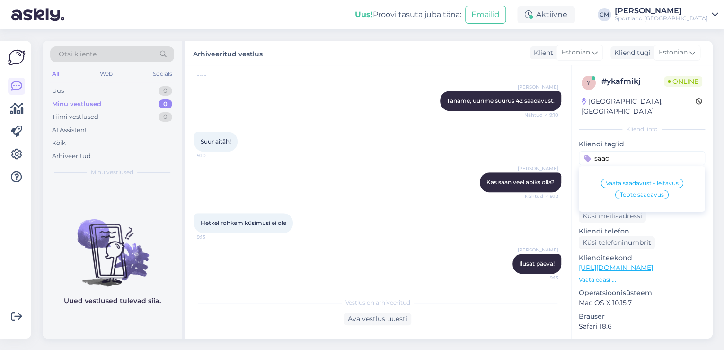
click at [632, 192] on span "Toote saadavus" at bounding box center [642, 195] width 44 height 6
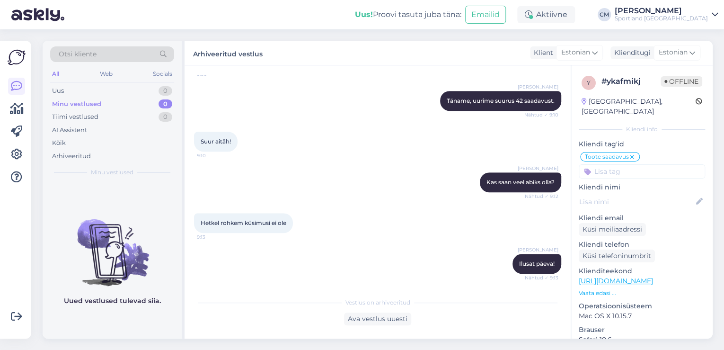
click at [98, 58] on div "Otsi kliente" at bounding box center [112, 54] width 124 height 16
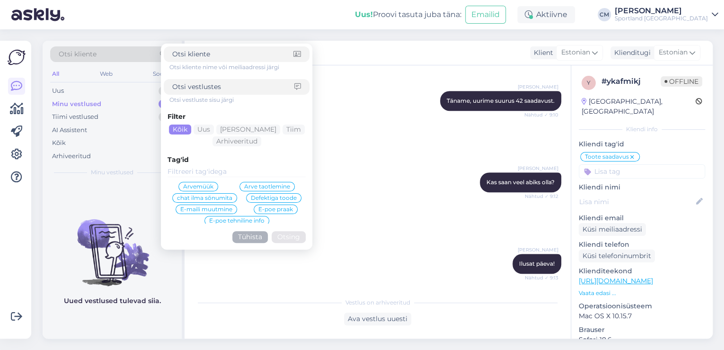
click at [201, 83] on input at bounding box center [233, 87] width 122 height 10
paste input "8000030873"
click at [287, 240] on button "Otsing" at bounding box center [289, 237] width 34 height 12
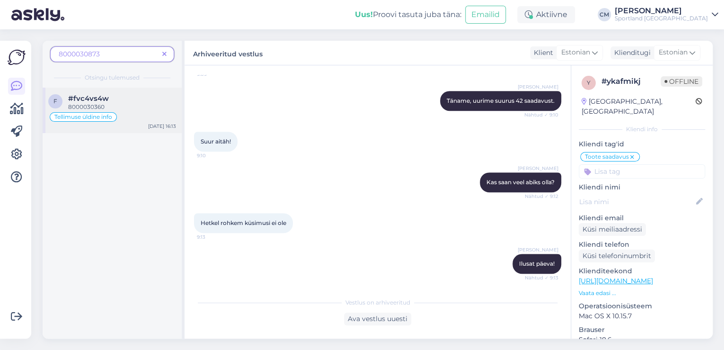
click at [146, 111] on div "8000030360" at bounding box center [122, 107] width 108 height 9
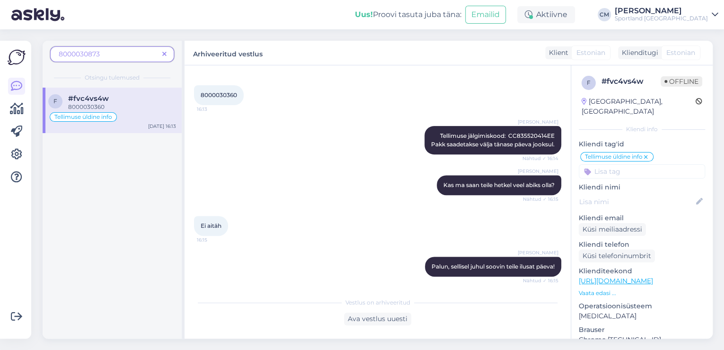
click at [660, 15] on div "Sportland [GEOGRAPHIC_DATA]" at bounding box center [661, 19] width 93 height 8
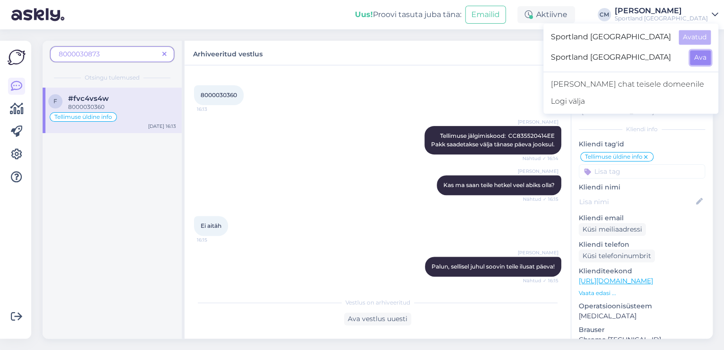
click at [699, 55] on button "Ava" at bounding box center [700, 57] width 21 height 15
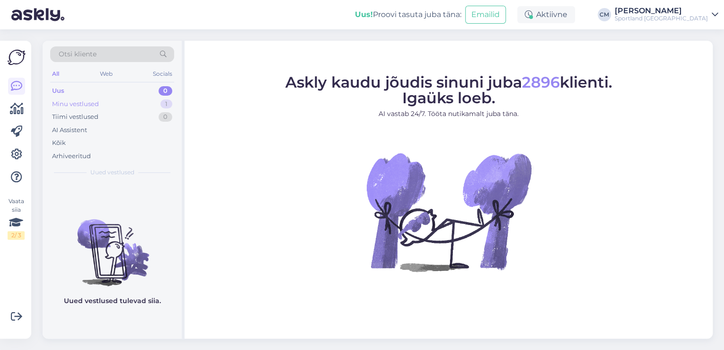
click at [161, 104] on div "1" at bounding box center [166, 103] width 12 height 9
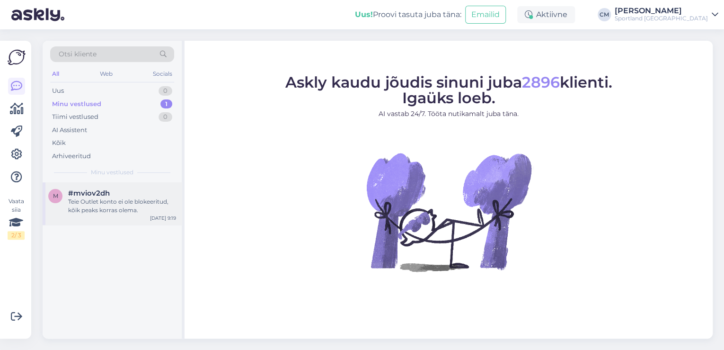
click at [118, 189] on div "#mviov2dh" at bounding box center [122, 193] width 108 height 9
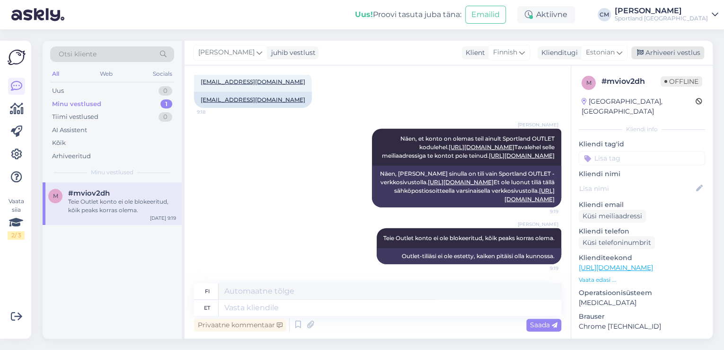
click at [653, 53] on div "Arhiveeri vestlus" at bounding box center [667, 52] width 73 height 13
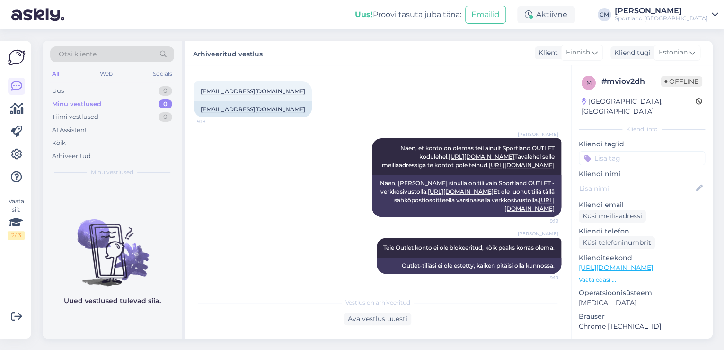
click at [635, 139] on p "Kliendi tag'id" at bounding box center [642, 144] width 126 height 10
click at [626, 151] on input at bounding box center [642, 158] width 126 height 14
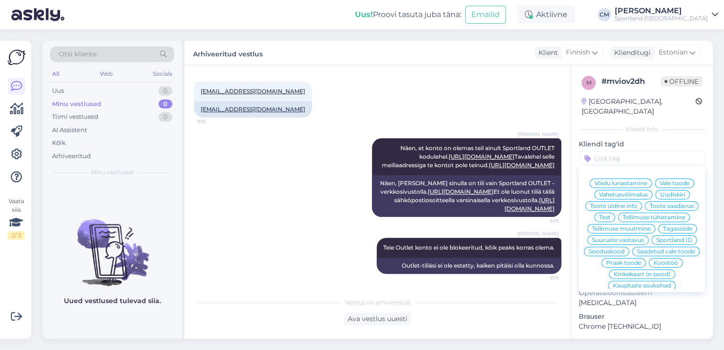
click at [656, 243] on span "Sportland ID" at bounding box center [674, 240] width 36 height 6
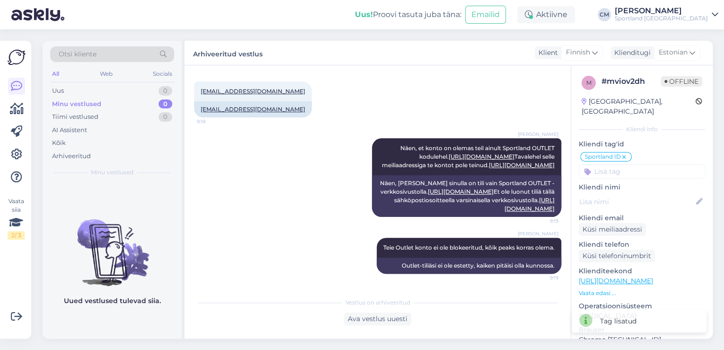
click at [683, 21] on div "Sportland [GEOGRAPHIC_DATA]" at bounding box center [661, 19] width 93 height 8
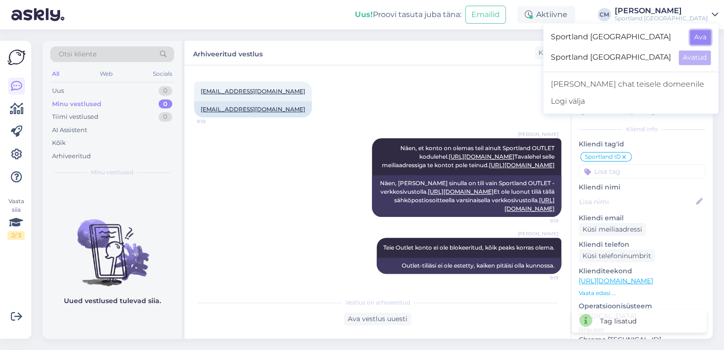
click at [695, 32] on button "Ava" at bounding box center [700, 37] width 21 height 15
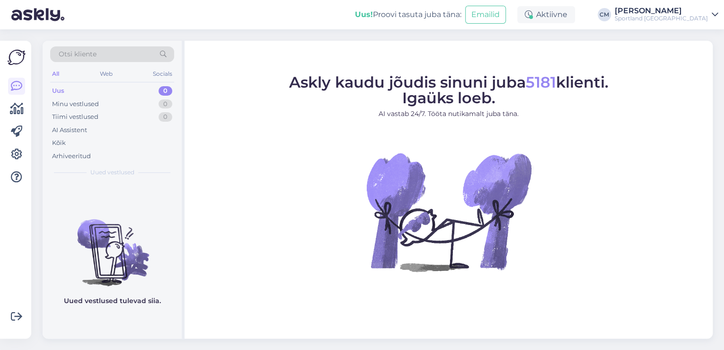
click at [122, 58] on div "Otsi kliente" at bounding box center [112, 54] width 124 height 16
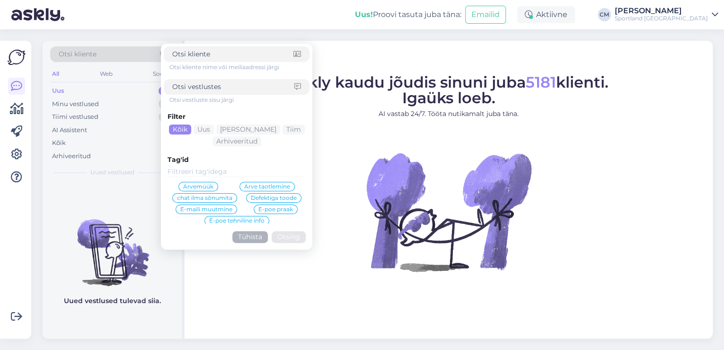
click at [241, 93] on div at bounding box center [237, 87] width 146 height 16
click at [223, 87] on input at bounding box center [233, 87] width 122 height 10
paste input "[PERSON_NAME][EMAIL_ADDRESS][DOMAIN_NAME]"
click at [291, 238] on button "Otsing" at bounding box center [289, 237] width 34 height 12
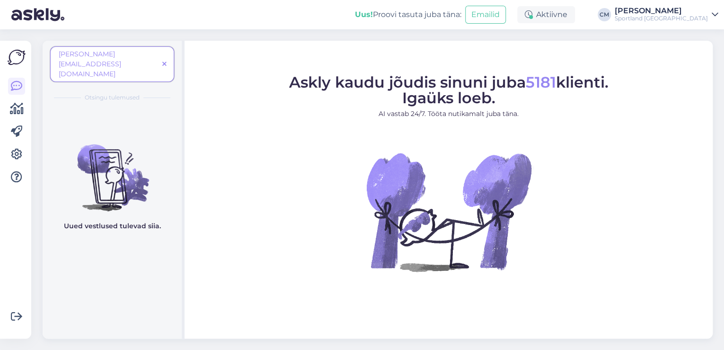
click at [167, 61] on icon at bounding box center [164, 64] width 4 height 7
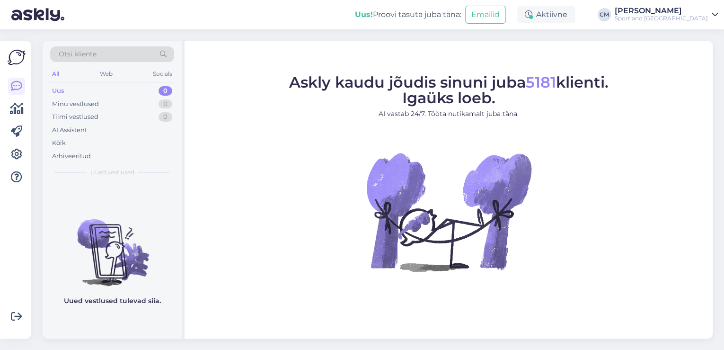
click at [90, 45] on div "Otsi kliente All Web Socials Uus 0 Minu vestlused 0 Tiimi vestlused 0 AI Assist…" at bounding box center [112, 111] width 139 height 141
click at [95, 50] on span "Otsi kliente" at bounding box center [78, 54] width 38 height 10
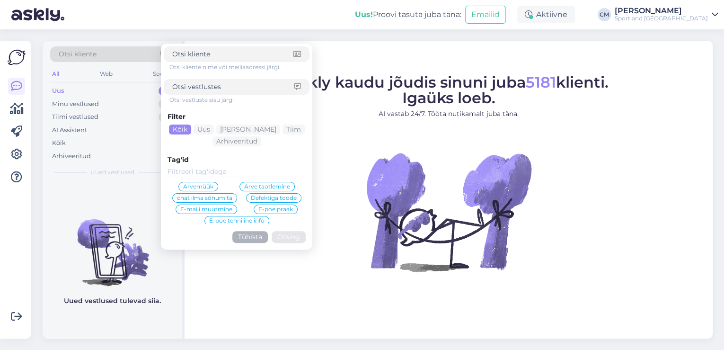
click at [244, 90] on input at bounding box center [233, 87] width 122 height 10
paste input "8000030873"
click at [288, 231] on button "Otsing" at bounding box center [289, 237] width 34 height 12
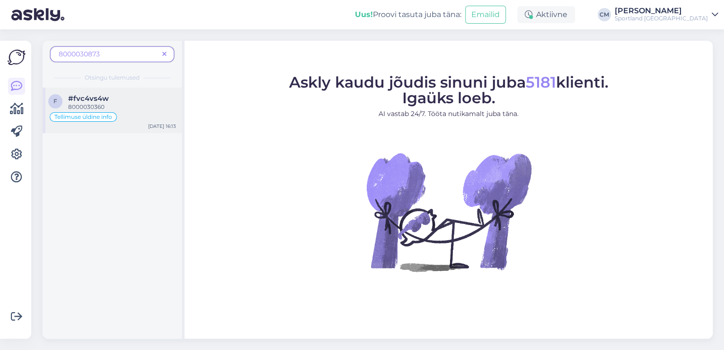
click at [161, 126] on div "[DATE] 16:13" at bounding box center [162, 126] width 28 height 7
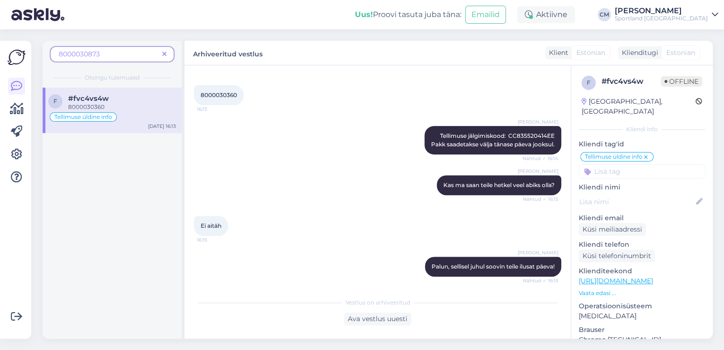
scroll to position [165, 0]
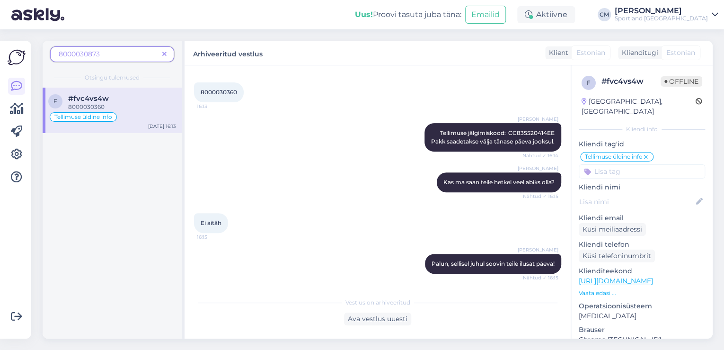
click at [165, 52] on icon at bounding box center [164, 54] width 4 height 7
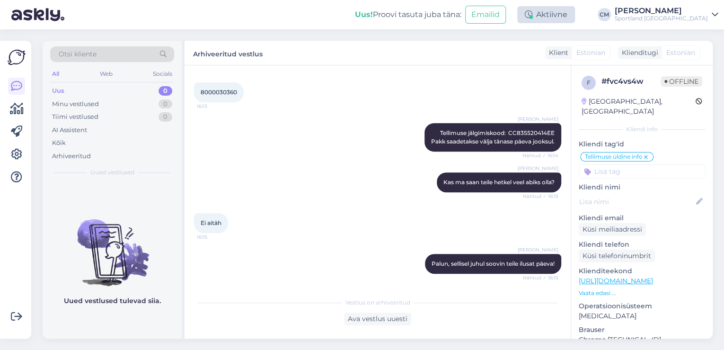
click at [604, 18] on div "Uus! Proovi tasuta [PERSON_NAME]: Emailid Aktiivne [PERSON_NAME] Sportland [GEO…" at bounding box center [362, 14] width 724 height 29
click at [575, 19] on div "Aktiivne" at bounding box center [546, 14] width 58 height 17
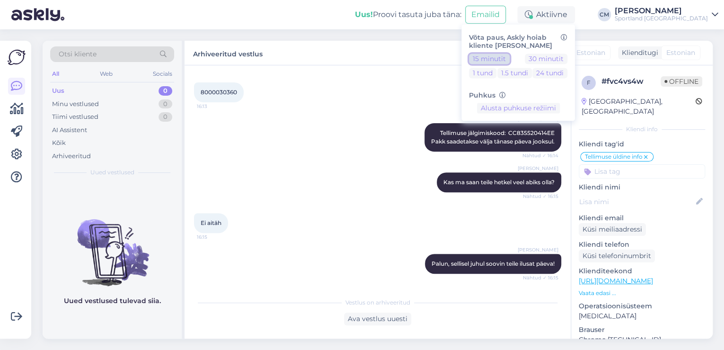
click at [508, 59] on button "15 minutit" at bounding box center [489, 58] width 41 height 10
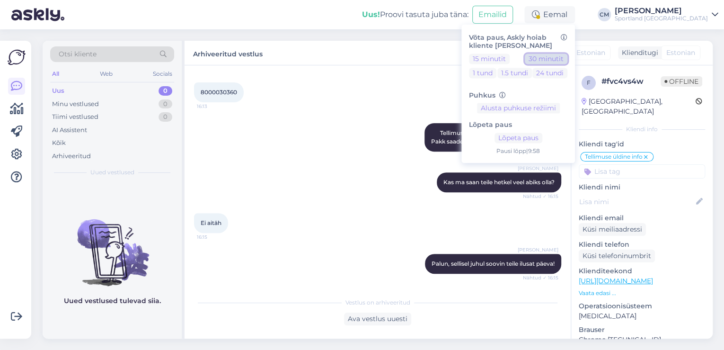
click at [567, 60] on button "30 minutit" at bounding box center [546, 58] width 43 height 10
click at [685, 15] on div "Sportland [GEOGRAPHIC_DATA]" at bounding box center [661, 19] width 93 height 8
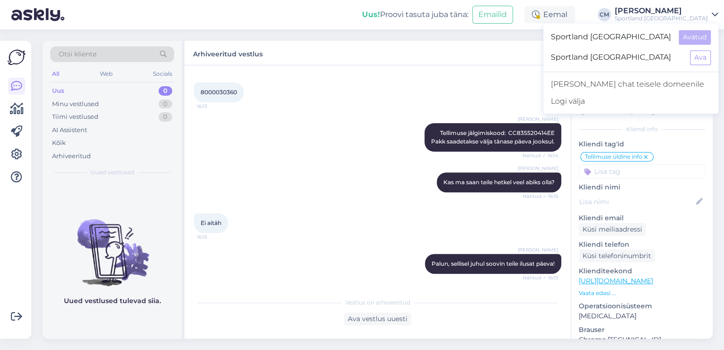
click at [702, 47] on div "Sportland [GEOGRAPHIC_DATA] Ava" at bounding box center [630, 57] width 175 height 20
click at [700, 52] on button "Ava" at bounding box center [700, 57] width 21 height 15
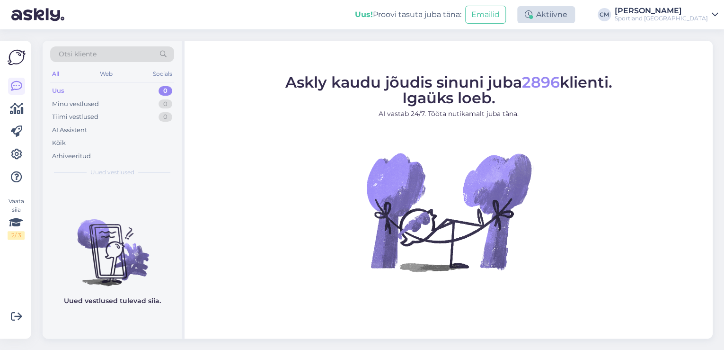
click at [575, 15] on div "Aktiivne" at bounding box center [546, 14] width 58 height 17
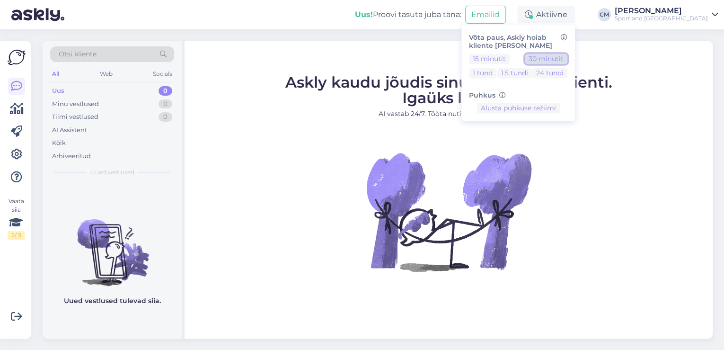
click at [567, 60] on button "30 minutit" at bounding box center [546, 58] width 43 height 10
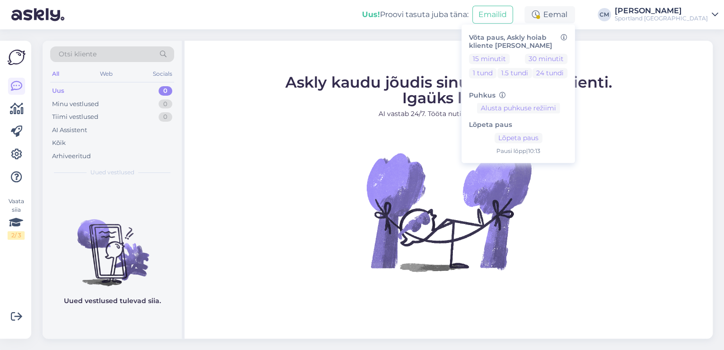
click at [359, 172] on figure "Askly kaudu jõudis sinuni juba 2896 klienti. Igaüks loeb. AI vastab 24/7. Tööta…" at bounding box center [448, 186] width 511 height 222
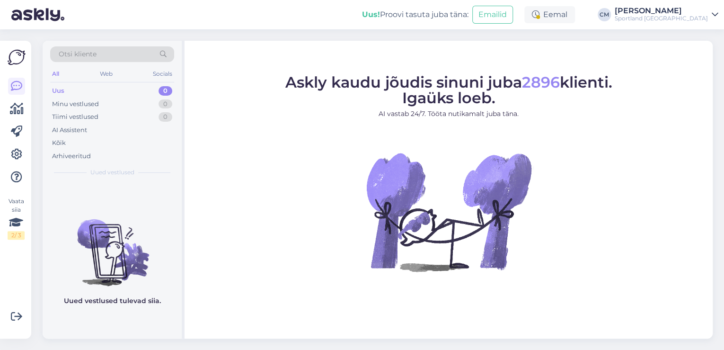
drag, startPoint x: 309, startPoint y: 138, endPoint x: 106, endPoint y: 23, distance: 233.0
click at [306, 136] on figure "Askly kaudu jõudis sinuni juba 2896 klienti. Igaüks loeb. AI vastab 24/7. Tööta…" at bounding box center [448, 186] width 511 height 222
click at [575, 18] on div "Eemal" at bounding box center [549, 14] width 51 height 17
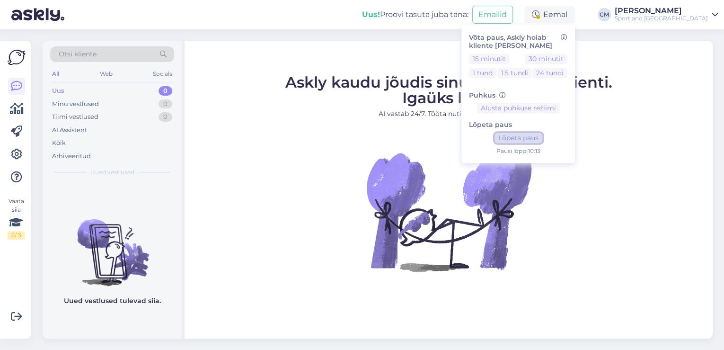
click at [542, 138] on button "Lõpeta paus" at bounding box center [518, 138] width 48 height 10
click at [680, 15] on div "Sportland [GEOGRAPHIC_DATA]" at bounding box center [661, 19] width 93 height 8
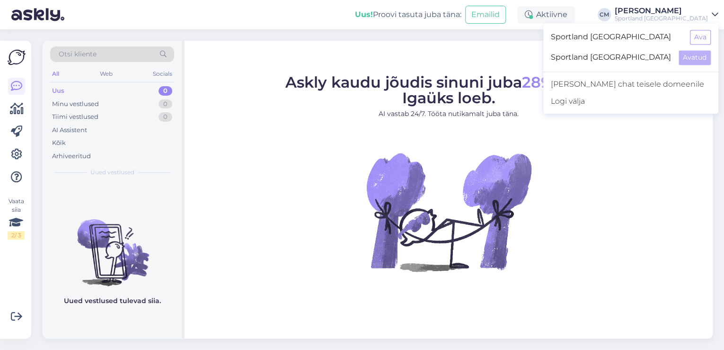
click at [688, 38] on div "Sportland [GEOGRAPHIC_DATA] Ava" at bounding box center [630, 37] width 175 height 20
click at [693, 35] on button "Ava" at bounding box center [700, 37] width 21 height 15
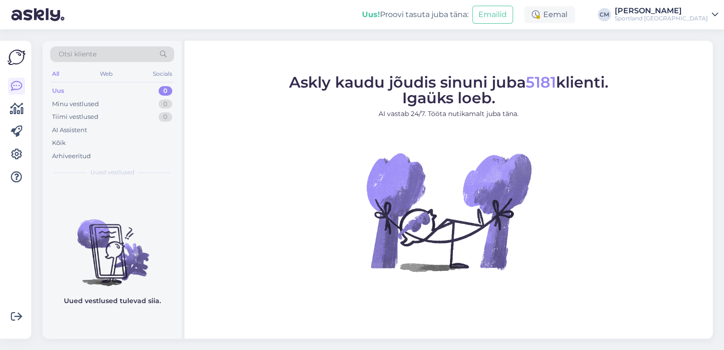
click at [575, 18] on div "Eemal" at bounding box center [549, 14] width 51 height 17
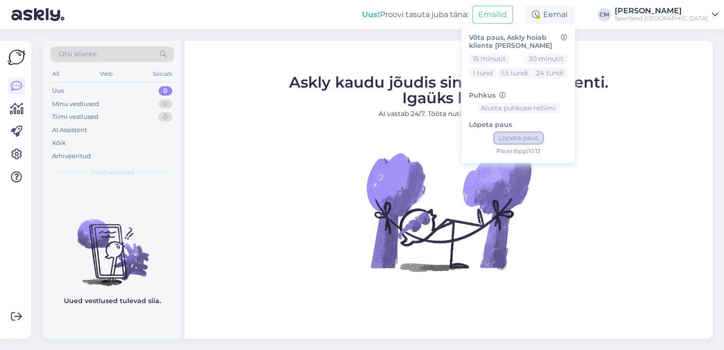
click at [534, 140] on button "Lõpeta paus" at bounding box center [518, 138] width 48 height 10
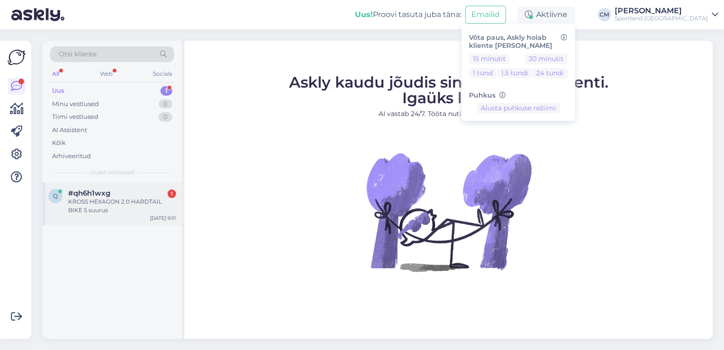
click at [150, 194] on div "#qh6h1wxg 1" at bounding box center [122, 193] width 108 height 9
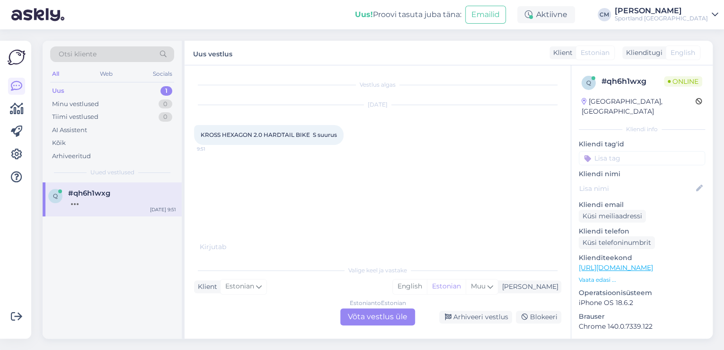
click at [384, 307] on div "Estonian to Estonian" at bounding box center [378, 303] width 56 height 9
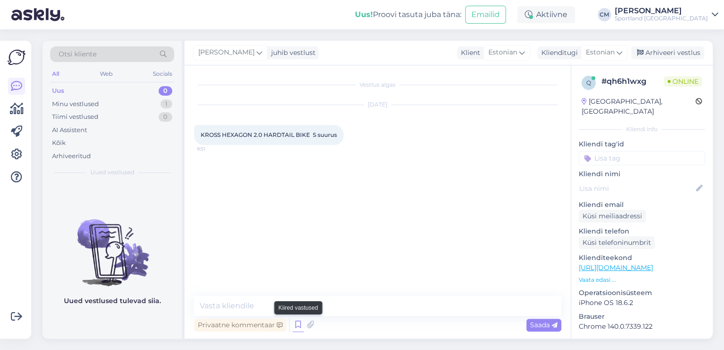
click at [297, 327] on icon at bounding box center [297, 324] width 11 height 14
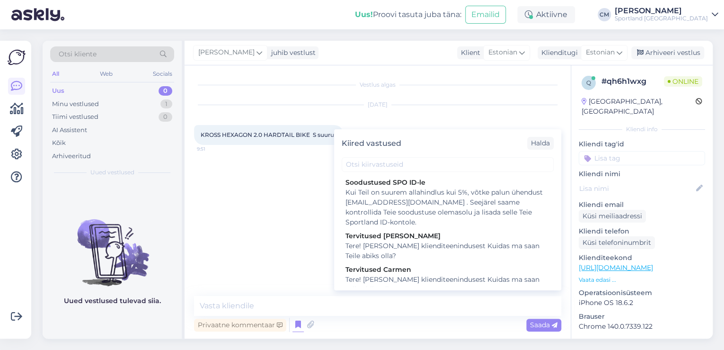
drag, startPoint x: 423, startPoint y: 278, endPoint x: 405, endPoint y: 280, distance: 17.6
click at [422, 278] on div "Tere! [PERSON_NAME] klienditeenindusest Kuidas ma saan Teile abiks olla?" at bounding box center [447, 284] width 204 height 20
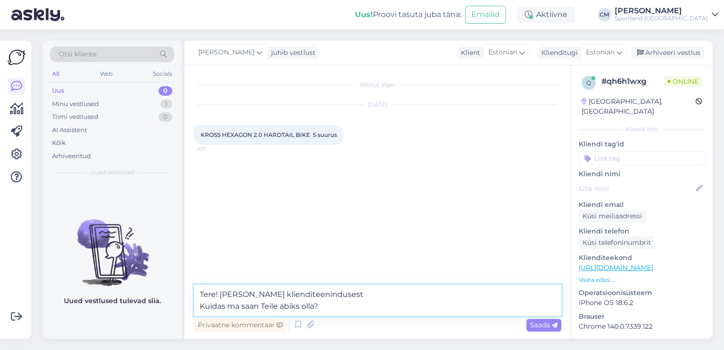
click at [374, 300] on textarea "Tere! [PERSON_NAME] klienditeenindusest Kuidas ma saan Teile abiks olla?" at bounding box center [377, 299] width 367 height 31
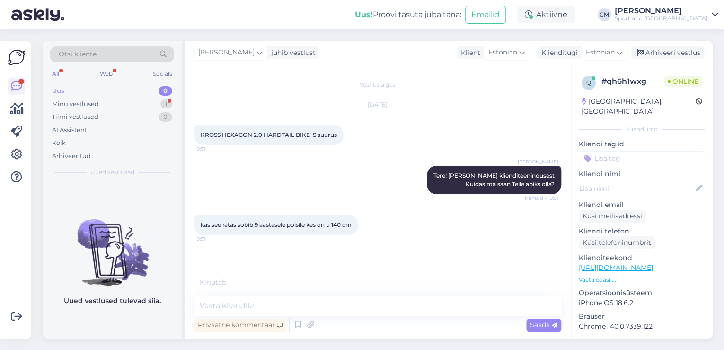
click at [651, 263] on link "[URL][DOMAIN_NAME]" at bounding box center [616, 267] width 74 height 9
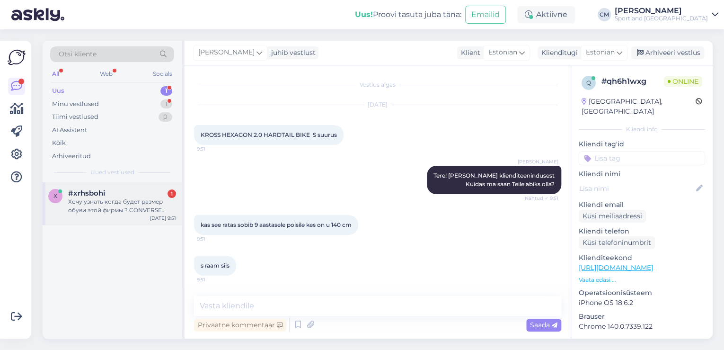
click at [133, 202] on div "Хочу узнать когда будет размер обуви этой фирмы ? CONVERSE WOMEN'S RUN STAR MOT…" at bounding box center [122, 205] width 108 height 17
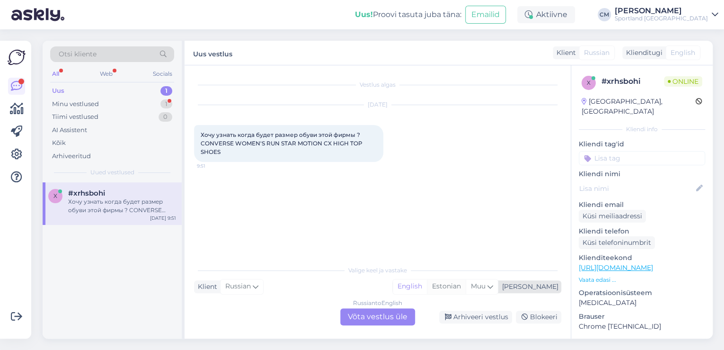
click at [466, 286] on div "Estonian" at bounding box center [446, 286] width 39 height 14
click at [381, 313] on div "Russian to Estonian Võta vestlus üle" at bounding box center [377, 316] width 75 height 17
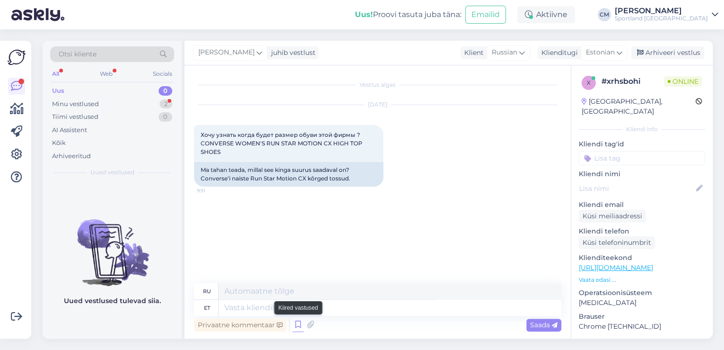
click at [299, 324] on icon at bounding box center [297, 324] width 11 height 14
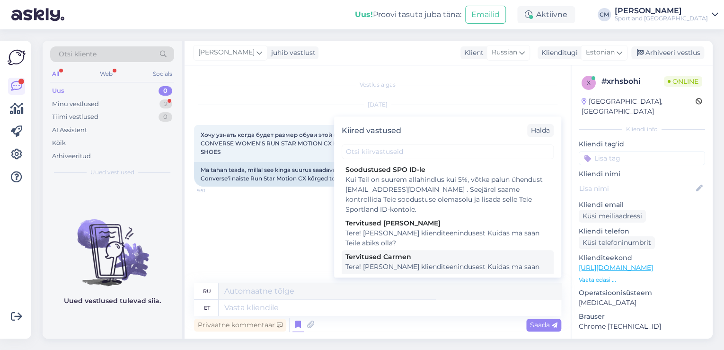
click at [441, 267] on div "Tere! [PERSON_NAME] klienditeenindusest Kuidas ma saan Teile abiks olla?" at bounding box center [447, 272] width 204 height 20
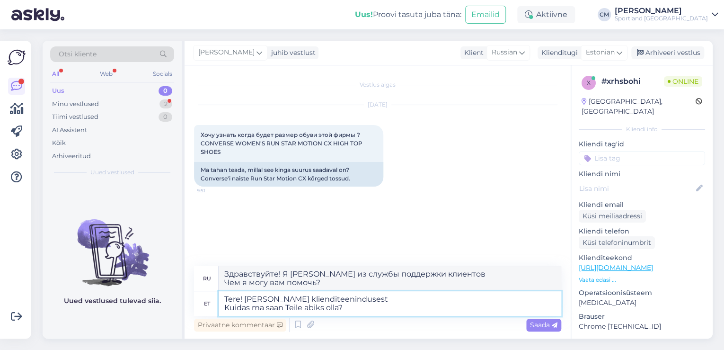
drag, startPoint x: 205, startPoint y: 308, endPoint x: 136, endPoint y: 305, distance: 69.2
click at [136, 305] on div "Otsi kliente All Web Socials Uus 0 Minu vestlused 2 Tiimi vestlused 0 AI Assist…" at bounding box center [378, 190] width 670 height 298
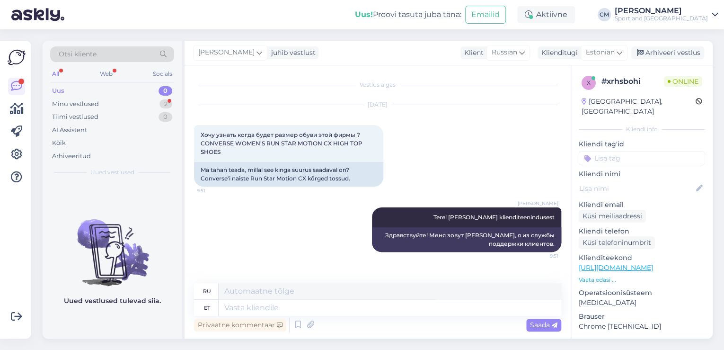
click at [653, 263] on link "[URL][DOMAIN_NAME]" at bounding box center [616, 267] width 74 height 9
click at [257, 302] on textarea at bounding box center [390, 308] width 343 height 16
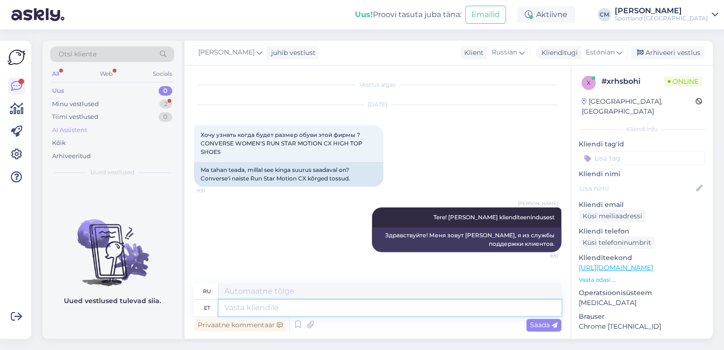
scroll to position [44, 0]
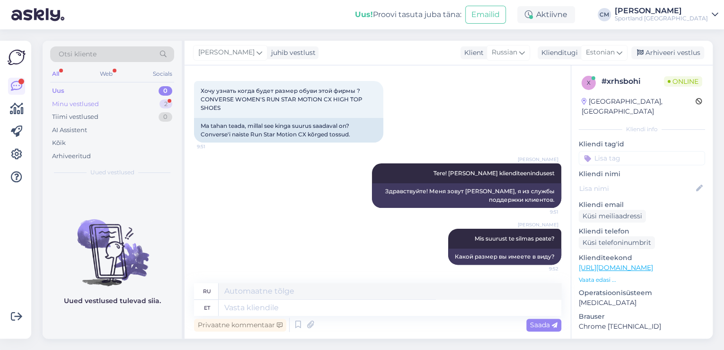
click at [164, 106] on div "2" at bounding box center [165, 103] width 13 height 9
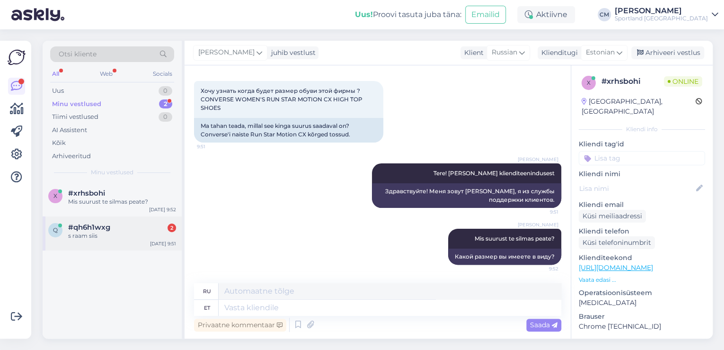
click at [136, 225] on div "#qh6h1wxg 2" at bounding box center [122, 227] width 108 height 9
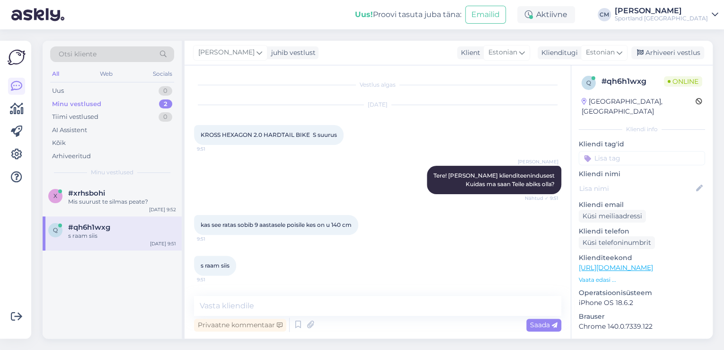
scroll to position [0, 0]
click at [161, 85] on div "Uus 1" at bounding box center [112, 90] width 124 height 13
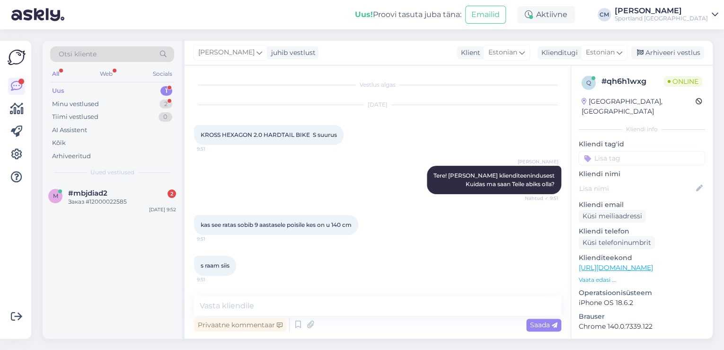
click at [123, 234] on div "m #mbjdiad2 2 Заказ #12000022585 [DATE] 9:52" at bounding box center [112, 260] width 139 height 156
click at [132, 207] on div "m #mbjdiad2 2 Заказ #12000022585 [DATE] 9:52" at bounding box center [112, 199] width 139 height 34
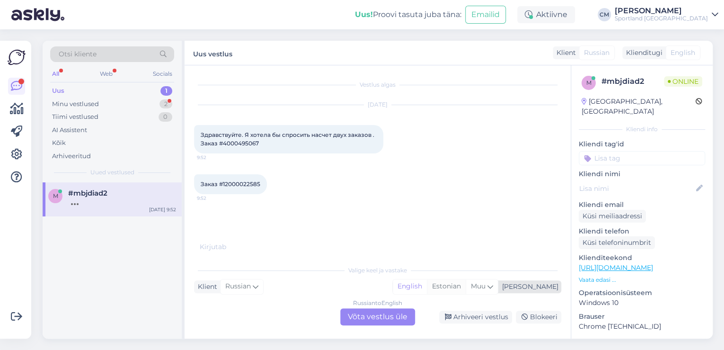
click at [466, 285] on div "Estonian" at bounding box center [446, 286] width 39 height 14
click at [355, 320] on div "Russian to Estonian Võta vestlus üle" at bounding box center [377, 316] width 75 height 17
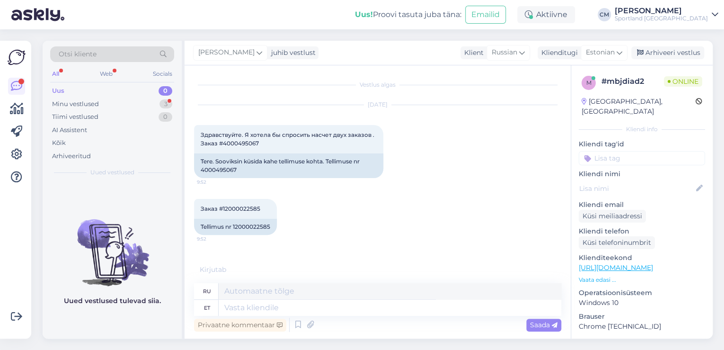
click at [288, 320] on div "Privaatne kommentaar Saada" at bounding box center [377, 325] width 367 height 18
click at [301, 321] on icon at bounding box center [297, 324] width 11 height 14
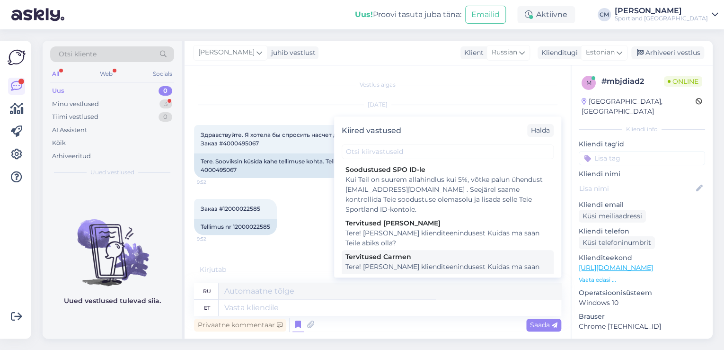
click at [405, 265] on div "Tere! [PERSON_NAME] klienditeenindusest Kuidas ma saan Teile abiks olla?" at bounding box center [447, 272] width 204 height 20
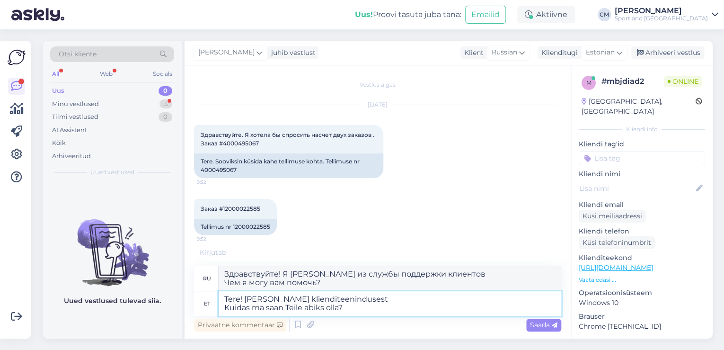
drag, startPoint x: 362, startPoint y: 310, endPoint x: 201, endPoint y: 311, distance: 161.3
click at [201, 311] on div "et Tere! [PERSON_NAME] klienditeenindusest Kuidas ma saan Teile abiks olla?" at bounding box center [377, 303] width 367 height 25
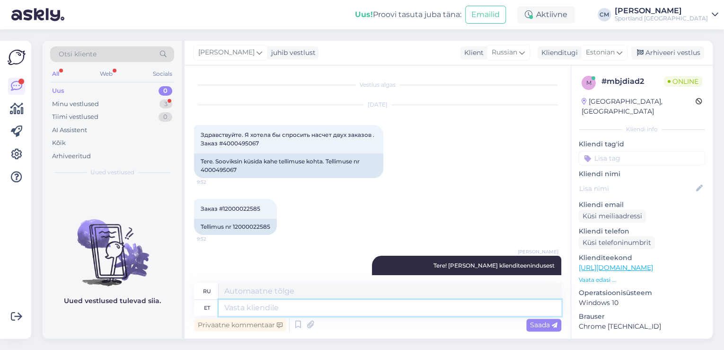
scroll to position [36, 0]
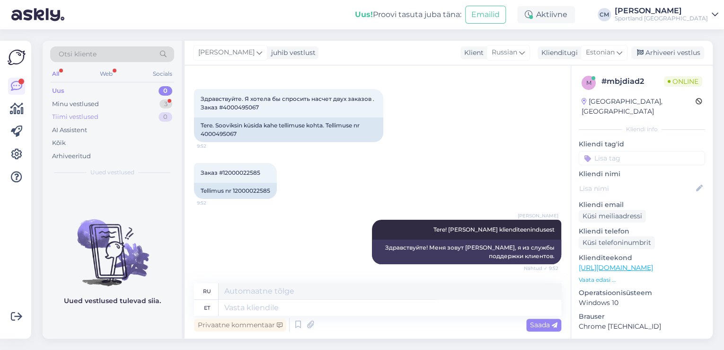
click at [164, 112] on div "0" at bounding box center [166, 116] width 14 height 9
click at [159, 107] on div "Minu vestlused 3" at bounding box center [112, 103] width 124 height 13
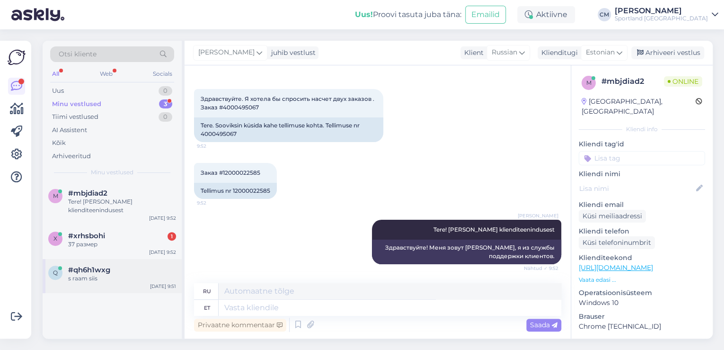
click at [126, 269] on div "#qh6h1wxg" at bounding box center [122, 269] width 108 height 9
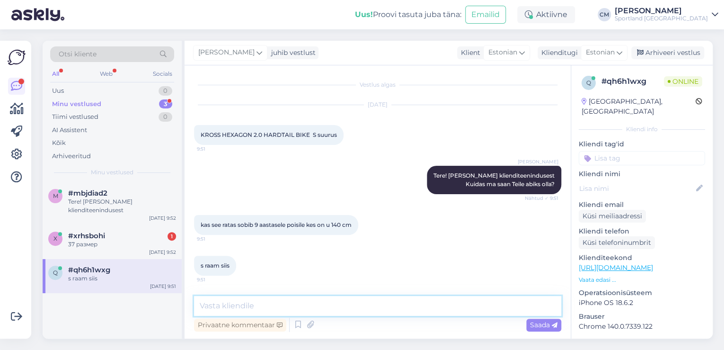
click at [243, 301] on textarea at bounding box center [377, 306] width 367 height 20
paste textarea
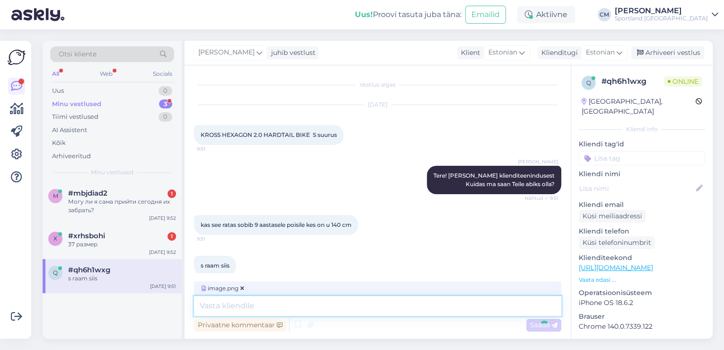
scroll to position [98, 0]
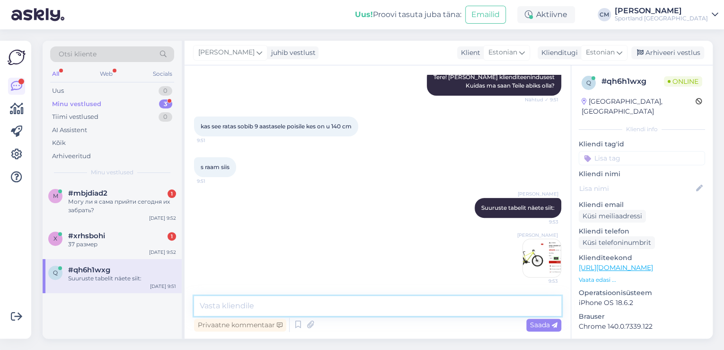
paste textarea "S"
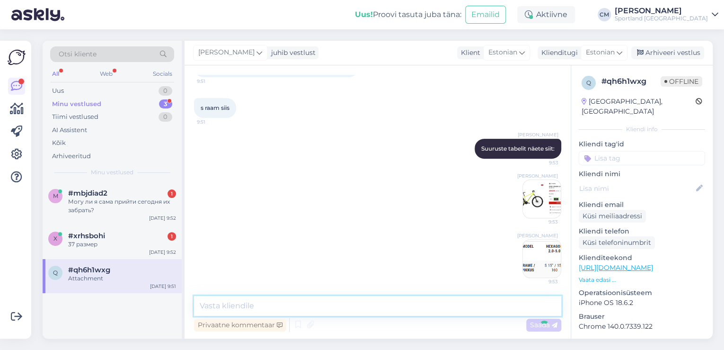
scroll to position [199, 0]
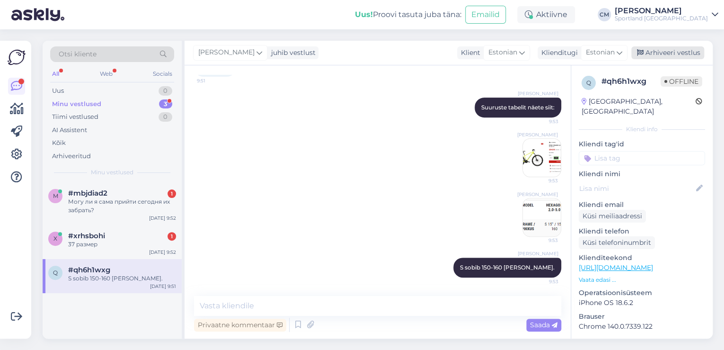
click at [689, 55] on div "Arhiveeri vestlus" at bounding box center [667, 52] width 73 height 13
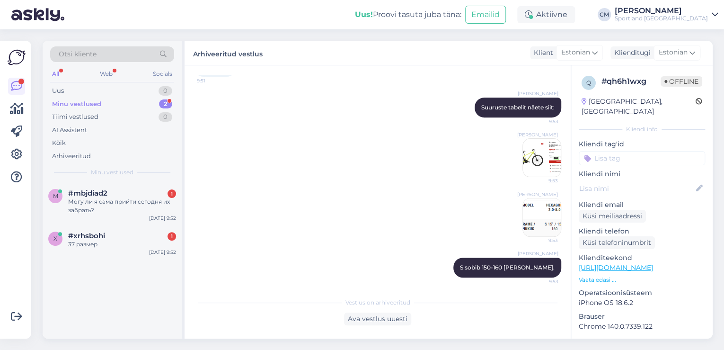
click at [670, 151] on input at bounding box center [642, 158] width 126 height 14
click at [635, 180] on span "Ratas" at bounding box center [642, 183] width 16 height 6
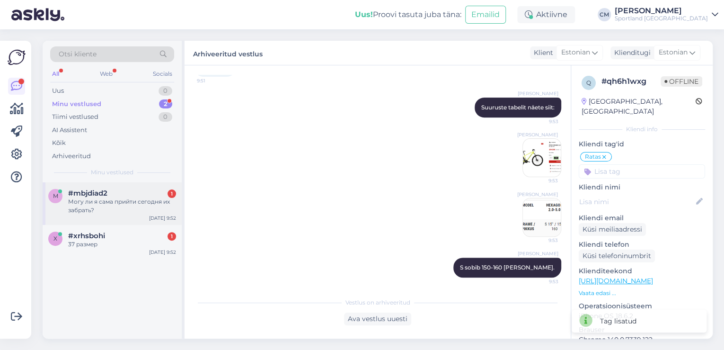
click at [119, 210] on div "Могу ли я сама прийти сегодня их забрать?" at bounding box center [122, 205] width 108 height 17
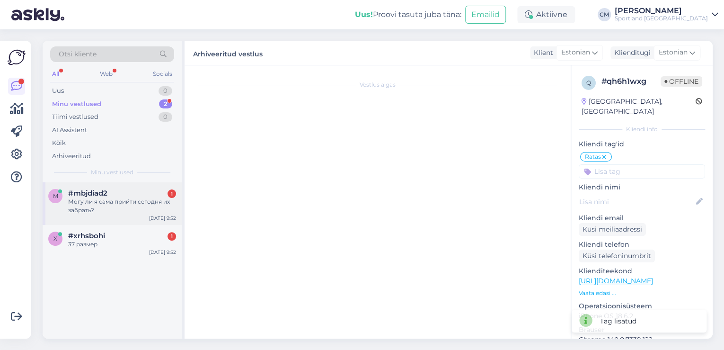
scroll to position [93, 0]
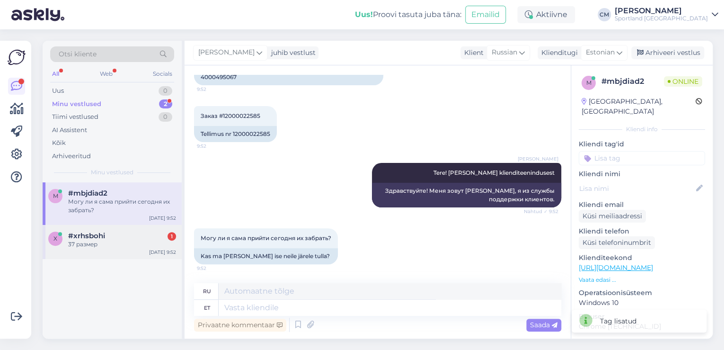
click at [114, 237] on div "#xrhsbohi 1" at bounding box center [122, 235] width 108 height 9
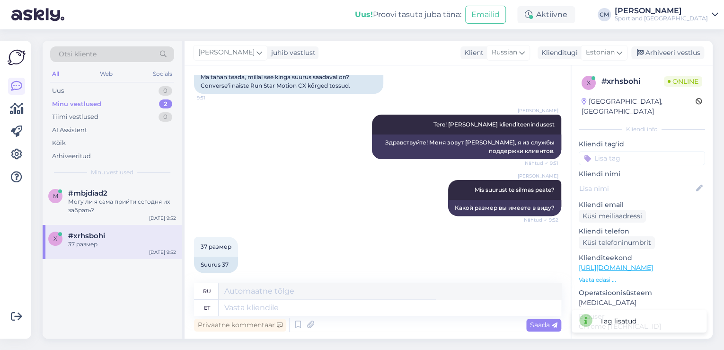
scroll to position [101, 0]
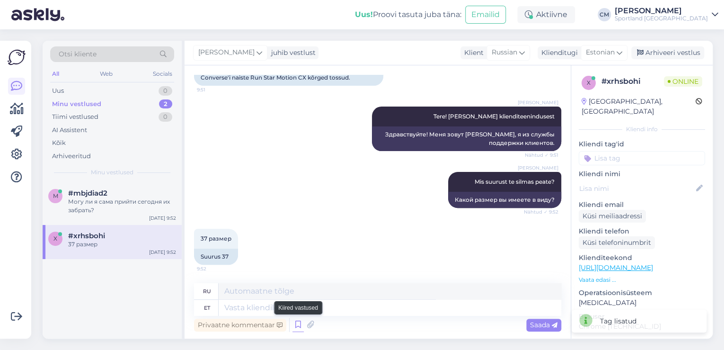
click at [293, 325] on icon at bounding box center [297, 324] width 11 height 14
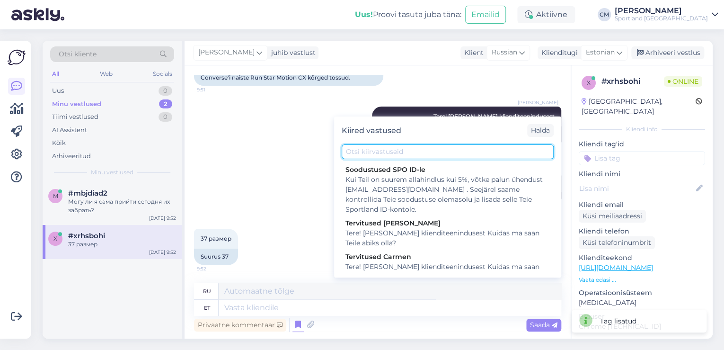
click at [358, 158] on input "text" at bounding box center [448, 151] width 212 height 15
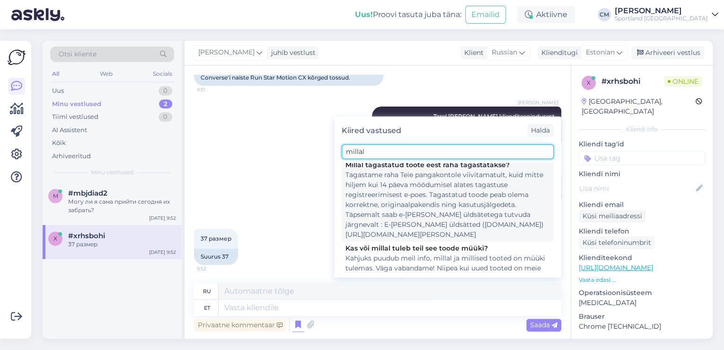
scroll to position [119, 0]
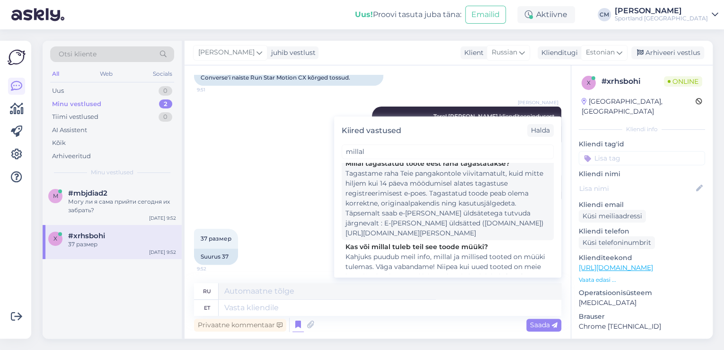
click at [386, 242] on div "Kas või millal tuleb teil see toode müüki?" at bounding box center [447, 247] width 204 height 10
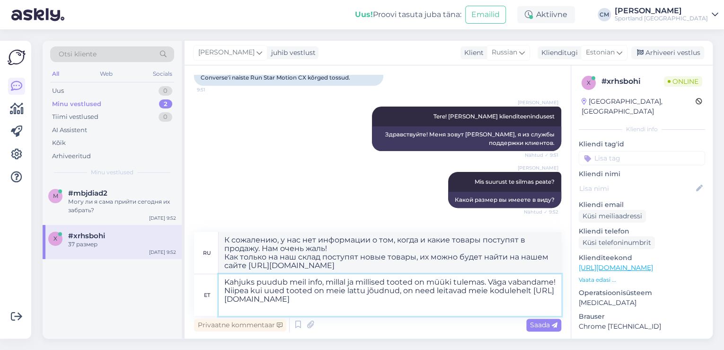
drag, startPoint x: 348, startPoint y: 310, endPoint x: 215, endPoint y: 310, distance: 132.5
click at [215, 310] on div "et Kahjuks puudub meil info, millal ja millised tooted on müüki tulemas. Väga v…" at bounding box center [377, 295] width 367 height 42
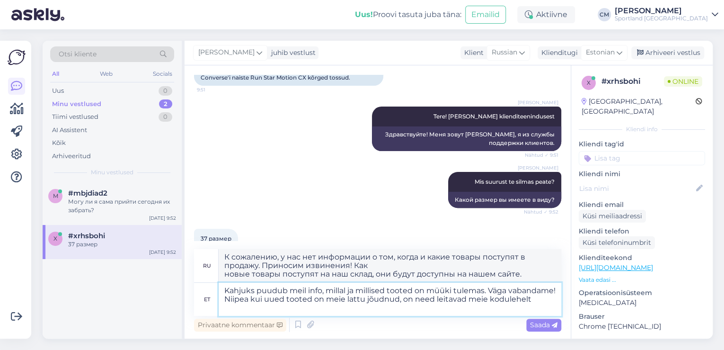
click at [546, 306] on textarea "Kahjuks puudub meil info, millal ja millised tooted on müüki tulemas. Väga vaba…" at bounding box center [390, 298] width 343 height 33
paste textarea "[URL][DOMAIN_NAME]"
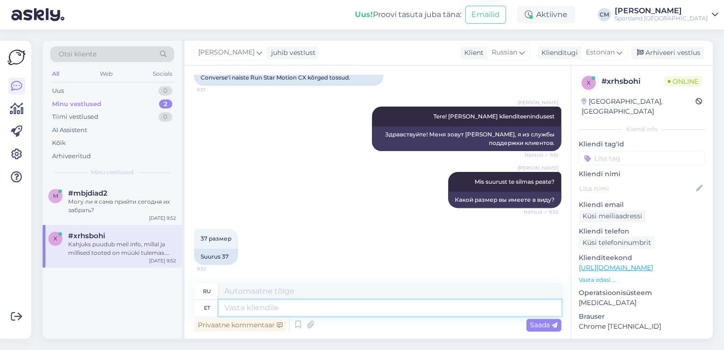
scroll to position [209, 0]
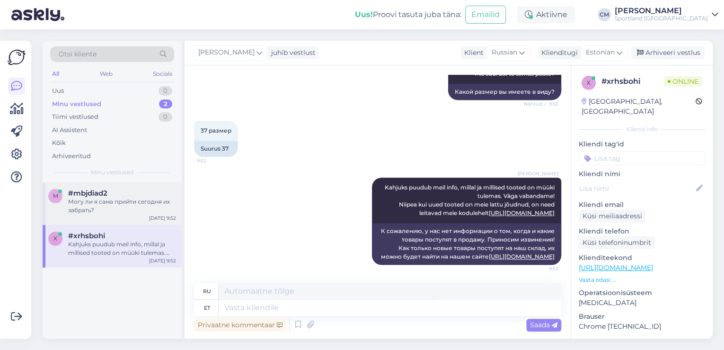
click at [72, 210] on div "Могу ли я сама прийти сегодня их забрать?" at bounding box center [122, 205] width 108 height 17
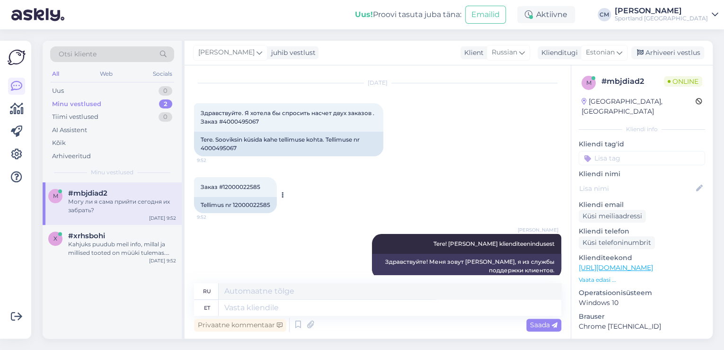
scroll to position [17, 0]
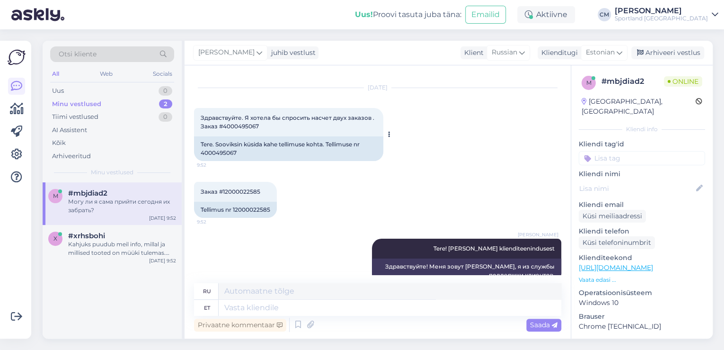
click at [219, 146] on div "Tere. Sooviksin küsida kahe tellimuse kohta. Tellimuse nr 4000495067" at bounding box center [288, 148] width 189 height 25
click at [215, 155] on div "Tere. Sooviksin küsida kahe tellimuse kohta. Tellimuse nr 4000495067" at bounding box center [288, 148] width 189 height 25
copy div "4000495067"
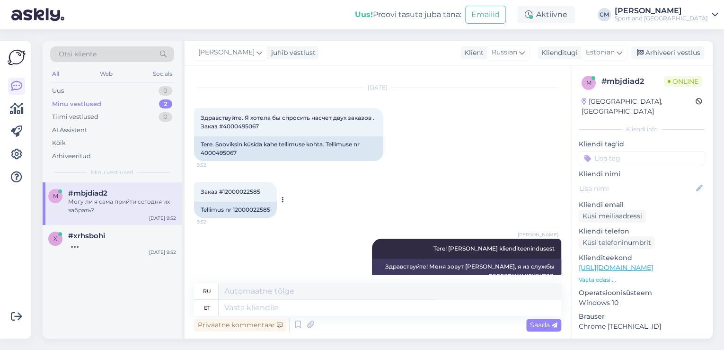
click at [257, 211] on div "Tellimus nr 12000022585" at bounding box center [235, 210] width 83 height 16
copy div "12000022585"
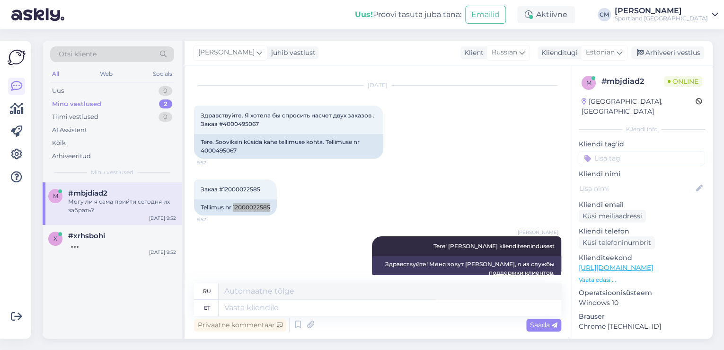
scroll to position [17, 0]
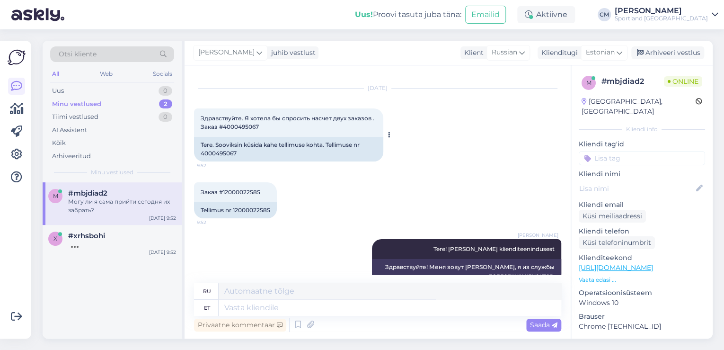
click at [223, 154] on div "Tere. Sooviksin küsida kahe tellimuse kohta. Tellimuse nr 4000495067" at bounding box center [288, 149] width 189 height 25
copy div "4000495067"
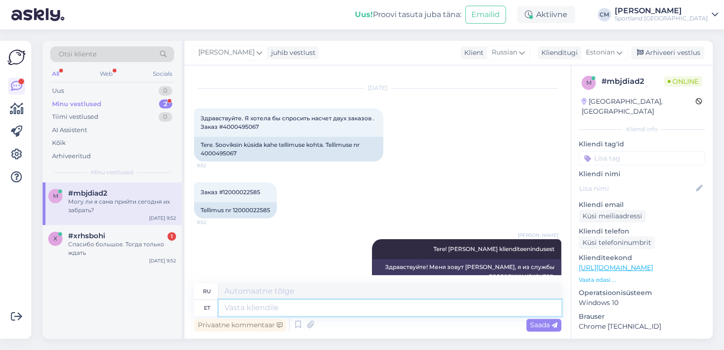
click at [326, 310] on textarea at bounding box center [390, 308] width 343 height 16
paste textarea "4000495067"
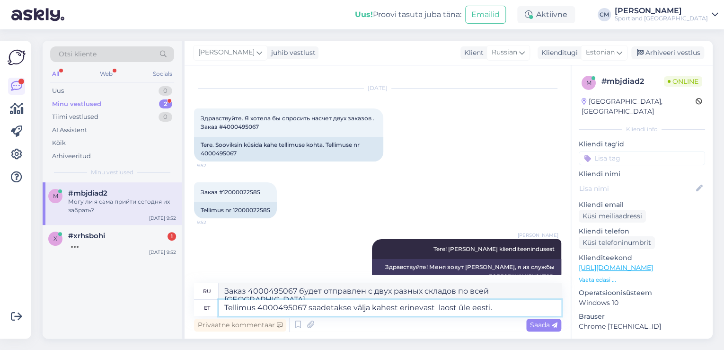
click at [436, 309] on textarea "Tellimus 4000495067 saadetakse välja kahest erinevast laost üle eesti." at bounding box center [390, 308] width 343 height 16
click at [255, 216] on div "Tellimus nr 12000022585" at bounding box center [235, 210] width 83 height 16
click at [260, 211] on div "Tellimus nr 12000022585" at bounding box center [235, 210] width 83 height 16
copy div "12000022585"
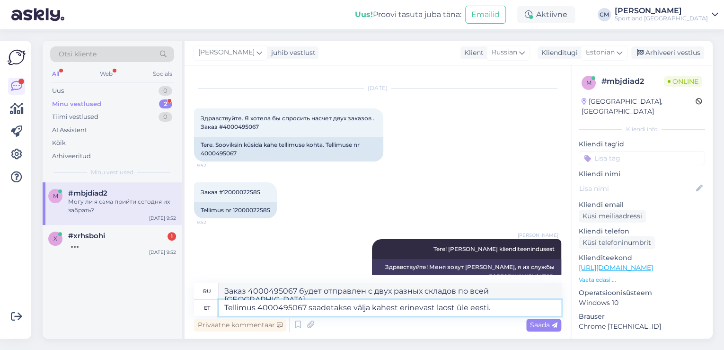
click at [513, 311] on textarea "Tellimus 4000495067 saadetakse välja kahest erinevast laost üle eesti." at bounding box center [390, 308] width 343 height 16
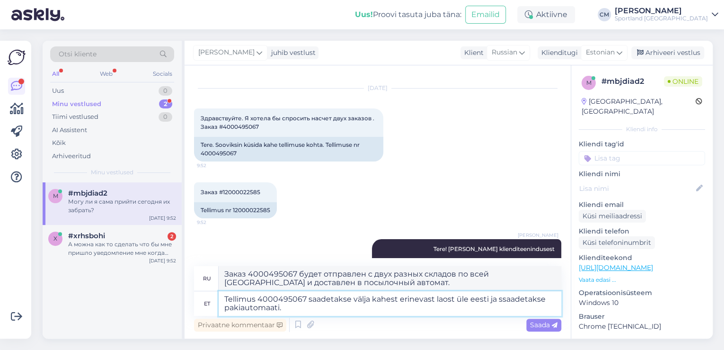
click at [358, 308] on textarea "Tellimus 4000495067 saadetakse välja kahest erinevast laost üle eesti ja ssaade…" at bounding box center [390, 303] width 343 height 25
paste textarea "12000022585"
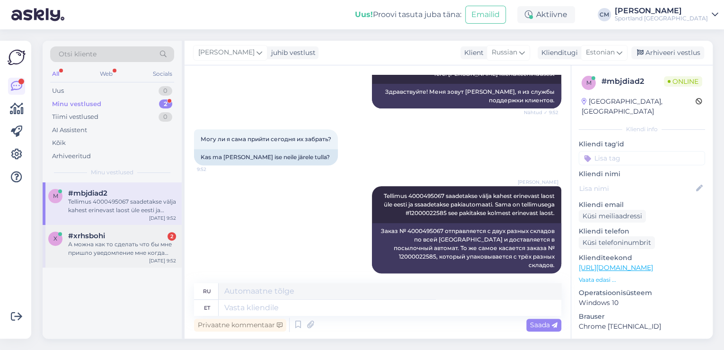
click at [108, 250] on div "А можна как то сделать что бы мне пришло уведомление мне когда поступить этот р…" at bounding box center [122, 248] width 108 height 17
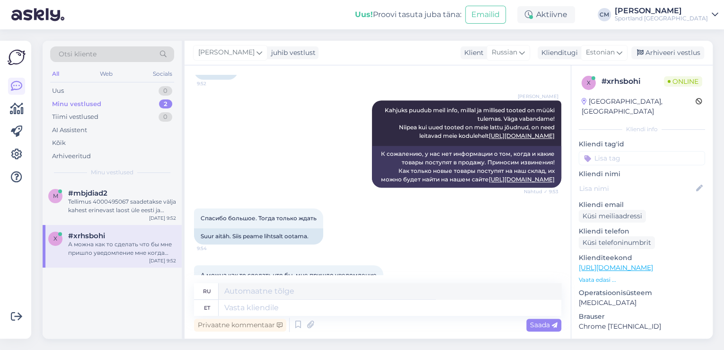
scroll to position [339, 0]
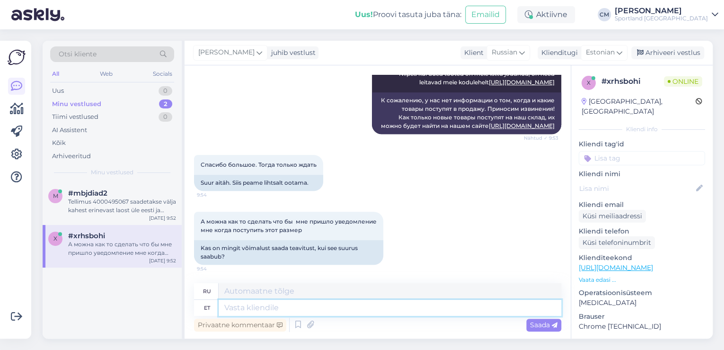
click at [275, 309] on textarea at bounding box center [390, 308] width 343 height 16
click at [355, 310] on textarea "Kahjuks sellist võimalust [PERSON_NAME] ole vabandame!" at bounding box center [390, 308] width 343 height 16
click at [435, 314] on textarea "Kahjuks sellist võimalust [PERSON_NAME] ole, vabandame!" at bounding box center [390, 308] width 343 height 16
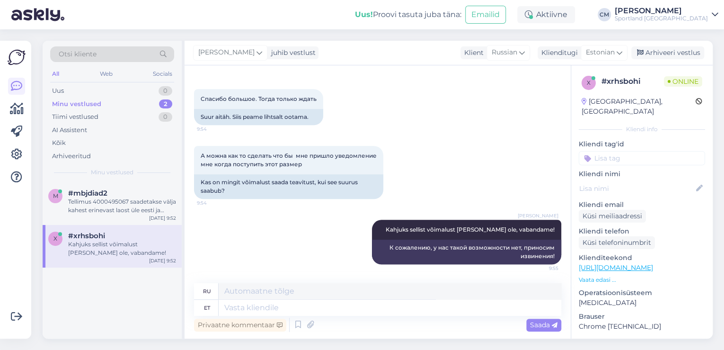
click at [166, 225] on div "x #xrhsbohi Kahjuks sellist võimalust [PERSON_NAME] ole, vabandame! [DATE] 9:52" at bounding box center [112, 246] width 139 height 43
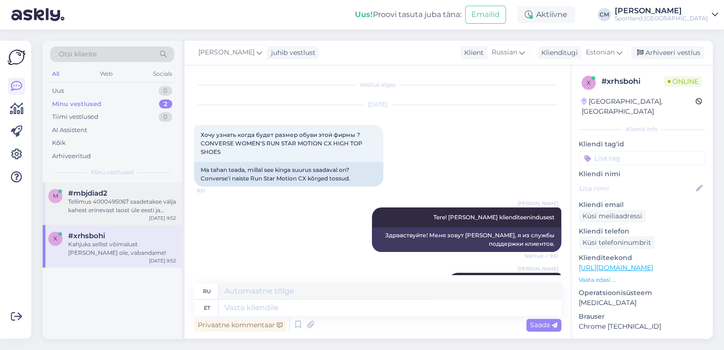
click at [166, 220] on div "[DATE] 9:52" at bounding box center [162, 217] width 27 height 7
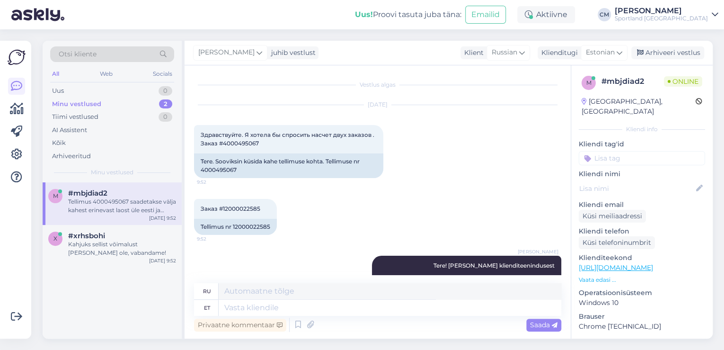
scroll to position [192, 0]
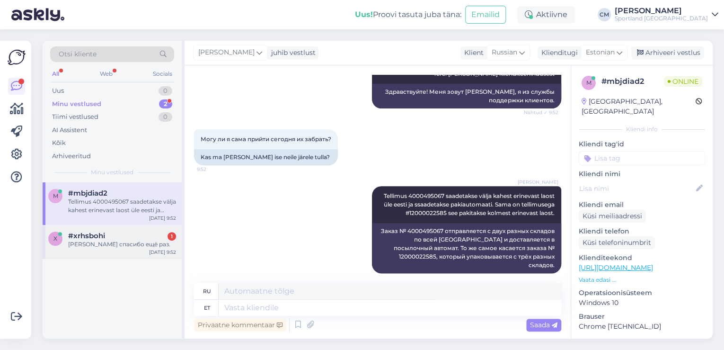
click at [120, 244] on div "[PERSON_NAME] спасибо ещё раз." at bounding box center [122, 244] width 108 height 9
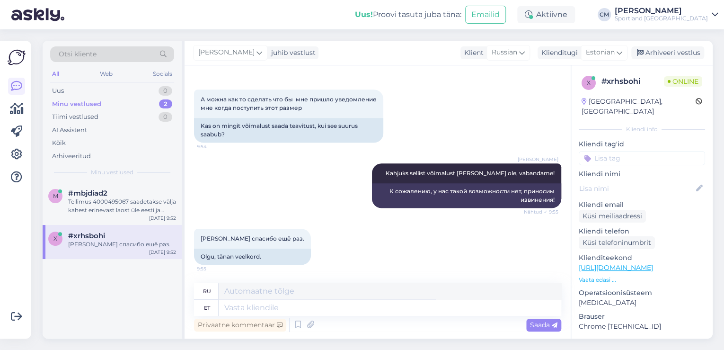
scroll to position [461, 0]
click at [288, 301] on textarea at bounding box center [390, 308] width 343 height 16
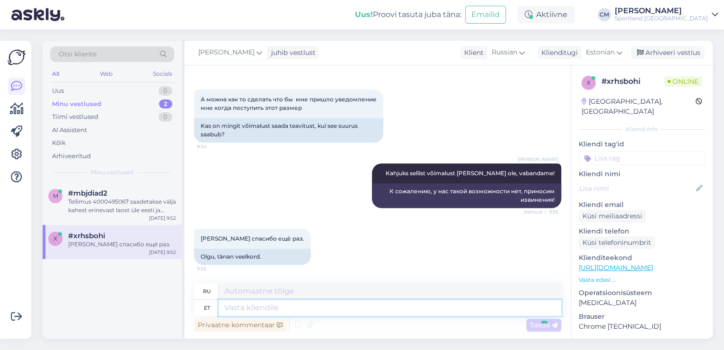
scroll to position [519, 0]
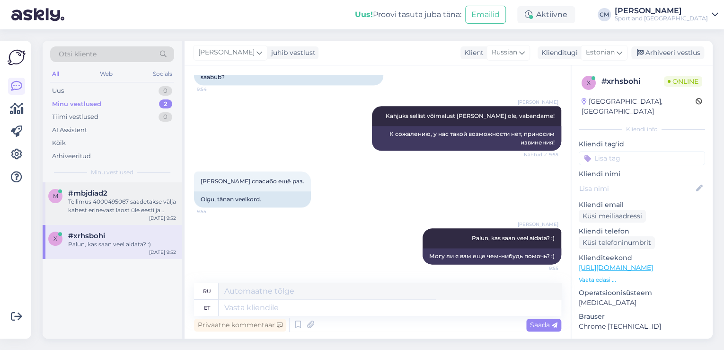
click at [112, 221] on div "m #mbjdiad2 Tellimus 4000495067 saadetakse välja kahest erinevast laost üle ees…" at bounding box center [112, 203] width 139 height 43
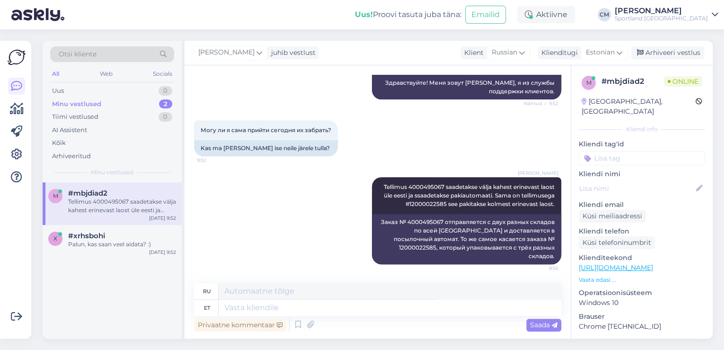
scroll to position [192, 0]
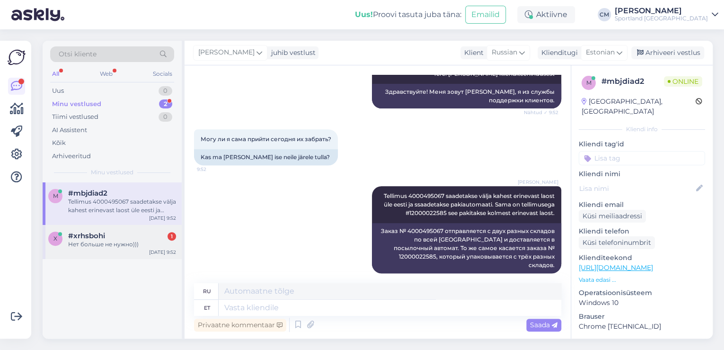
click at [124, 234] on div "#xrhsbohi 1" at bounding box center [122, 235] width 108 height 9
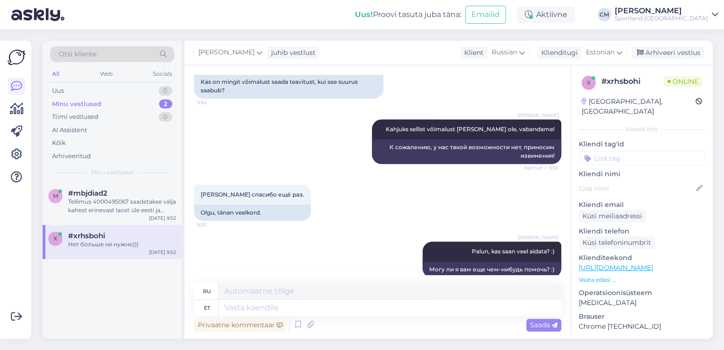
scroll to position [575, 0]
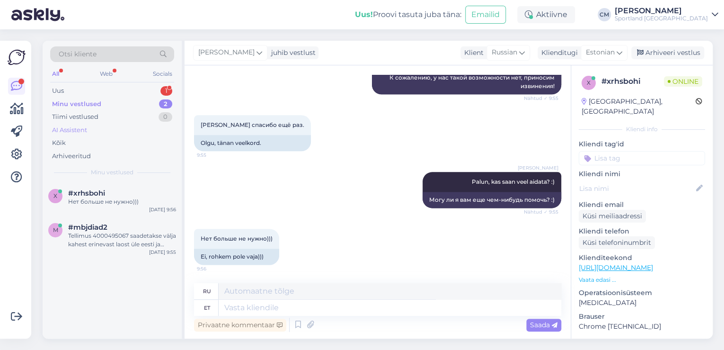
drag, startPoint x: 168, startPoint y: 87, endPoint x: 155, endPoint y: 126, distance: 41.2
click at [168, 87] on div "1" at bounding box center [166, 90] width 12 height 9
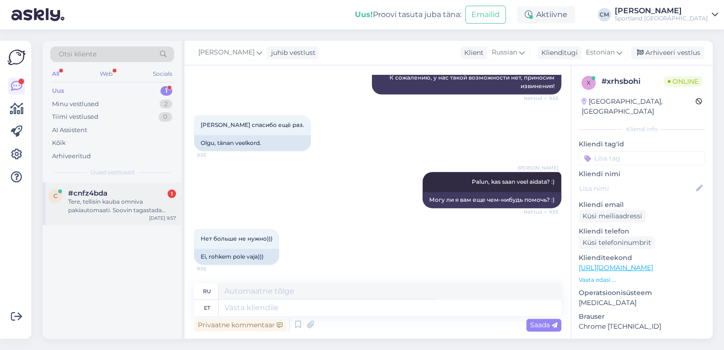
click at [119, 199] on div "Tere, tellisin kauba omniva pakiautomaati. Soovin tagastada toote, kas [GEOGRAP…" at bounding box center [122, 205] width 108 height 17
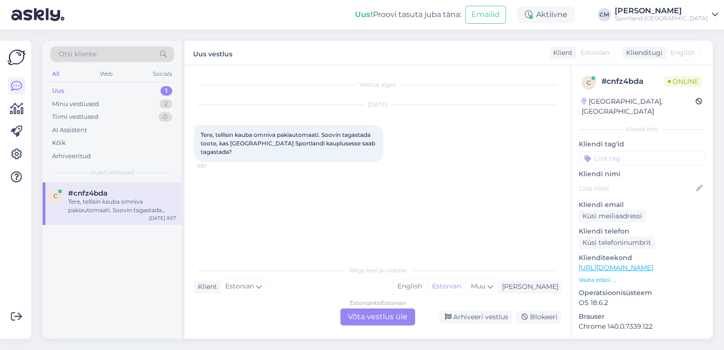
click at [407, 313] on div "Estonian to Estonian Võta vestlus üle" at bounding box center [377, 316] width 75 height 17
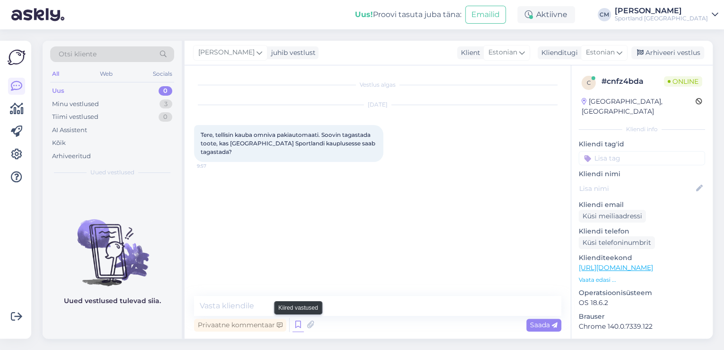
click at [301, 324] on icon at bounding box center [297, 324] width 11 height 14
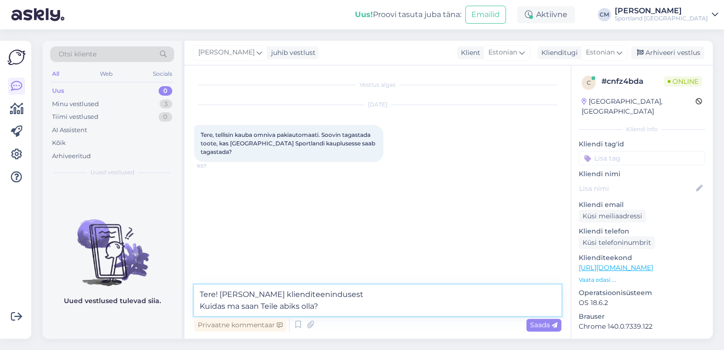
drag, startPoint x: 390, startPoint y: 310, endPoint x: 141, endPoint y: 316, distance: 249.0
click at [141, 316] on div "Otsi kliente All Web Socials Uus 0 Minu vestlused 3 Tiimi vestlused 0 AI Assist…" at bounding box center [378, 190] width 670 height 298
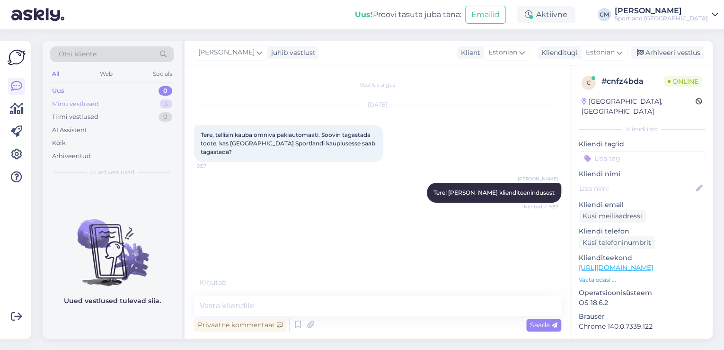
click at [167, 109] on div "Minu vestlused 3" at bounding box center [112, 103] width 124 height 13
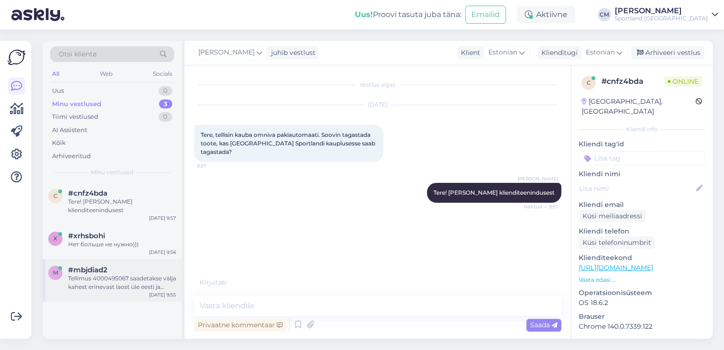
click at [114, 268] on div "#mbjdiad2" at bounding box center [122, 269] width 108 height 9
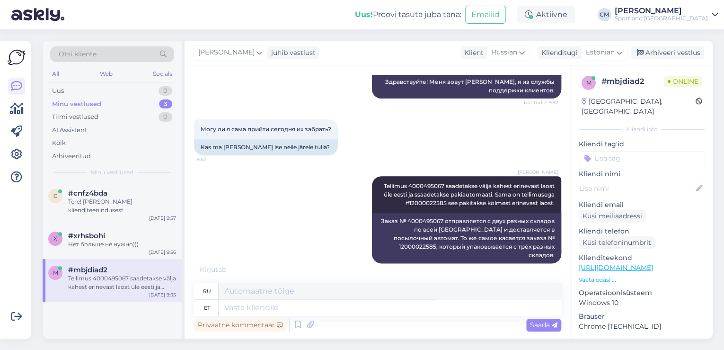
scroll to position [192, 0]
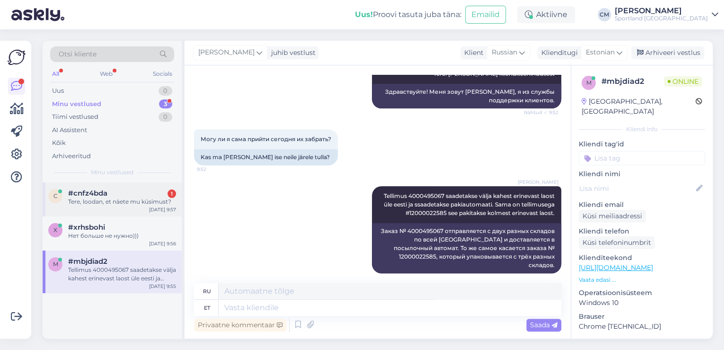
click at [152, 188] on div "c #cnfz4bda 1 Tere, loodan, et näete mu küsimust? [DATE] 9:57" at bounding box center [112, 199] width 139 height 34
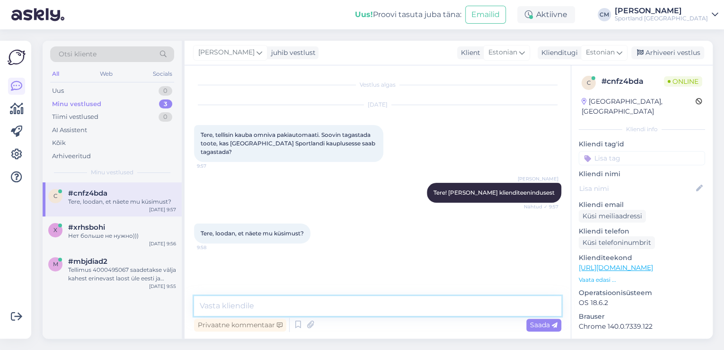
click at [305, 305] on textarea at bounding box center [377, 306] width 367 height 20
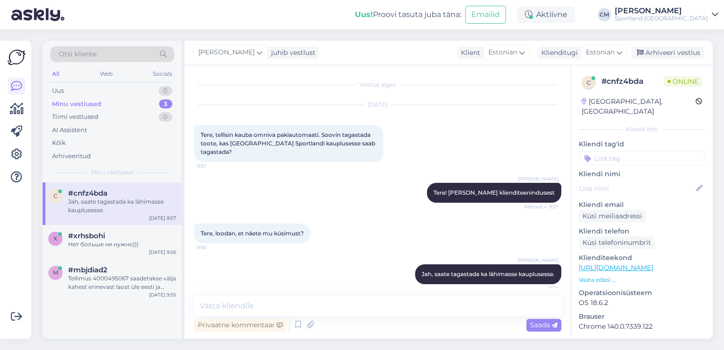
click at [620, 142] on div "Kliendi tag'id Võidu lunastamine Vaba aeg Vaata saadavust - leitavus Üritused U…" at bounding box center [642, 152] width 126 height 26
click at [619, 151] on input at bounding box center [642, 158] width 126 height 14
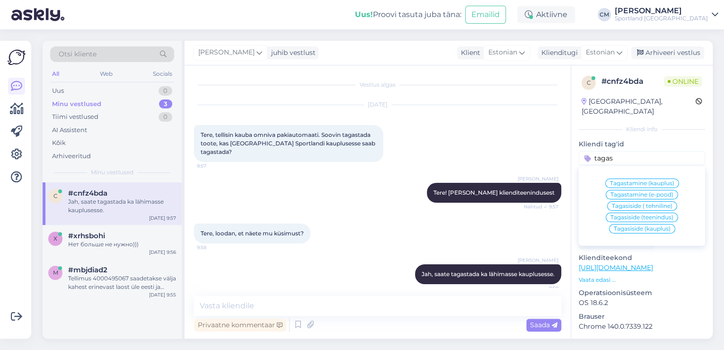
click at [639, 190] on div "Tagastamine (e-pood)" at bounding box center [642, 194] width 72 height 9
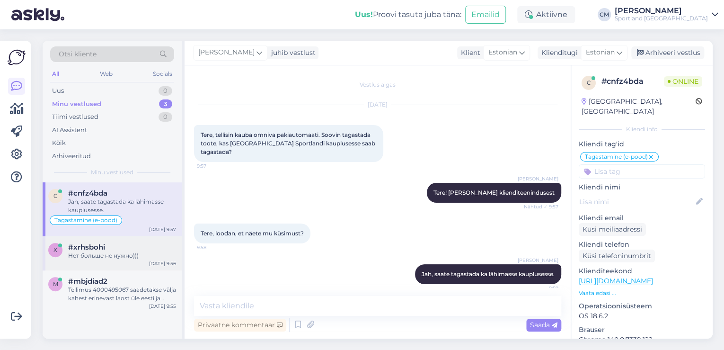
click at [168, 257] on div "Нет больше не нужно)))" at bounding box center [122, 255] width 108 height 9
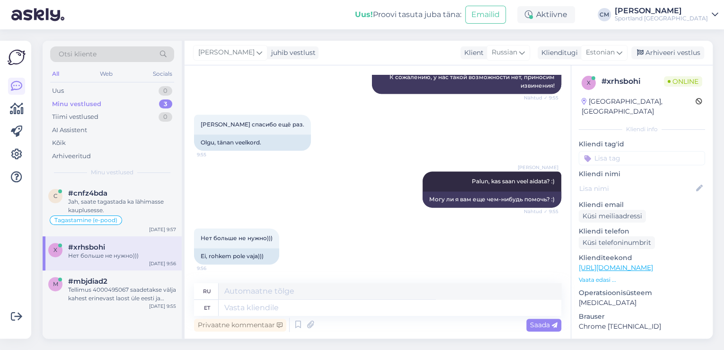
click at [356, 319] on div "Privaatne kommentaar Saada" at bounding box center [377, 325] width 367 height 18
click at [356, 308] on textarea at bounding box center [390, 308] width 343 height 16
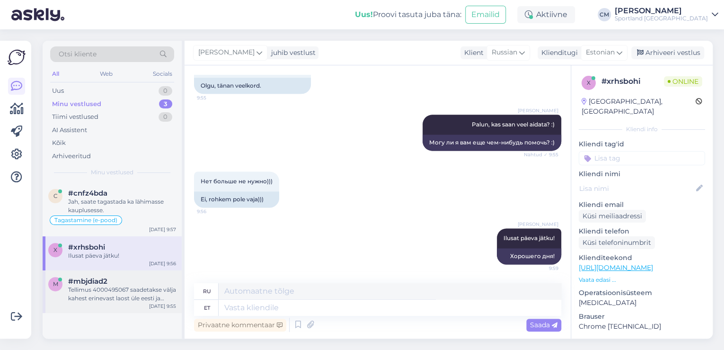
click at [104, 297] on div "Tellimus 4000495067 saadetakse välja kahest erinevast laost üle eesti ja ssaade…" at bounding box center [122, 293] width 108 height 17
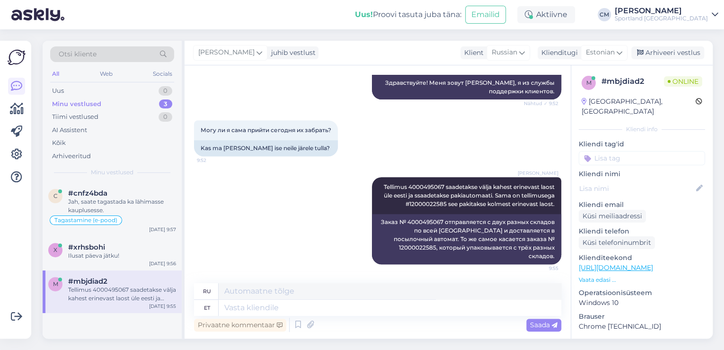
scroll to position [192, 0]
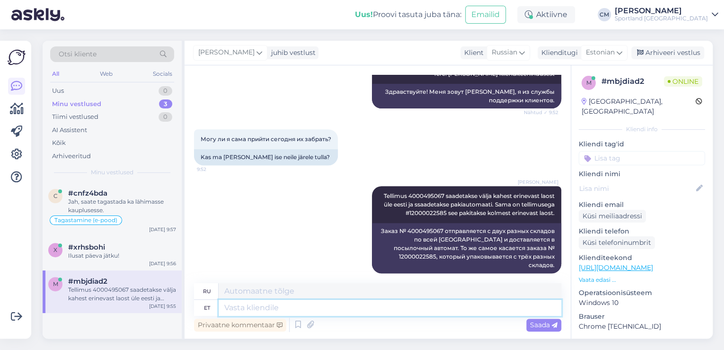
click at [359, 305] on textarea at bounding box center [390, 308] width 343 height 16
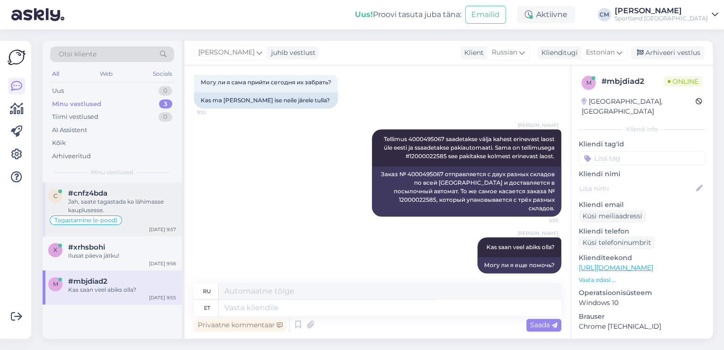
click at [142, 193] on div "#cnfz4bda" at bounding box center [122, 193] width 108 height 9
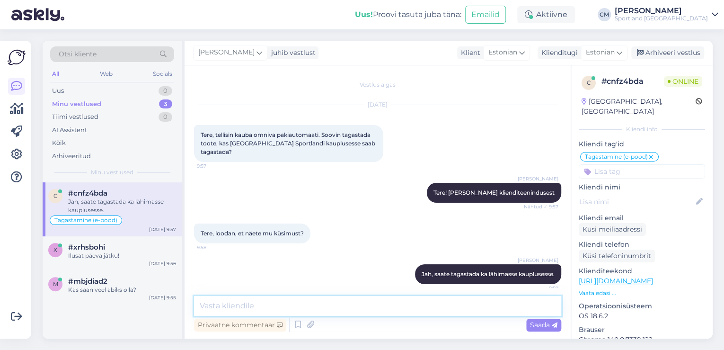
click at [355, 296] on textarea at bounding box center [377, 306] width 367 height 20
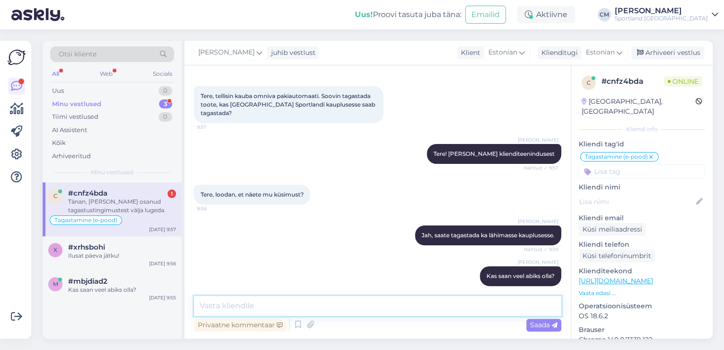
scroll to position [79, 0]
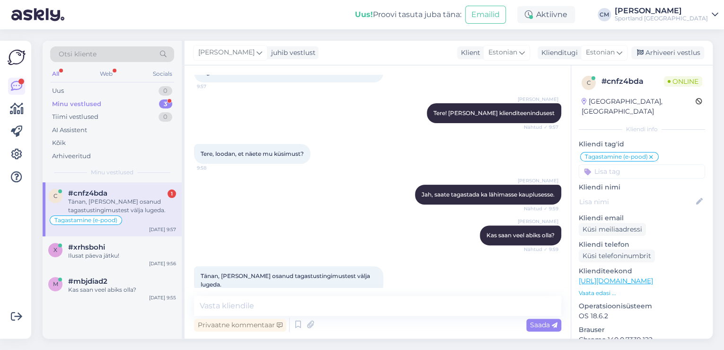
click at [151, 198] on div "Tänan, [PERSON_NAME] osanud tagastustingimustest välja lugeda." at bounding box center [122, 205] width 108 height 17
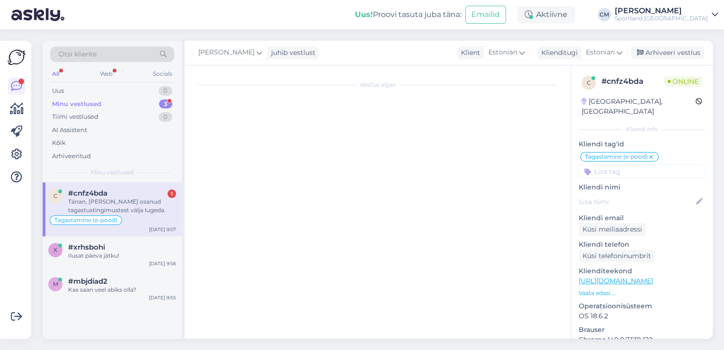
scroll to position [0, 0]
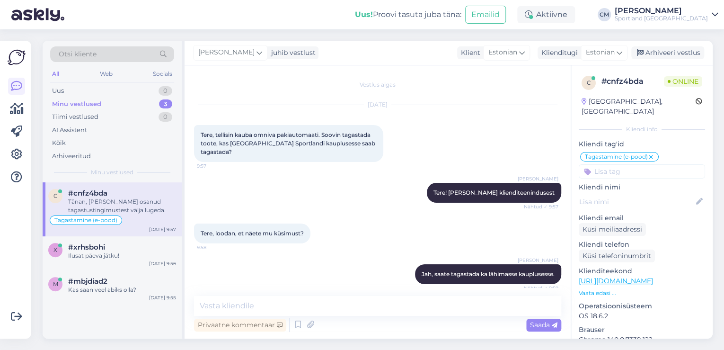
click at [144, 225] on div "Tagastamine (e-pood)" at bounding box center [112, 219] width 128 height 11
click at [127, 249] on div "#xrhsbohi" at bounding box center [122, 247] width 108 height 9
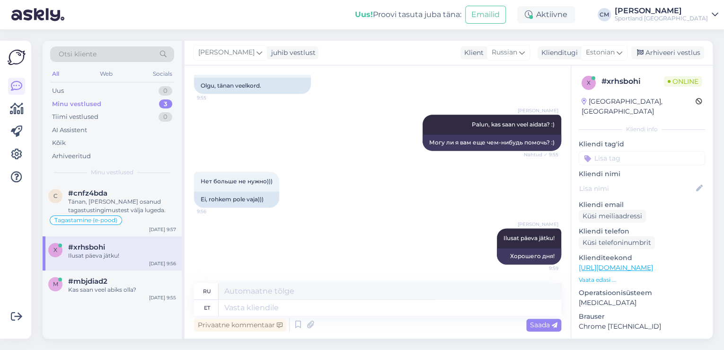
click at [676, 44] on div "[PERSON_NAME] juhib vestlust Klient [DEMOGRAPHIC_DATA] Klienditugi [DEMOGRAPHIC…" at bounding box center [449, 53] width 528 height 25
click at [674, 52] on div "Arhiveeri vestlus" at bounding box center [667, 52] width 73 height 13
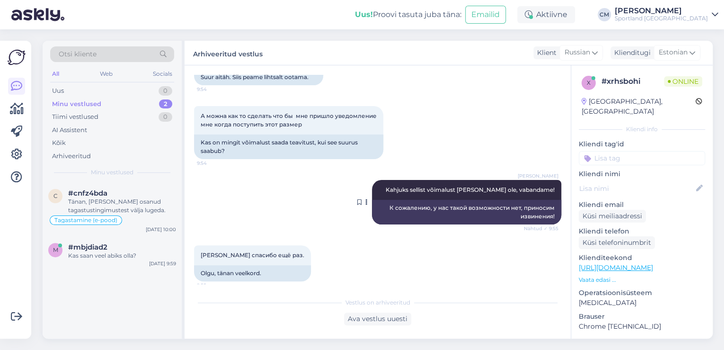
scroll to position [433, 0]
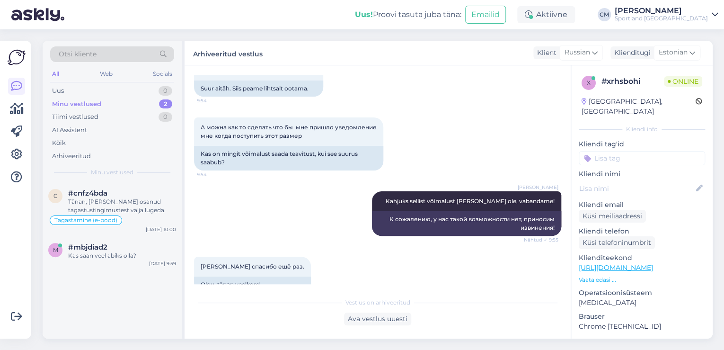
click at [631, 153] on input at bounding box center [642, 158] width 126 height 14
click at [640, 178] on div "Lattu lisandumine (toode)" at bounding box center [641, 182] width 83 height 9
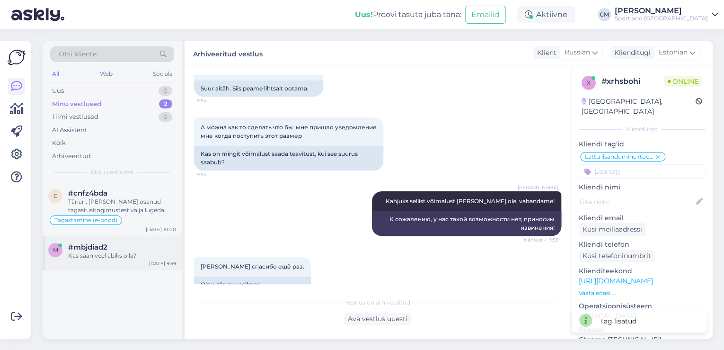
click at [91, 250] on span "#mbjdiad2" at bounding box center [87, 247] width 39 height 9
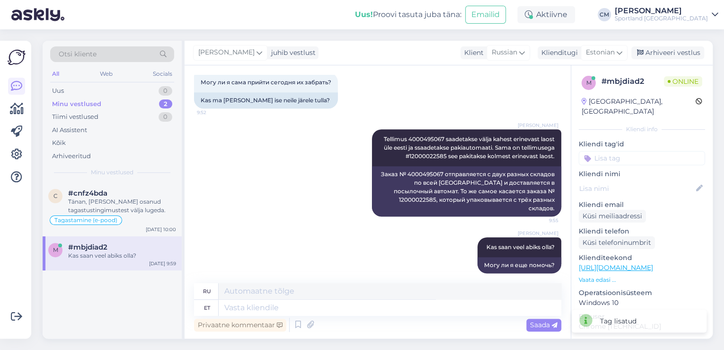
click at [657, 62] on div "[PERSON_NAME] juhib vestlust Klient [DEMOGRAPHIC_DATA] Klienditugi [DEMOGRAPHIC…" at bounding box center [449, 53] width 528 height 25
click at [653, 58] on div "Arhiveeri vestlus" at bounding box center [667, 52] width 73 height 13
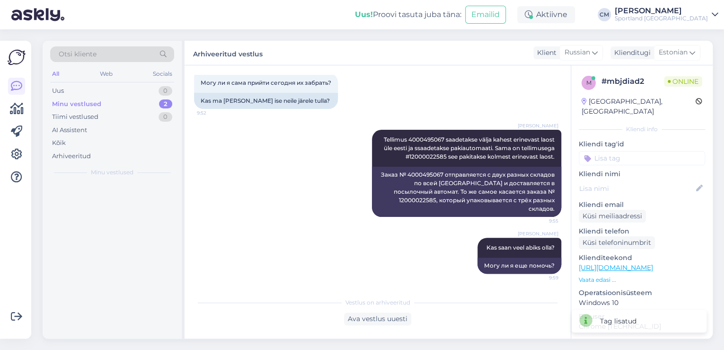
scroll to position [239, 0]
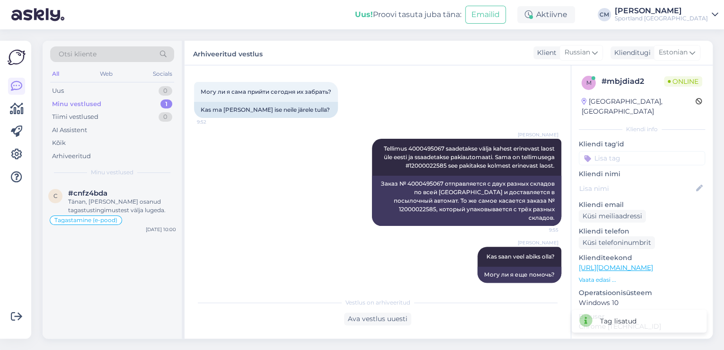
click at [625, 151] on input at bounding box center [642, 158] width 126 height 14
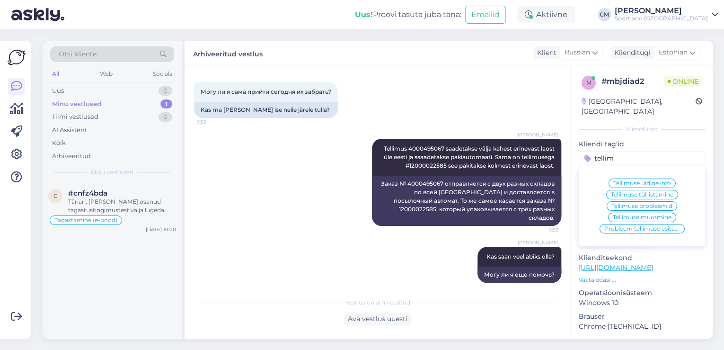
click at [617, 180] on span "Tellimuse üldine info" at bounding box center [642, 183] width 58 height 6
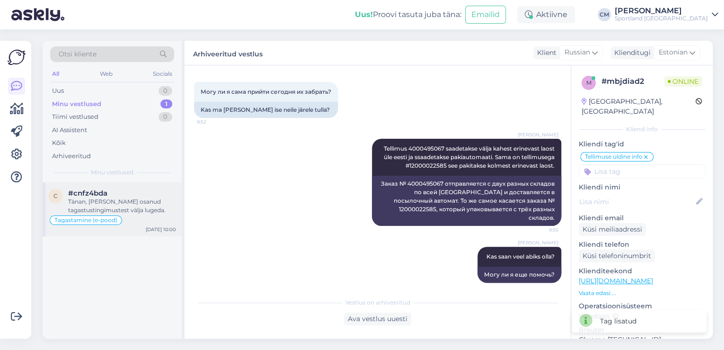
click at [124, 203] on div "Tänan, [PERSON_NAME] osanud tagastustingimustest välja lugeda." at bounding box center [122, 205] width 108 height 17
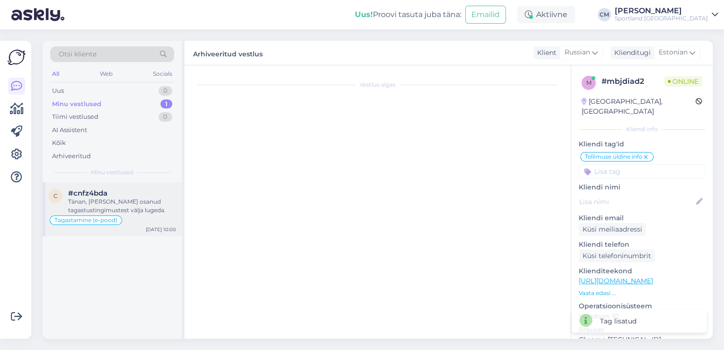
scroll to position [79, 0]
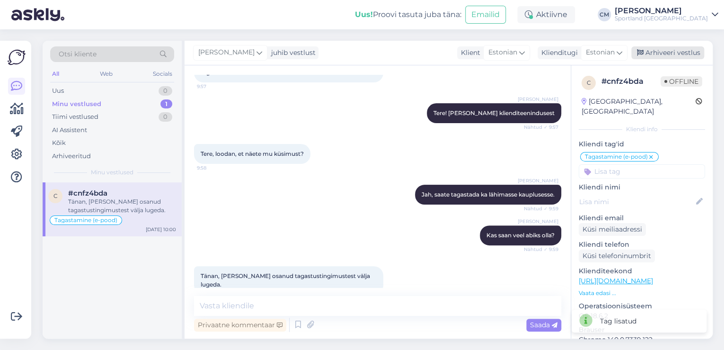
click at [653, 51] on div "Arhiveeri vestlus" at bounding box center [667, 52] width 73 height 13
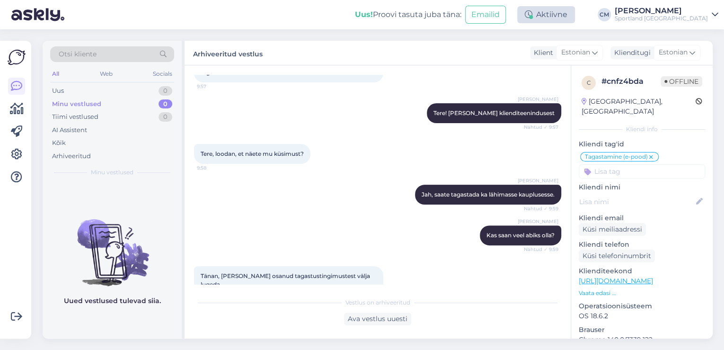
click at [564, 19] on div "Aktiivne" at bounding box center [546, 14] width 58 height 17
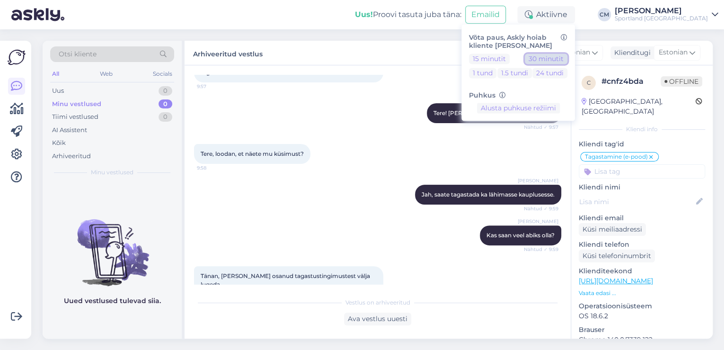
click at [566, 55] on button "30 minutit" at bounding box center [546, 58] width 43 height 10
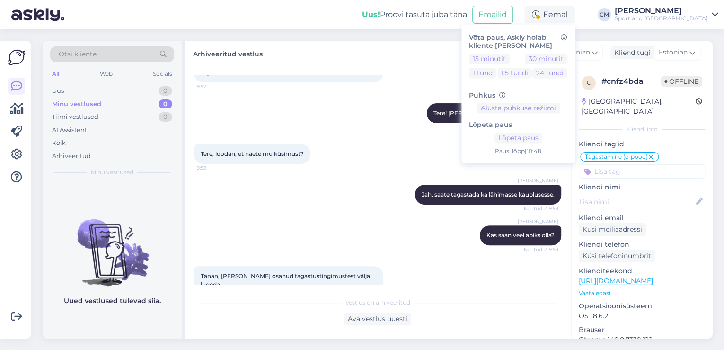
click at [655, 20] on div "Sportland [GEOGRAPHIC_DATA]" at bounding box center [661, 19] width 93 height 8
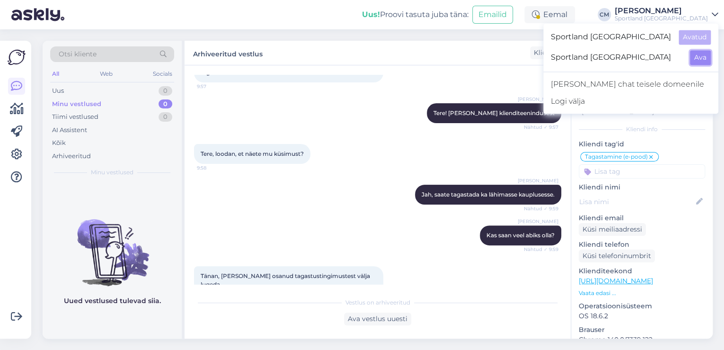
click at [691, 53] on button "Ava" at bounding box center [700, 57] width 21 height 15
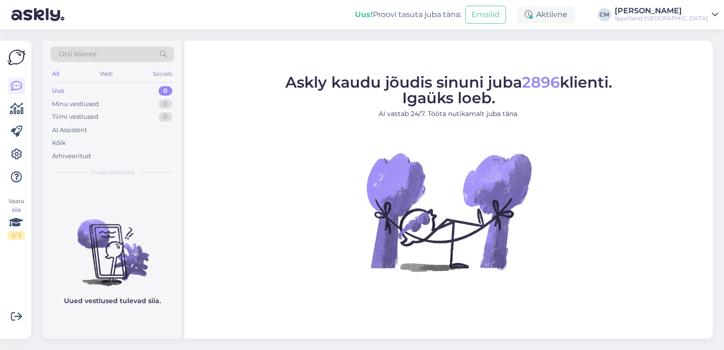
click at [600, 11] on div "Uus! Proovi tasuta [PERSON_NAME]: Emailid Aktiivne [PERSON_NAME] Sportland [GEO…" at bounding box center [362, 14] width 724 height 29
click at [575, 9] on div "Aktiivne" at bounding box center [546, 14] width 58 height 17
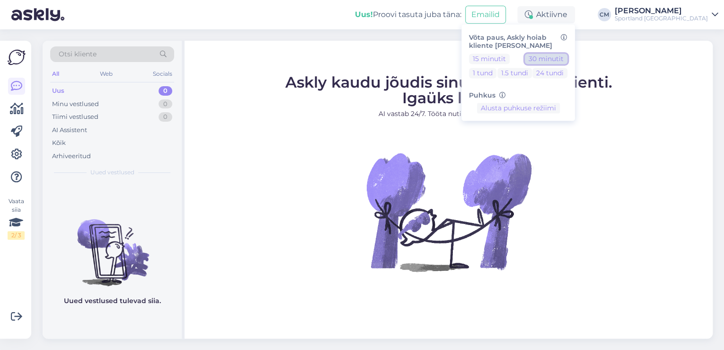
click at [567, 59] on button "30 minutit" at bounding box center [546, 58] width 43 height 10
